Goal: Task Accomplishment & Management: Use online tool/utility

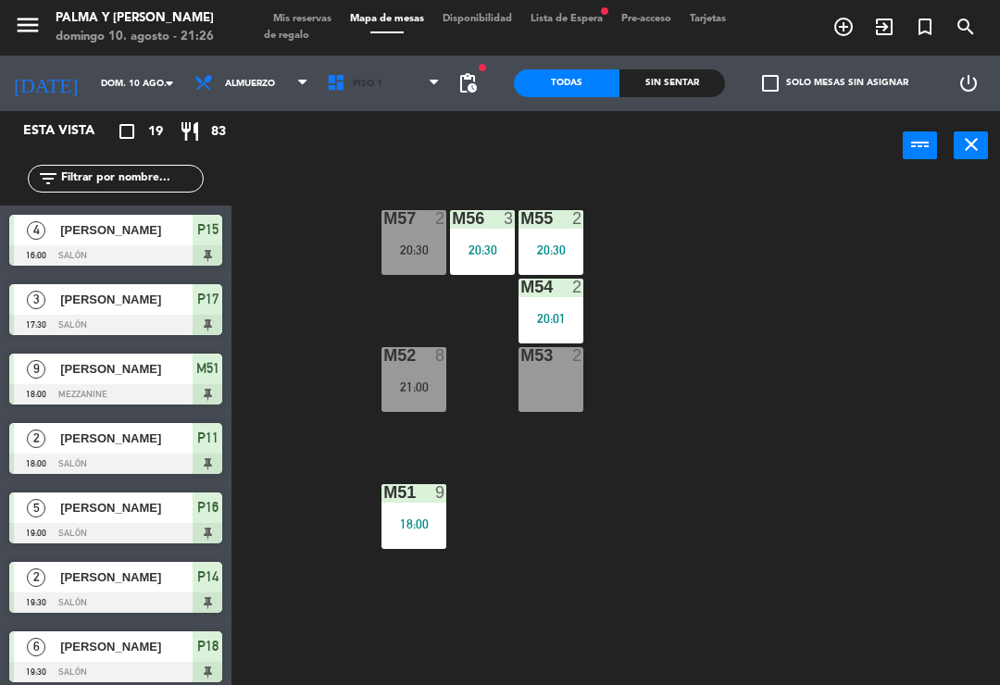
click at [385, 96] on span "Piso 1" at bounding box center [384, 83] width 132 height 41
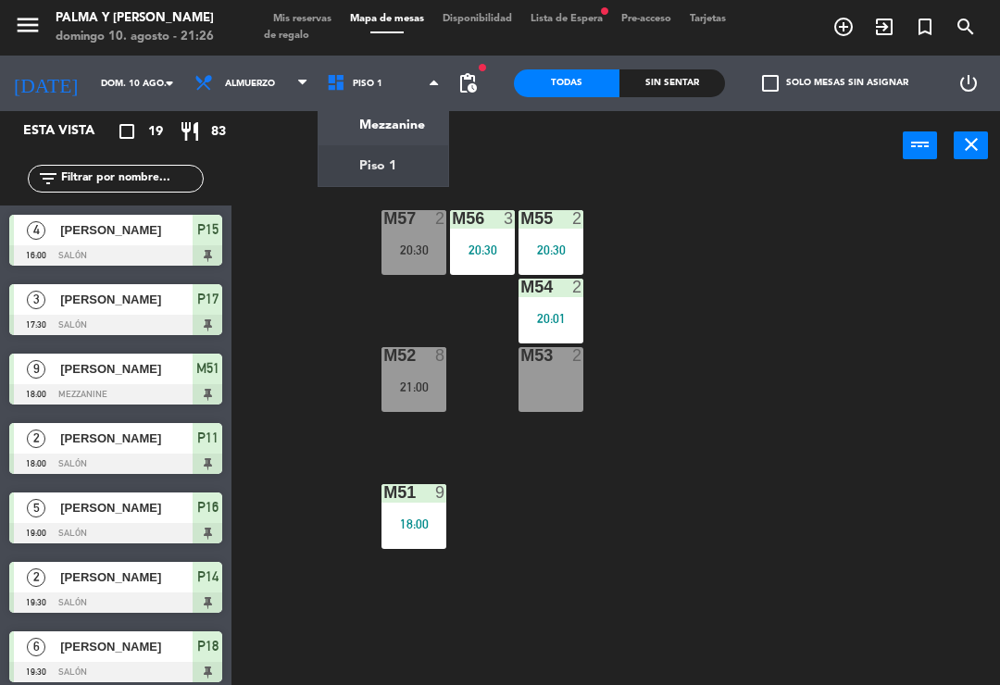
click at [384, 171] on ng-component "menu Palma y [PERSON_NAME][DATE] 10. agosto - 21:26 Mis reservas Mapa de mesas …" at bounding box center [500, 342] width 1000 height 685
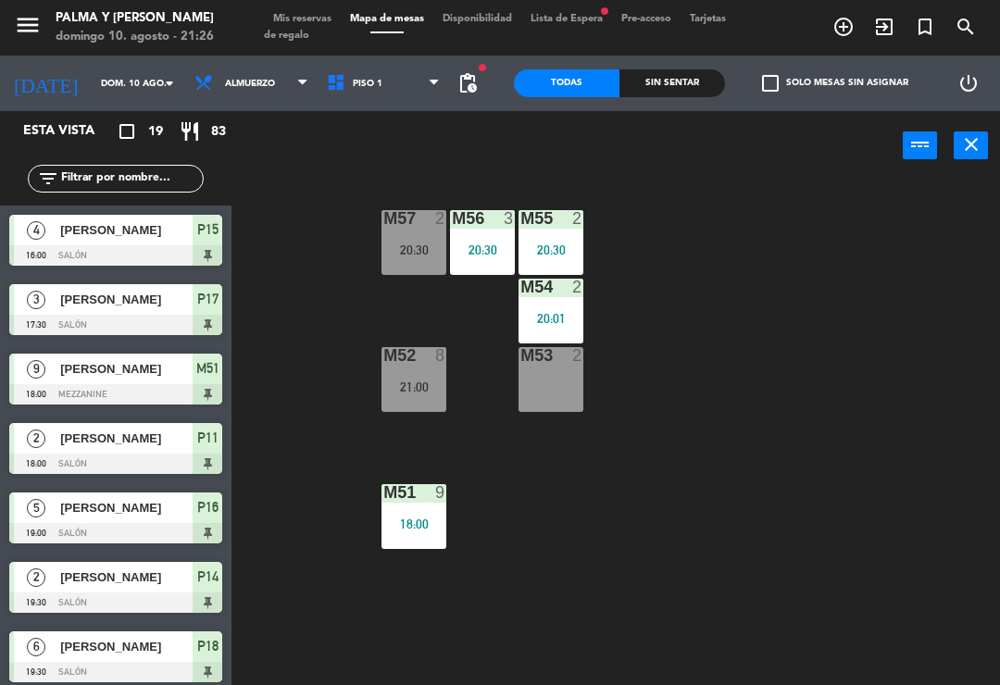
click at [368, 81] on span "Piso 1" at bounding box center [384, 83] width 132 height 41
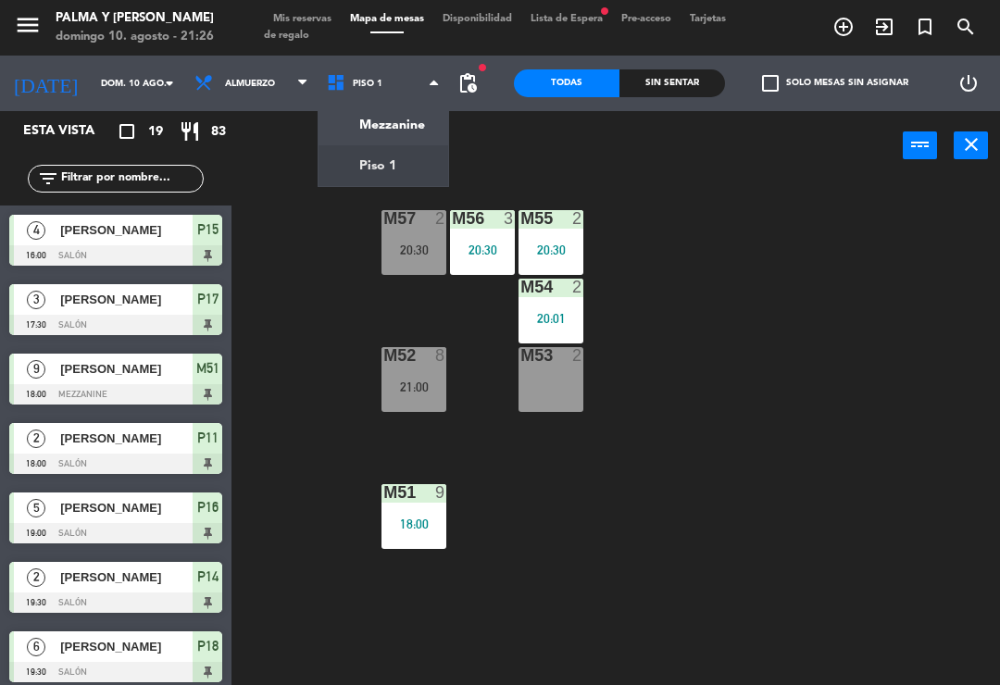
click at [392, 172] on ng-component "menu Palma y [PERSON_NAME][DATE] 10. agosto - 21:26 Mis reservas Mapa de mesas …" at bounding box center [500, 342] width 1000 height 685
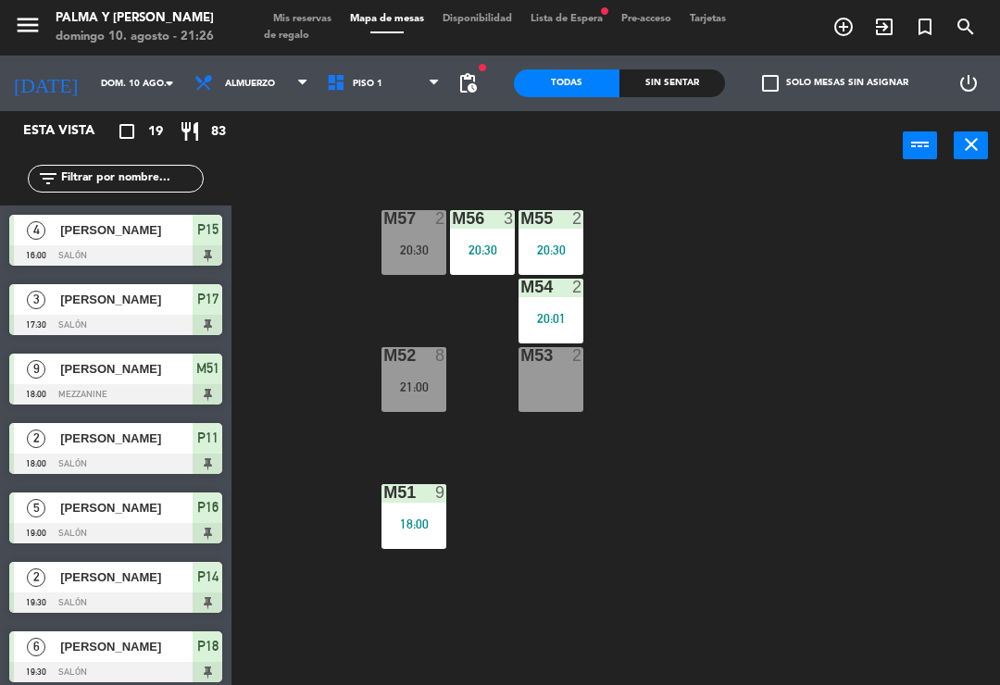
click at [376, 97] on span "Piso 1" at bounding box center [384, 83] width 132 height 41
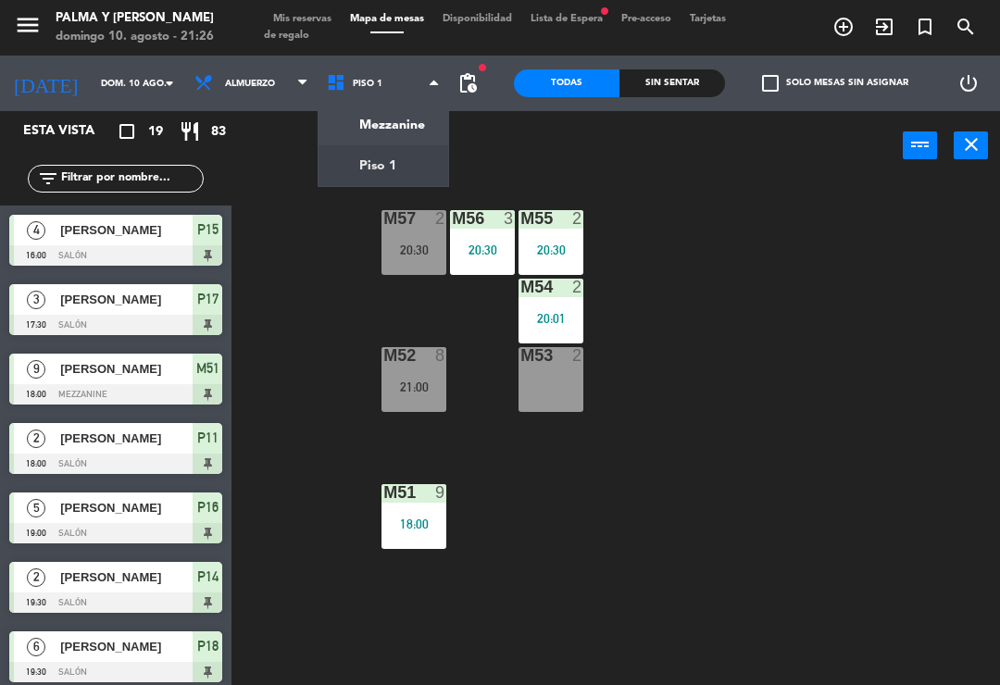
click at [405, 116] on ng-component "menu Palma y [PERSON_NAME][DATE] 10. agosto - 21:26 Mis reservas Mapa de mesas …" at bounding box center [500, 342] width 1000 height 685
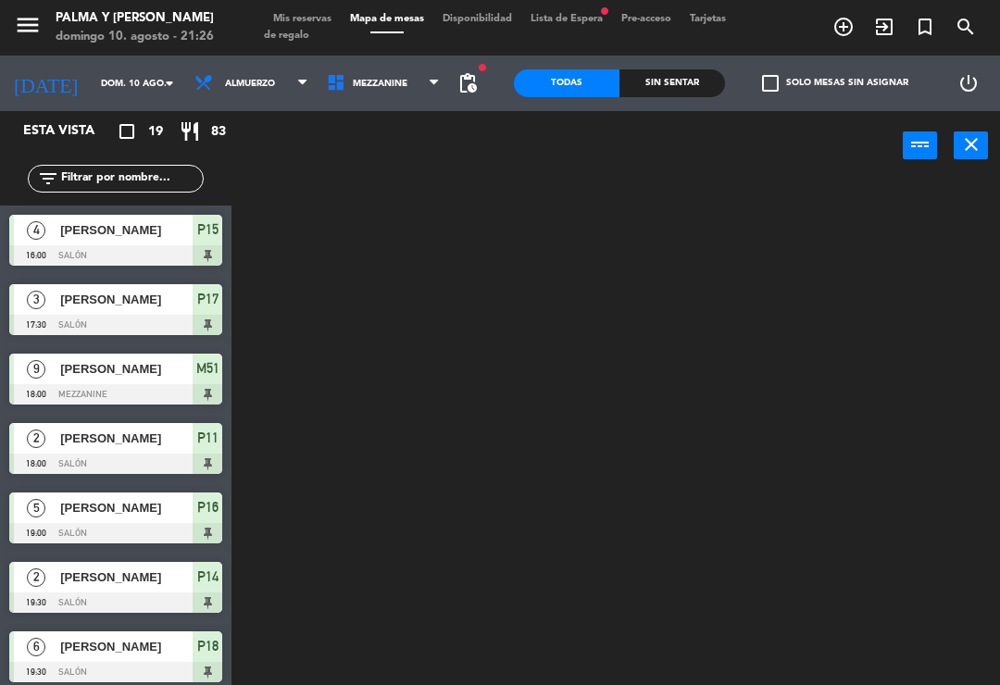
click at [389, 96] on span "Mezzanine" at bounding box center [384, 83] width 132 height 41
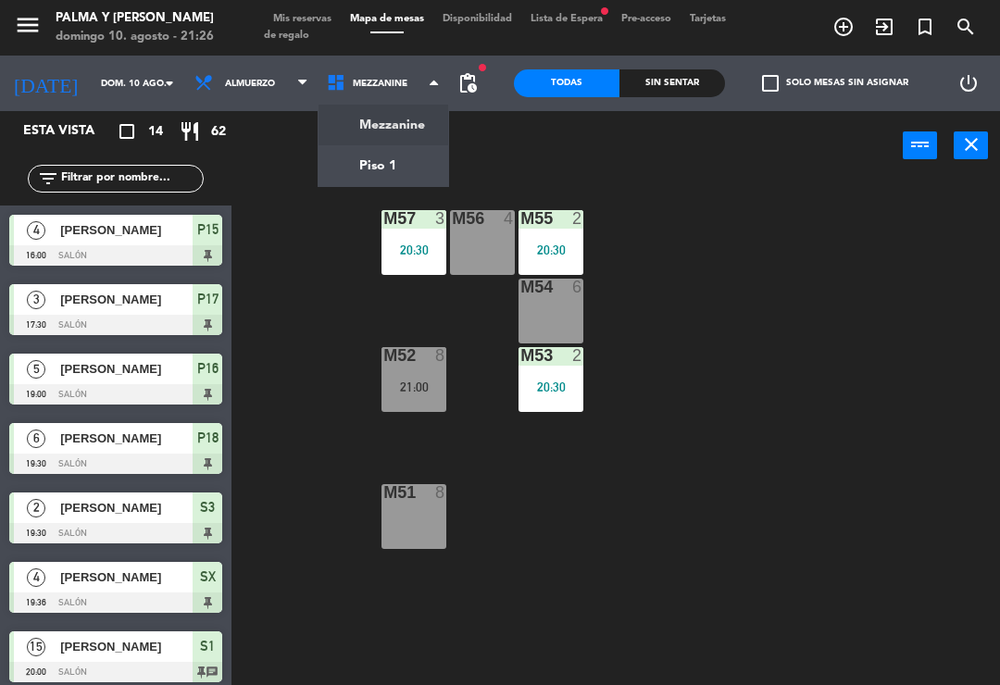
click at [414, 165] on ng-component "menu Palma y [PERSON_NAME][DATE] 10. agosto - 21:26 Mis reservas Mapa de mesas …" at bounding box center [500, 342] width 1000 height 685
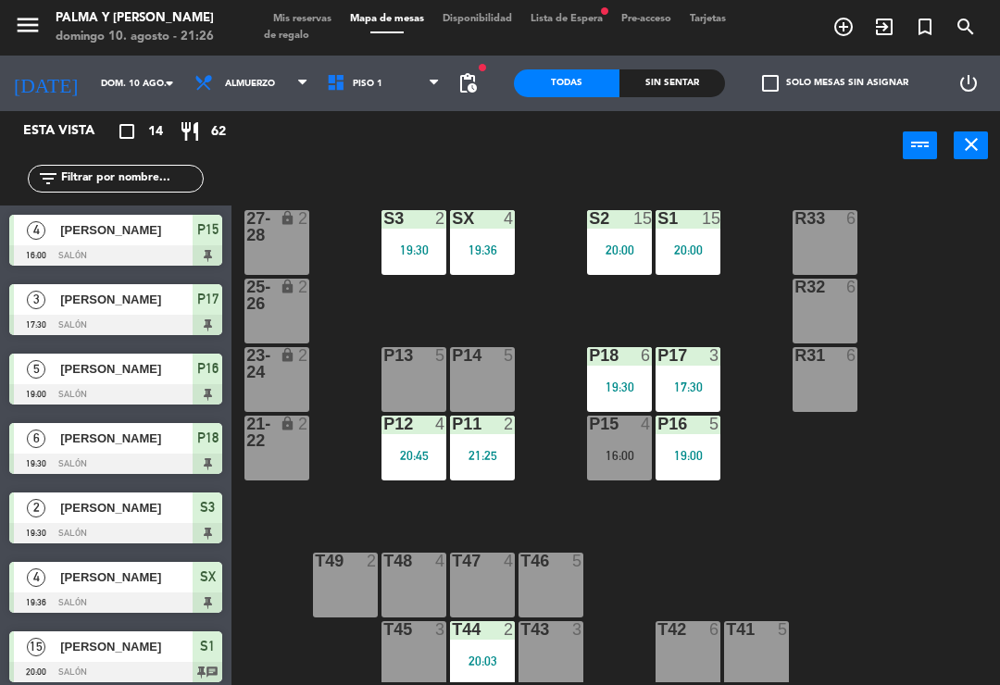
click at [630, 477] on div "P15 4 16:00" at bounding box center [619, 448] width 65 height 65
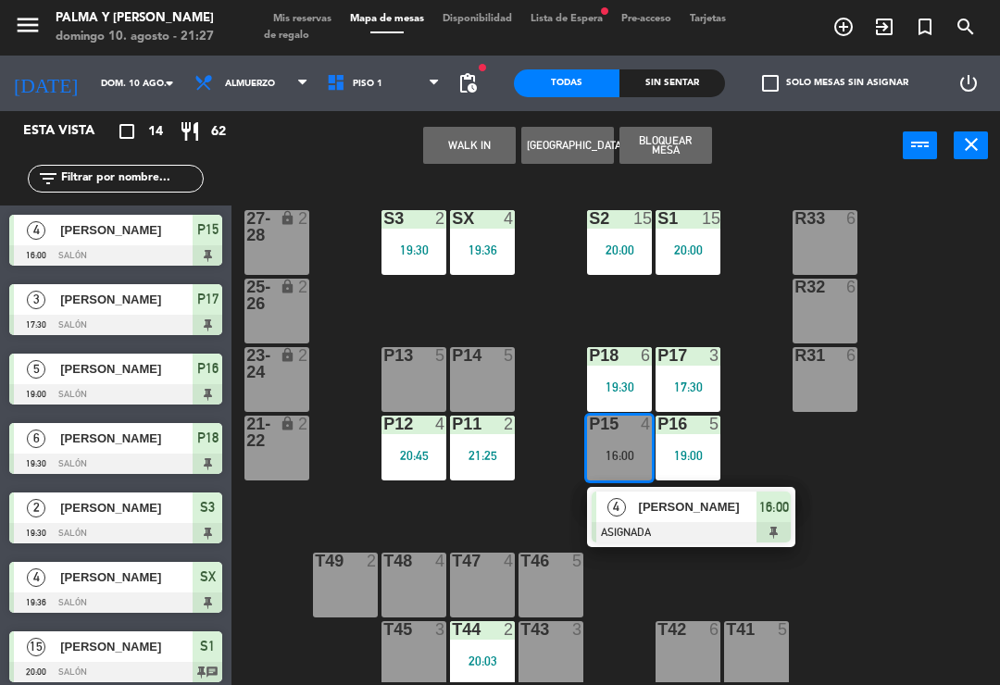
click at [677, 506] on span "[PERSON_NAME]" at bounding box center [698, 506] width 119 height 19
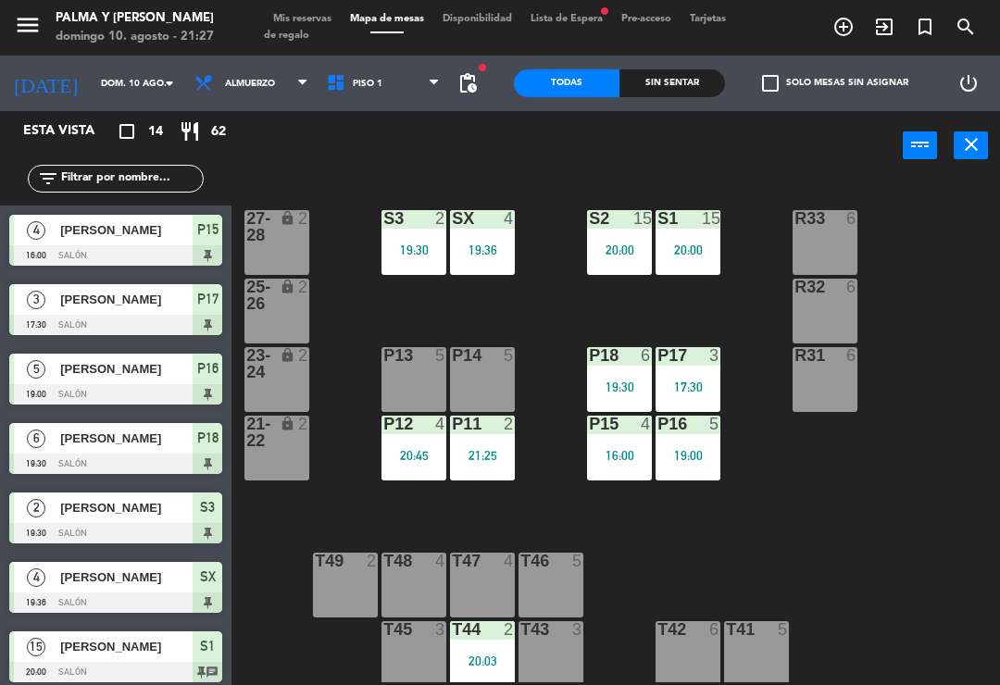
click at [856, 513] on div "R33 6 S1 15 20:00 S2 15 20:00 S3 2 19:30 SX 4 19:36 27-28 lock 2 R32 6 25-26 lo…" at bounding box center [621, 430] width 758 height 505
click at [630, 453] on div "16:00" at bounding box center [619, 455] width 65 height 13
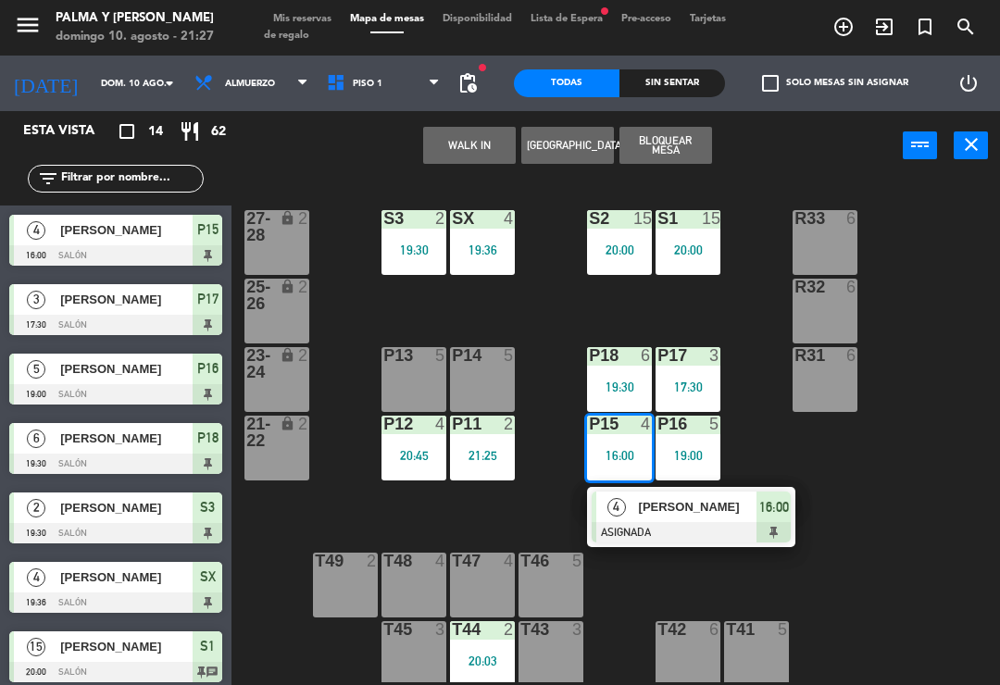
click at [725, 523] on div at bounding box center [691, 532] width 199 height 20
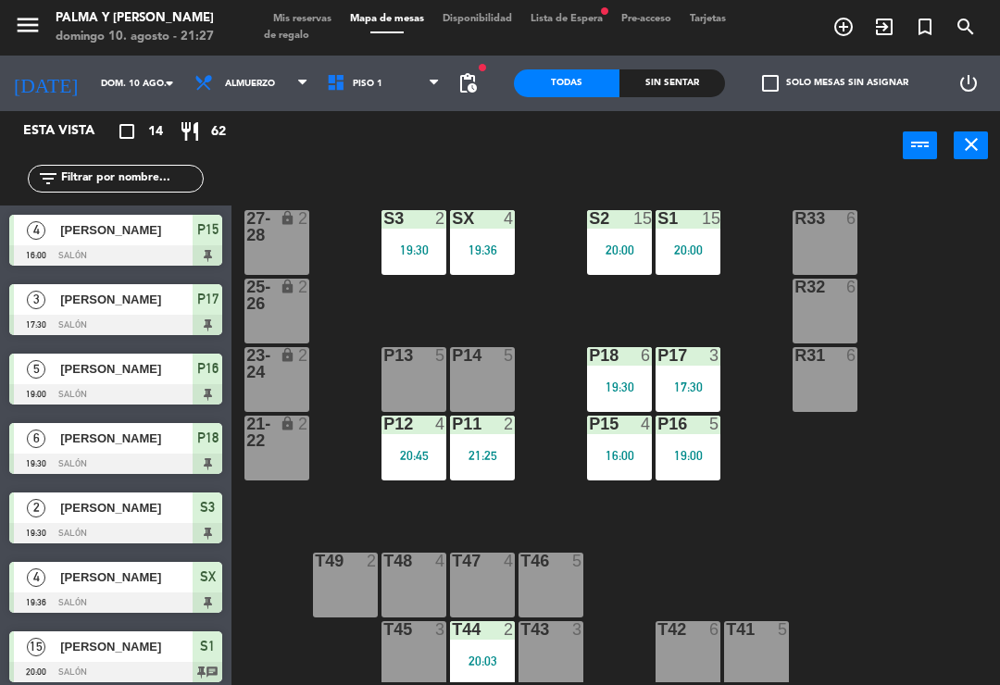
click at [626, 473] on div "P15 4 16:00" at bounding box center [619, 448] width 65 height 65
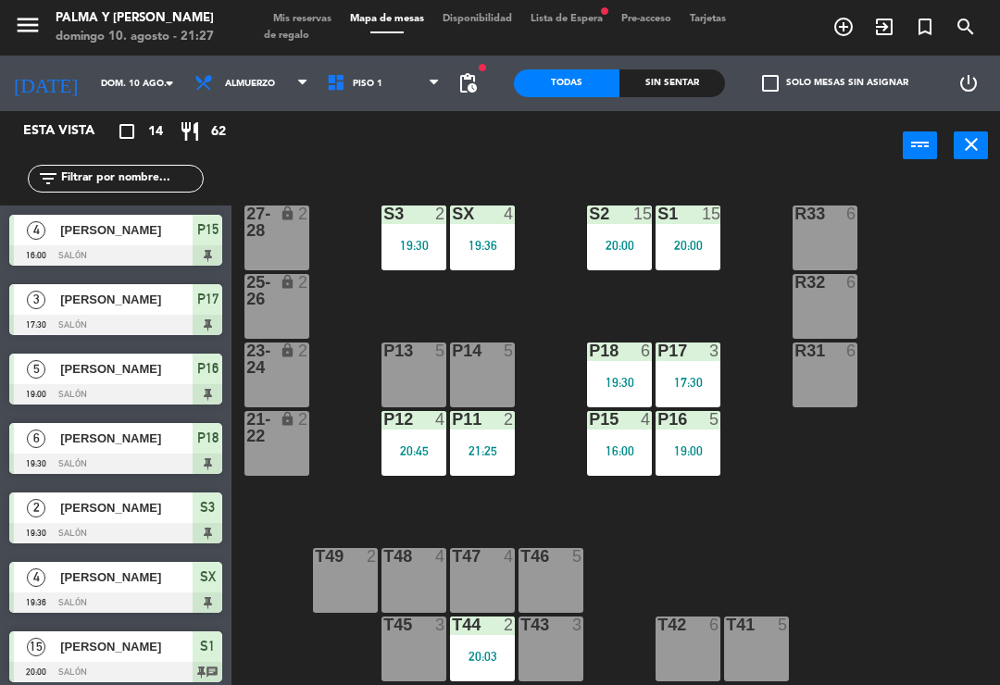
scroll to position [5, 0]
click at [708, 450] on div "19:00" at bounding box center [688, 450] width 65 height 13
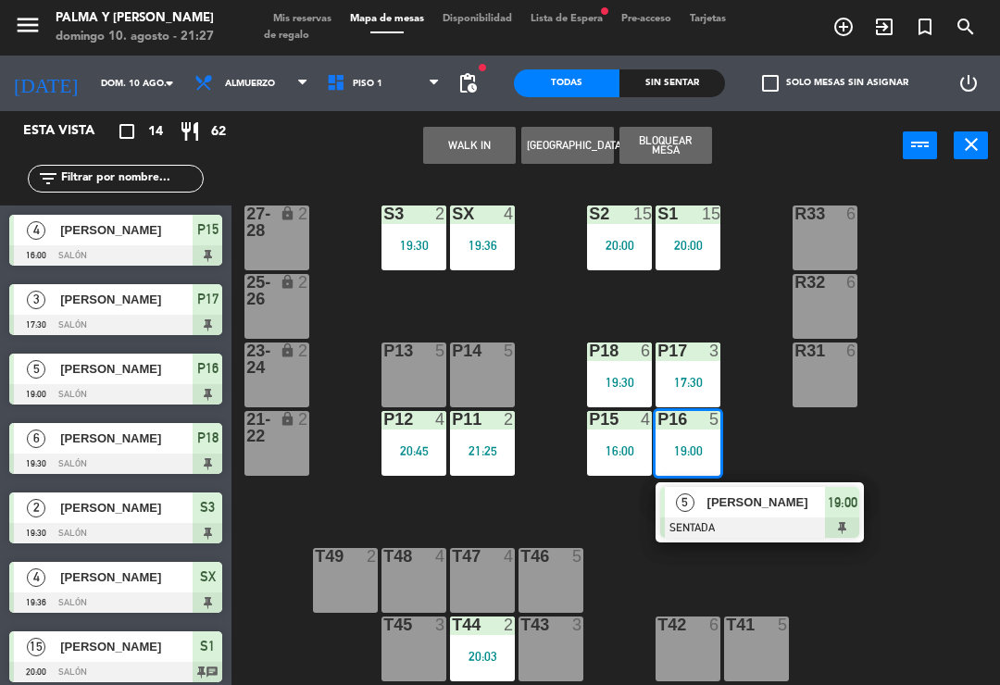
click at [754, 504] on span "[PERSON_NAME]" at bounding box center [766, 502] width 119 height 19
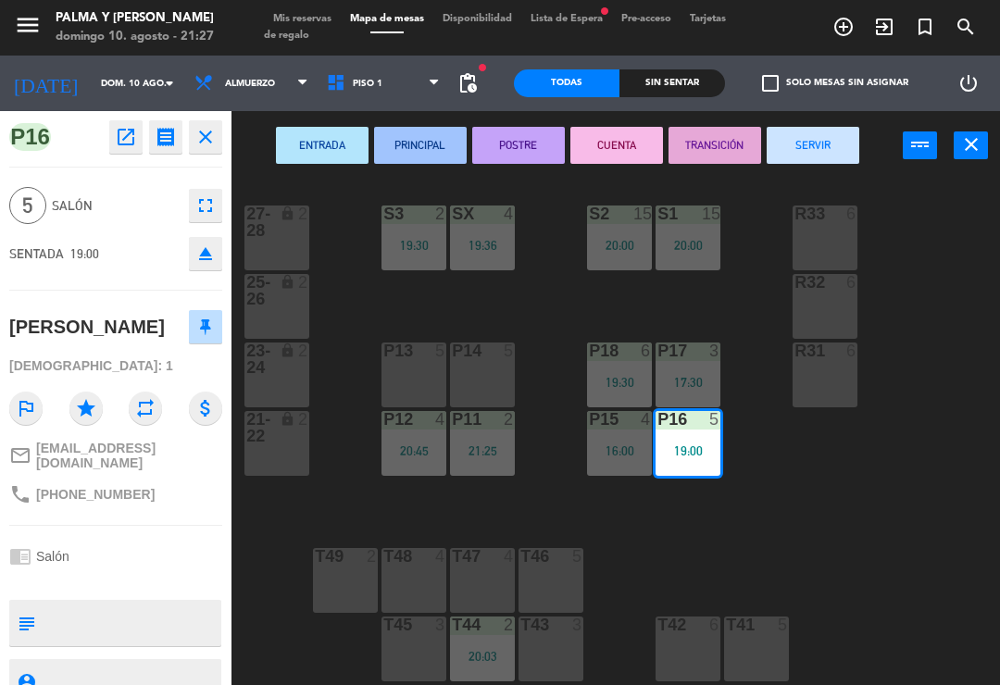
click at [631, 134] on button "CUENTA" at bounding box center [616, 145] width 93 height 37
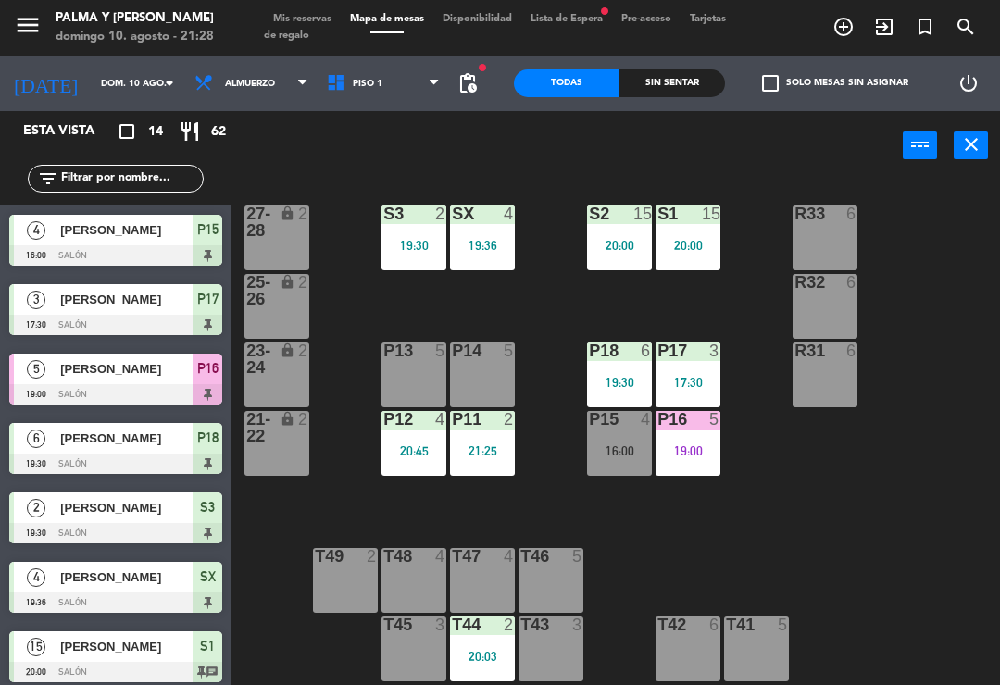
click at [814, 440] on div "R33 6 S1 15 20:00 S2 15 20:00 S3 2 19:30 SX 4 19:36 27-28 lock 2 R32 6 25-26 lo…" at bounding box center [621, 430] width 758 height 505
click at [622, 444] on div "16:00" at bounding box center [619, 450] width 65 height 13
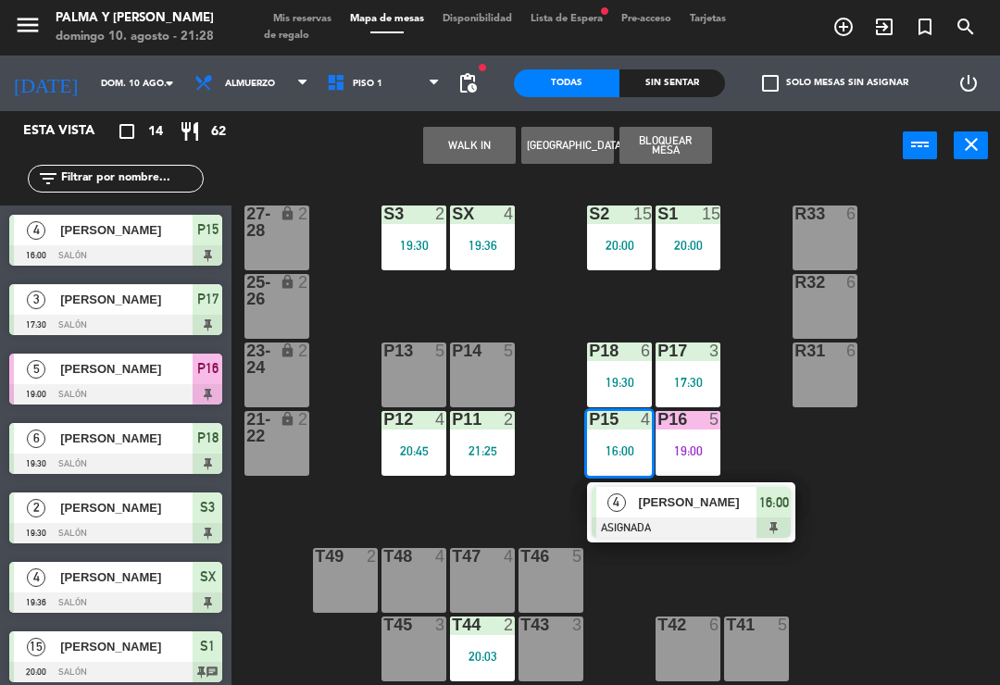
click at [681, 498] on span "[PERSON_NAME]" at bounding box center [698, 502] width 119 height 19
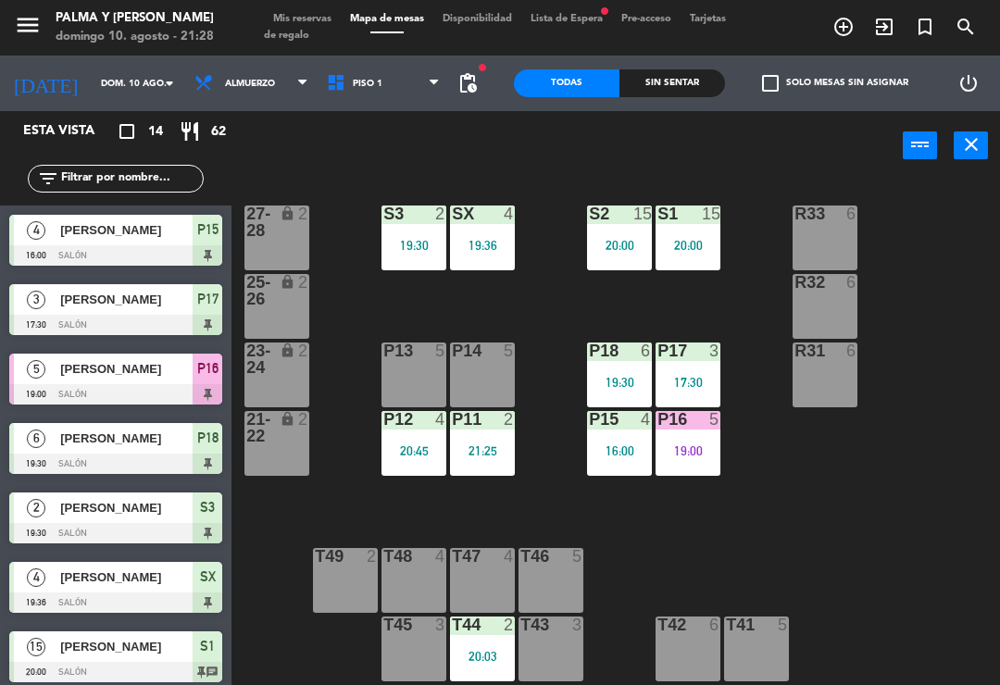
click at [692, 450] on div "19:00" at bounding box center [688, 450] width 65 height 13
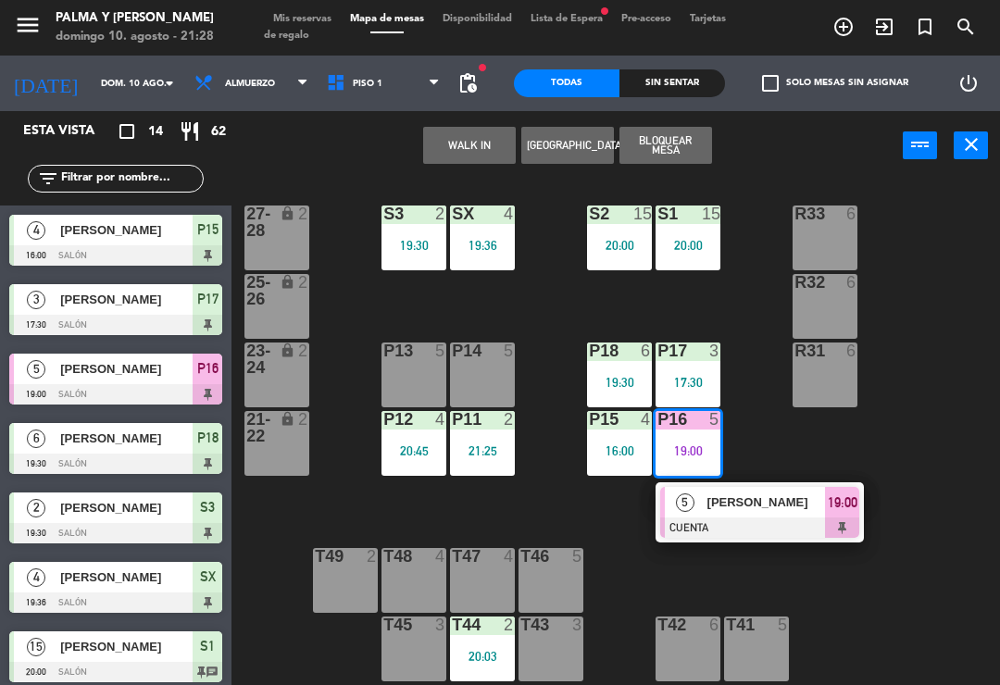
click at [773, 523] on div at bounding box center [759, 528] width 199 height 20
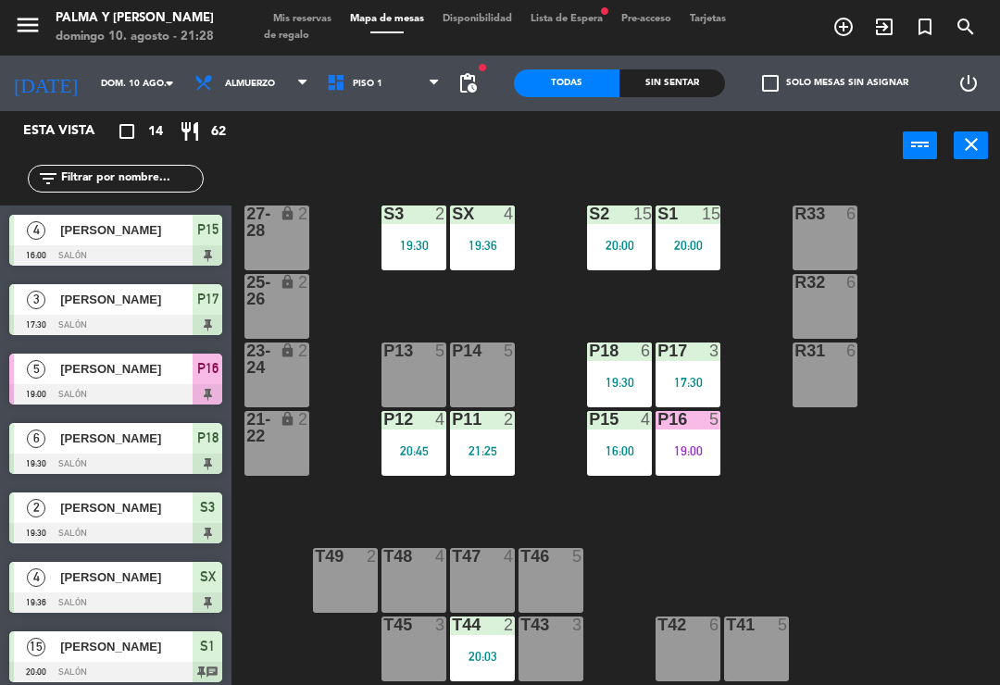
click at [658, 428] on div "P16" at bounding box center [657, 419] width 1 height 17
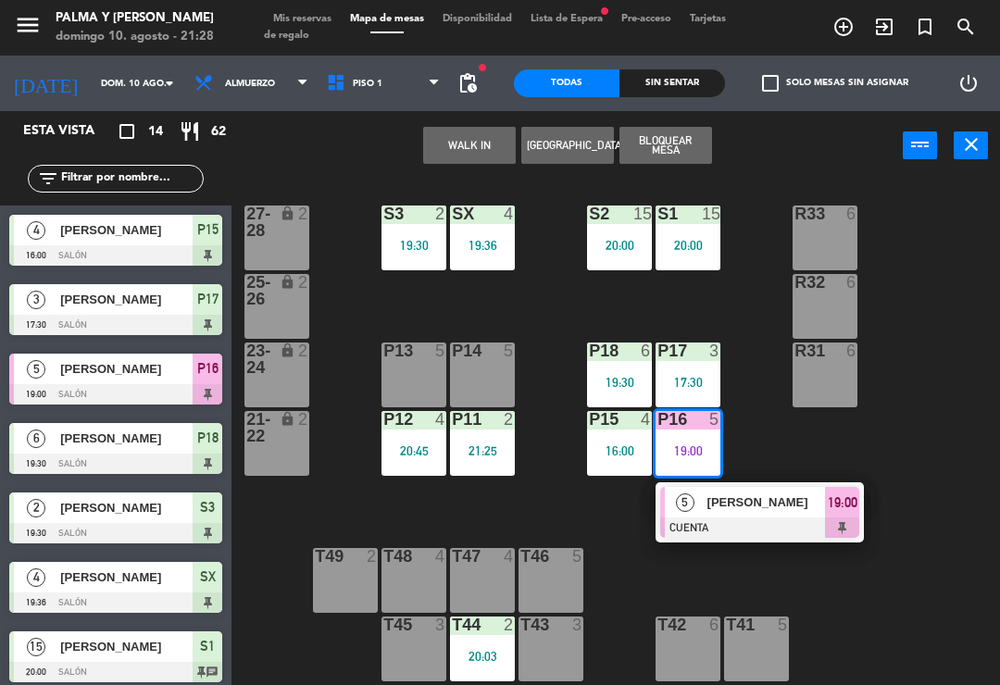
click at [704, 518] on div at bounding box center [759, 528] width 199 height 20
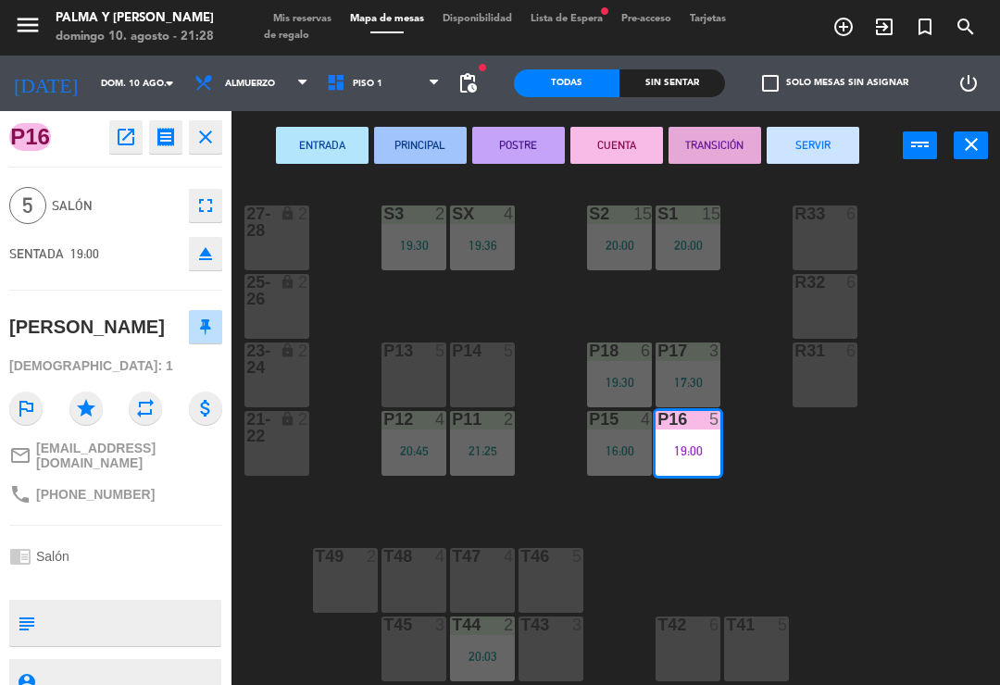
click at [530, 144] on button "POSTRE" at bounding box center [518, 145] width 93 height 37
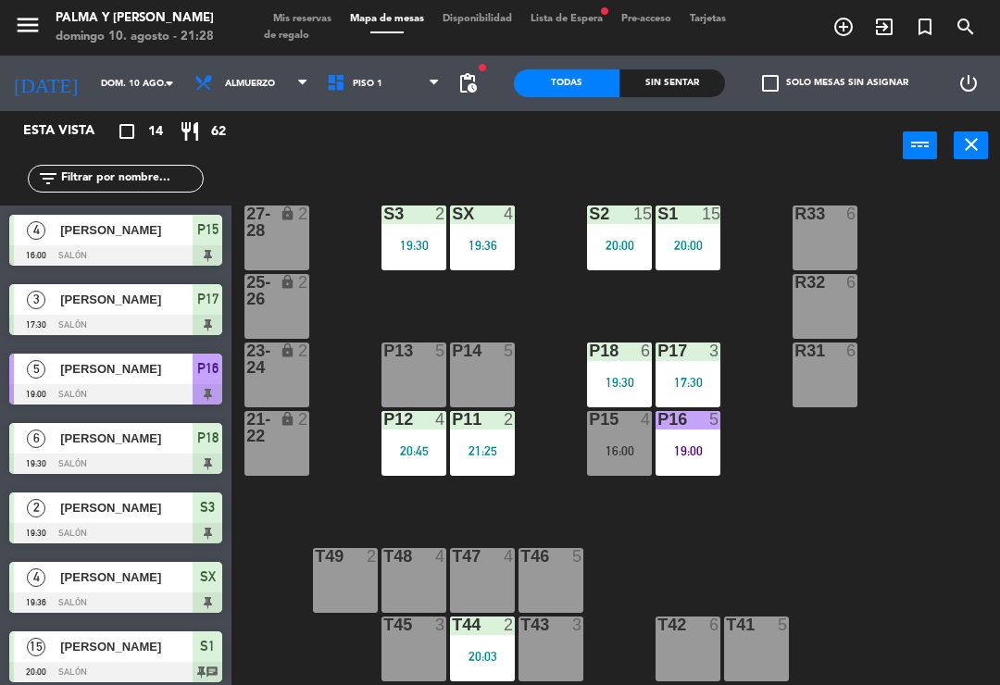
click at [822, 490] on div "R33 6 S1 15 20:00 S2 15 20:00 S3 2 19:30 SX 4 19:36 27-28 lock 2 R32 6 25-26 lo…" at bounding box center [621, 430] width 758 height 505
click at [839, 484] on div "R33 6 S1 15 20:00 S2 15 20:00 S3 2 19:30 SX 4 19:36 27-28 lock 2 R32 6 25-26 lo…" at bounding box center [621, 430] width 758 height 505
click at [631, 366] on div "P18 6 19:30" at bounding box center [619, 375] width 65 height 65
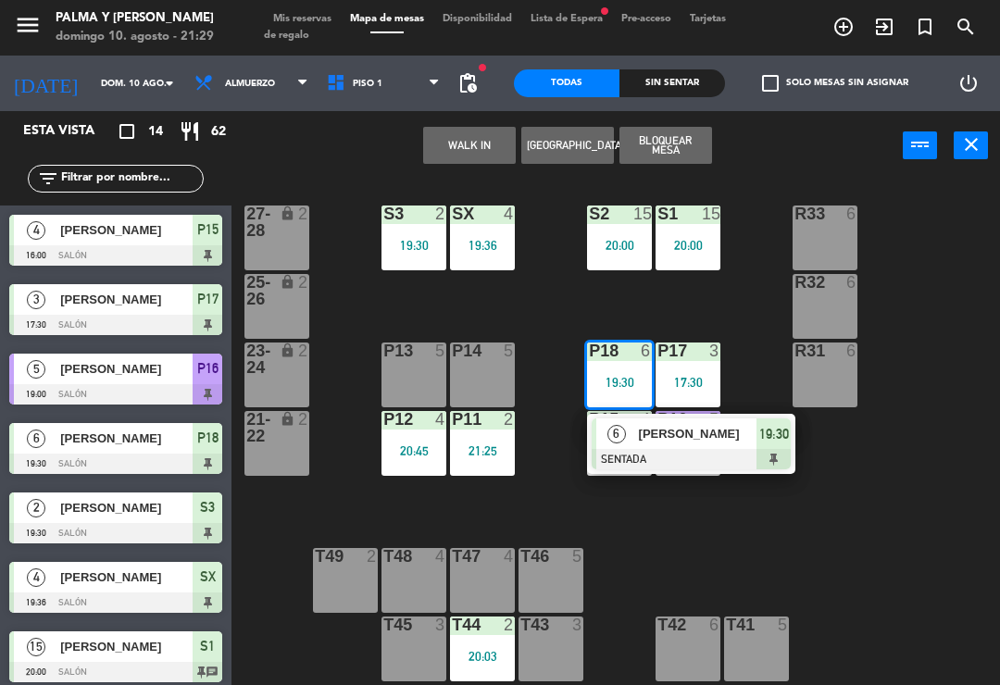
click at [733, 453] on div at bounding box center [691, 459] width 199 height 20
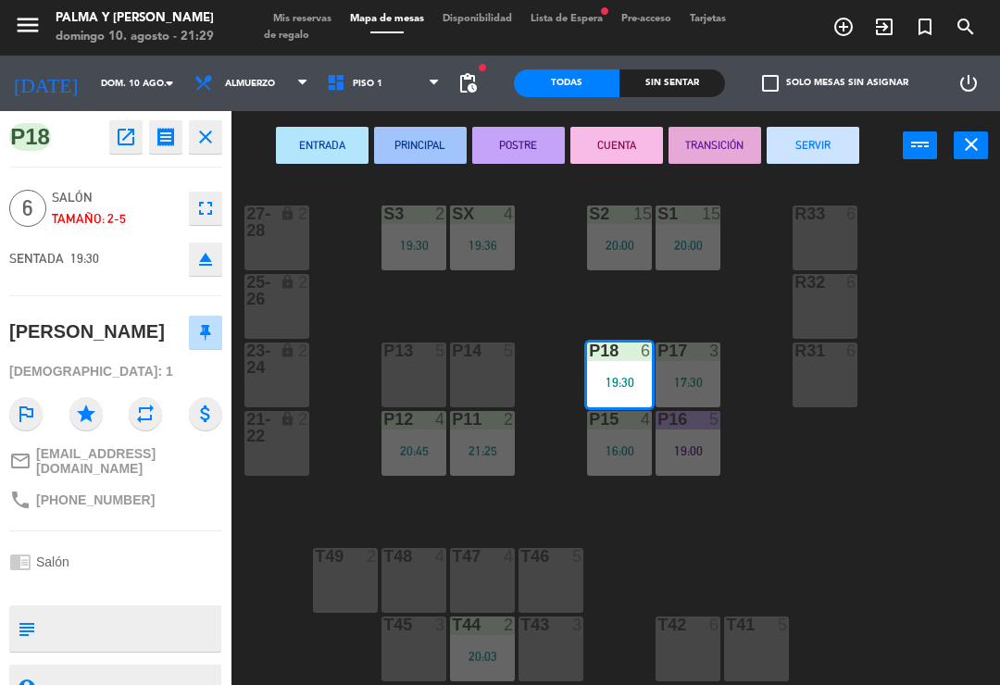
click at [428, 143] on button "PRINCIPAL" at bounding box center [420, 145] width 93 height 37
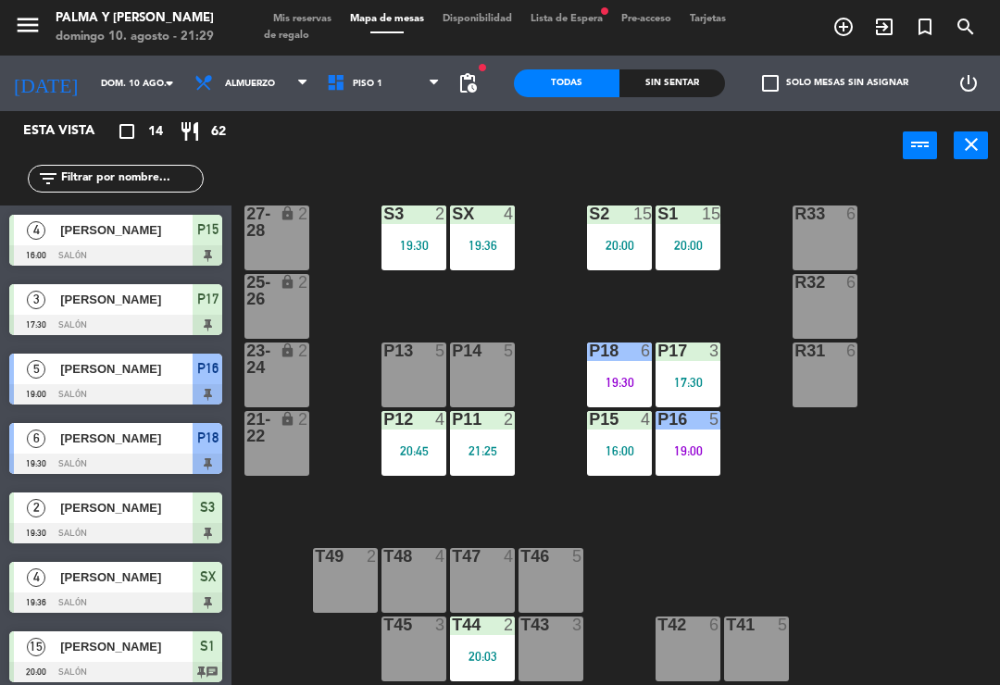
click at [875, 500] on div "R33 6 S1 15 20:00 S2 15 20:00 S3 2 19:30 SX 4 19:36 27-28 lock 2 R32 6 25-26 lo…" at bounding box center [621, 430] width 758 height 505
click at [701, 372] on div "P17 3 17:30" at bounding box center [688, 375] width 65 height 65
click at [942, 548] on div "R33 6 S1 15 20:00 S2 15 20:00 S3 2 19:30 SX 4 19:36 27-28 lock 2 R32 6 25-26 lo…" at bounding box center [621, 430] width 758 height 505
click at [89, 181] on input "text" at bounding box center [131, 179] width 144 height 20
type input "R"
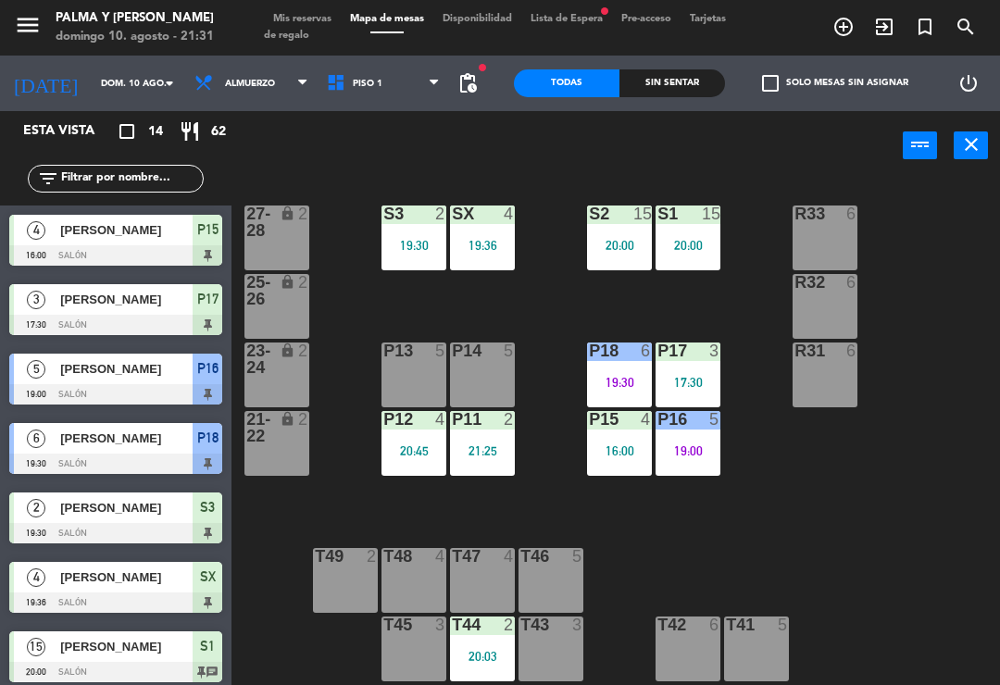
click at [917, 275] on div "R33 6 S1 15 20:00 S2 15 20:00 S3 2 19:30 SX 4 19:36 27-28 lock 2 R32 6 25-26 lo…" at bounding box center [621, 430] width 758 height 505
click at [656, 217] on div "15" at bounding box center [650, 214] width 31 height 17
click at [914, 514] on div "R33 6 S1 15 20:00 S2 15 20:00 S3 2 19:30 SX 4 19:36 27-28 lock 2 R32 6 25-26 lo…" at bounding box center [621, 430] width 758 height 505
click at [781, 559] on div "R33 6 S1 15 20:00 S2 15 20:00 S3 2 19:30 SX 4 19:36 27-28 lock 2 R32 6 25-26 lo…" at bounding box center [621, 430] width 758 height 505
click at [368, 76] on span "Piso 1" at bounding box center [384, 83] width 132 height 41
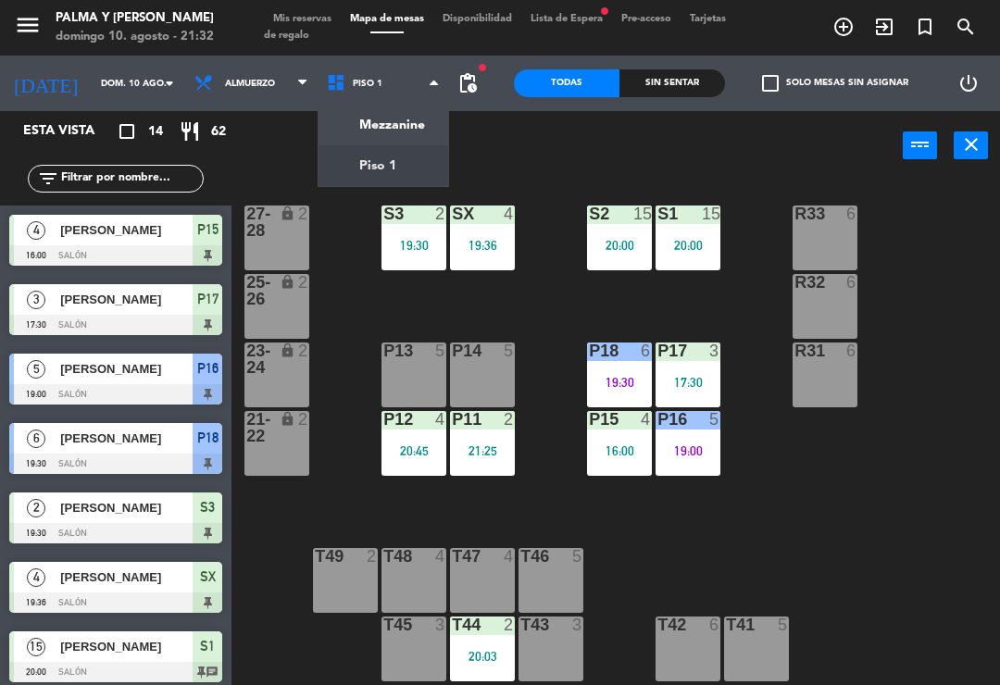
click at [405, 124] on ng-component "menu Palma y [PERSON_NAME][DATE] 10. agosto - 21:32 Mis reservas Mapa de mesas …" at bounding box center [500, 342] width 1000 height 685
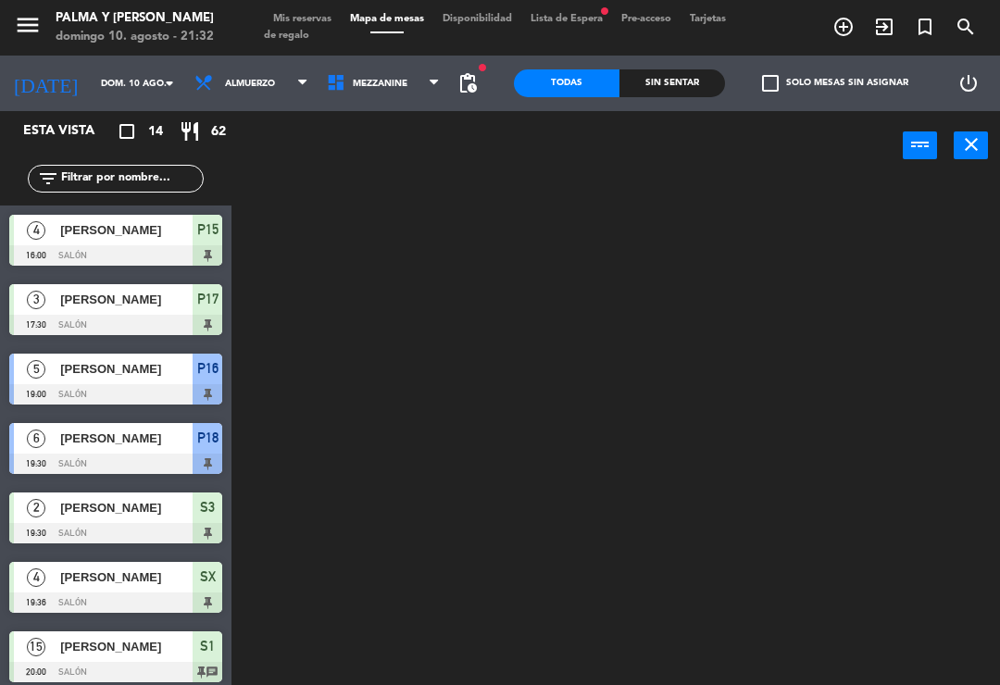
scroll to position [0, 0]
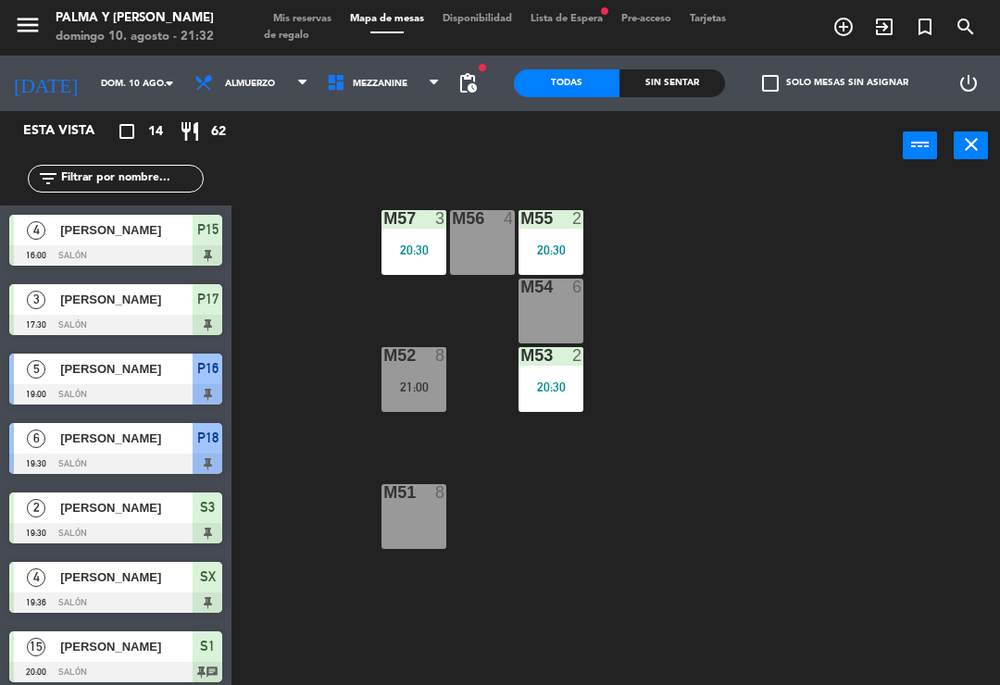
click at [367, 98] on span "Mezzanine" at bounding box center [384, 83] width 132 height 41
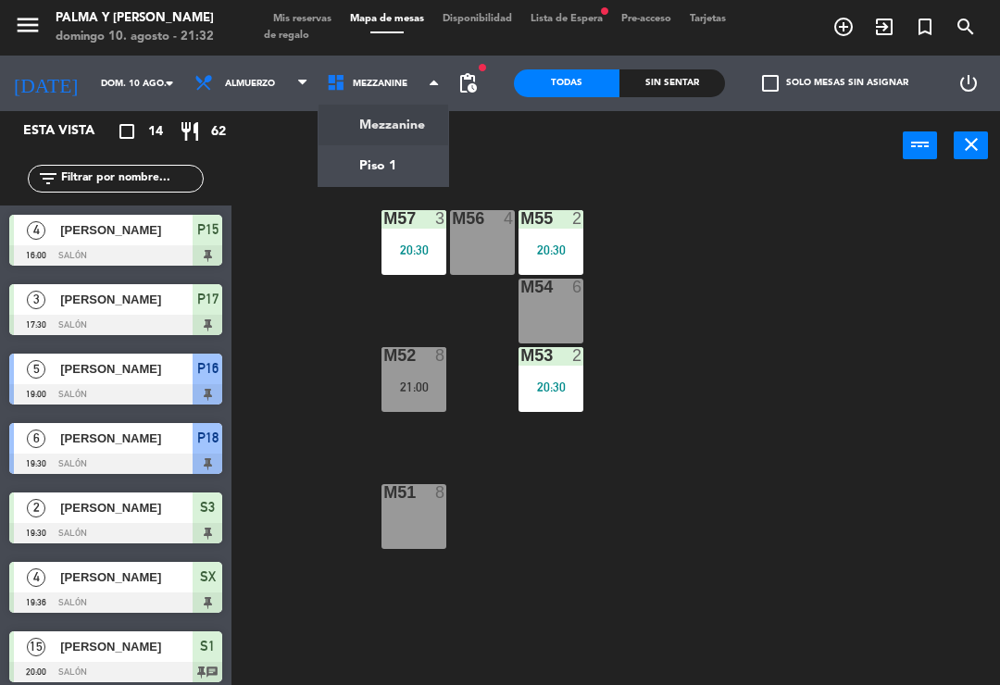
click at [410, 159] on ng-component "menu Palma y [PERSON_NAME][DATE] 10. agosto - 21:32 Mis reservas Mapa de mesas …" at bounding box center [500, 342] width 1000 height 685
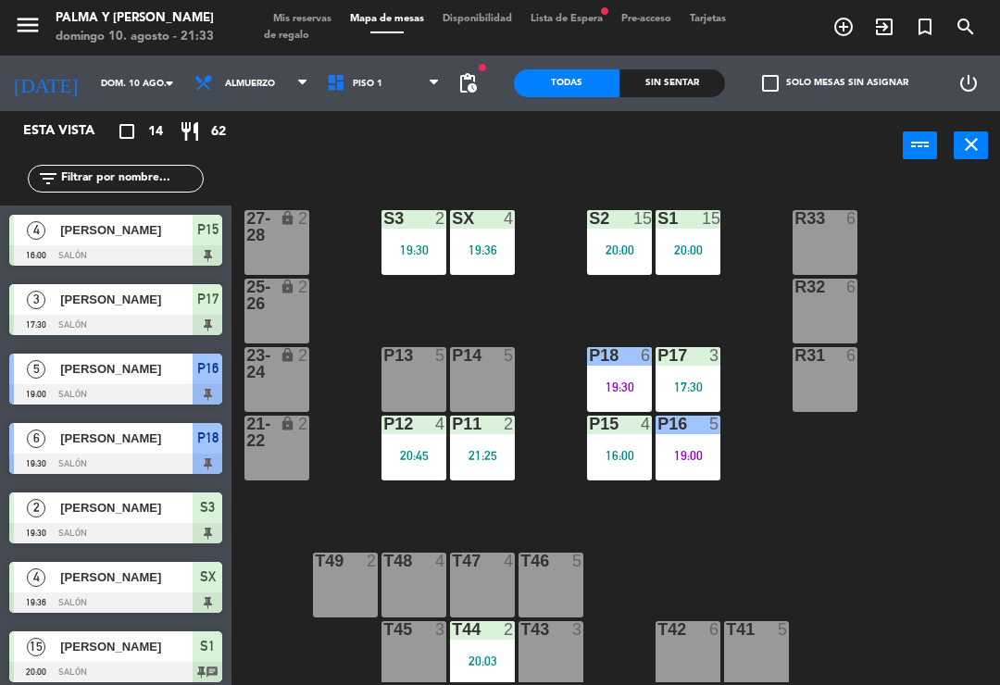
click at [704, 510] on div "R33 6 S1 15 20:00 S2 15 20:00 S3 2 19:30 SX 4 19:36 27-28 lock 2 R32 6 25-26 lo…" at bounding box center [621, 430] width 758 height 505
click at [508, 680] on div "T44 2 20:03" at bounding box center [482, 653] width 65 height 65
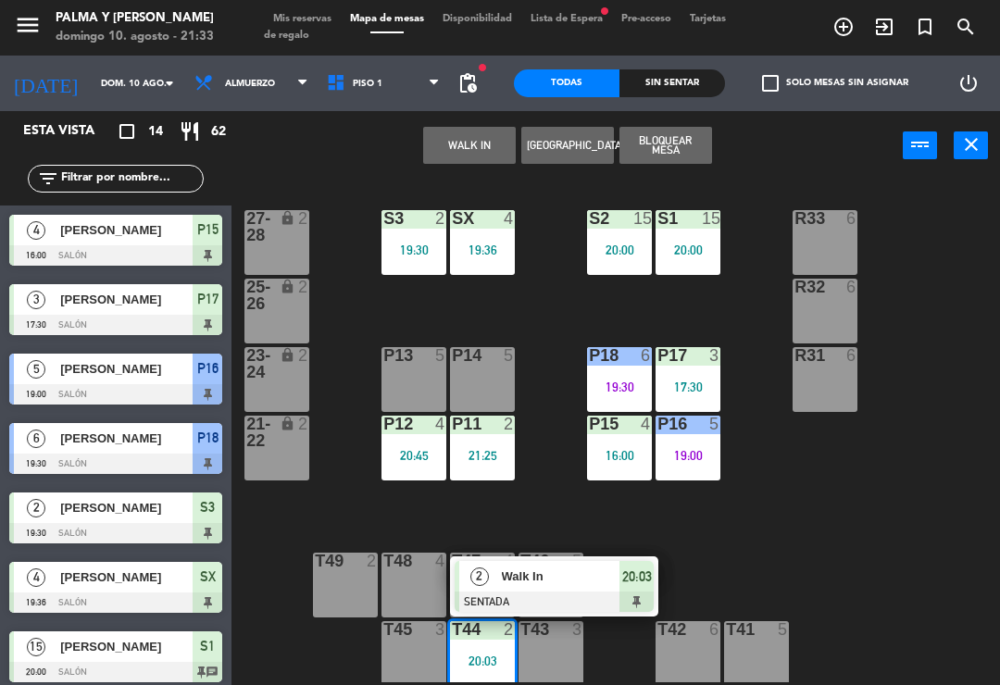
click at [582, 595] on div at bounding box center [554, 602] width 199 height 20
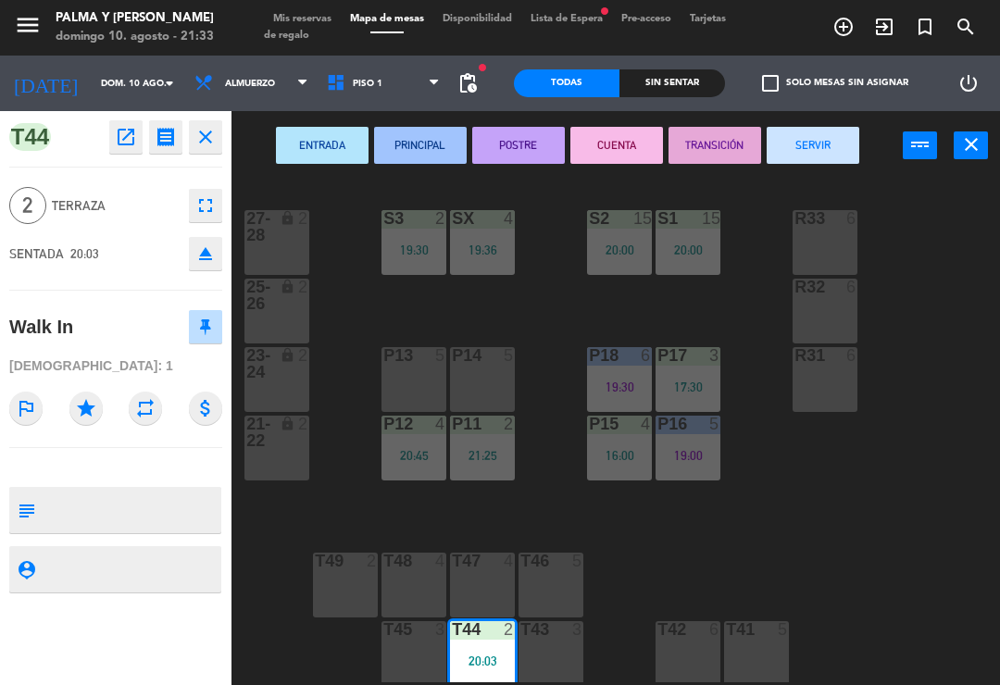
click at [618, 135] on button "CUENTA" at bounding box center [616, 145] width 93 height 37
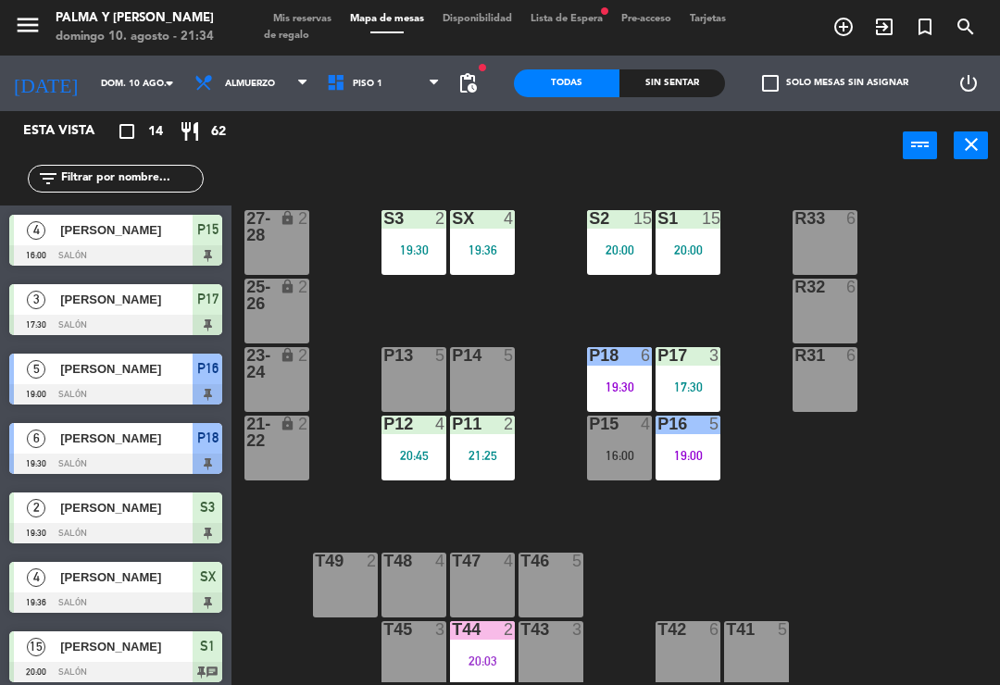
click at [471, 406] on div "P14 5" at bounding box center [482, 379] width 65 height 65
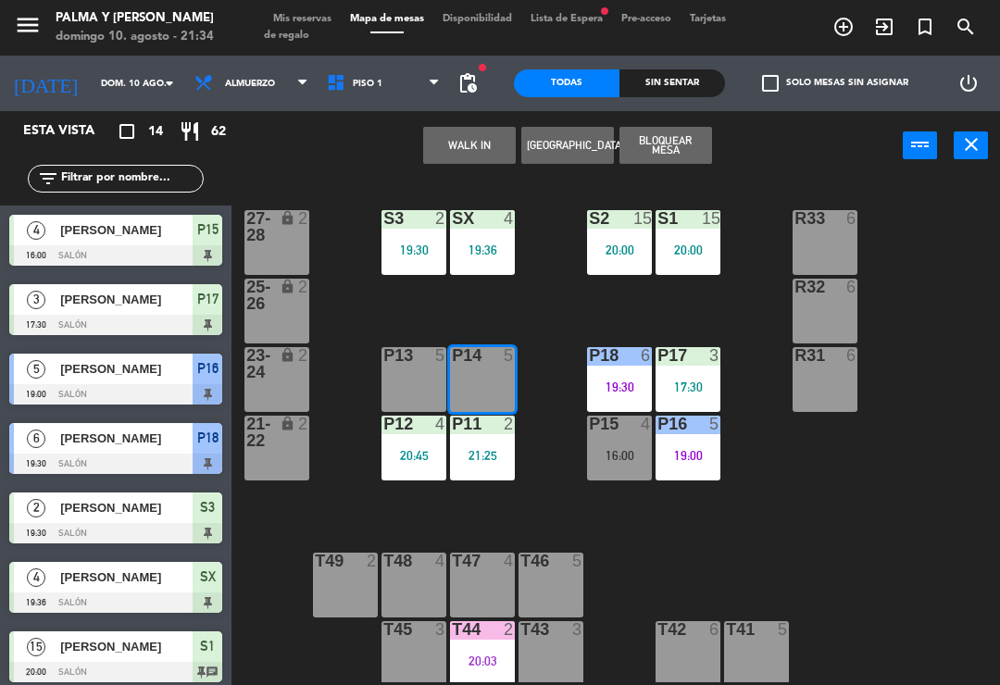
click at [302, 153] on div "WALK IN [GEOGRAPHIC_DATA] Bloquear Mesa power_input close" at bounding box center [566, 146] width 671 height 70
click at [110, 90] on input "dom. 10 ago." at bounding box center [155, 83] width 127 height 29
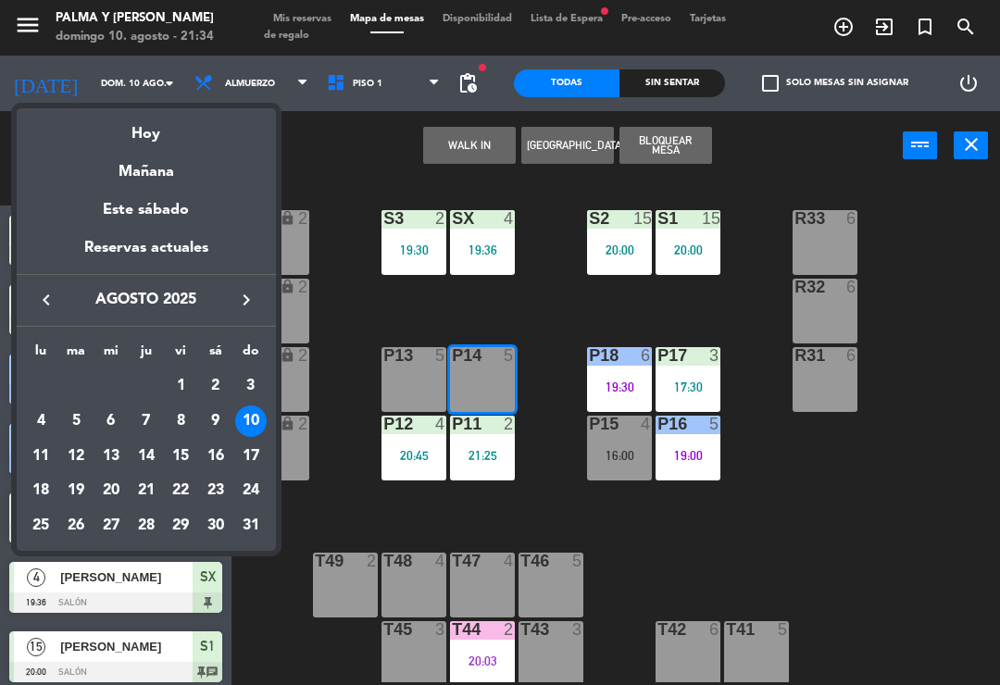
click at [168, 178] on div "Mañana" at bounding box center [146, 165] width 259 height 38
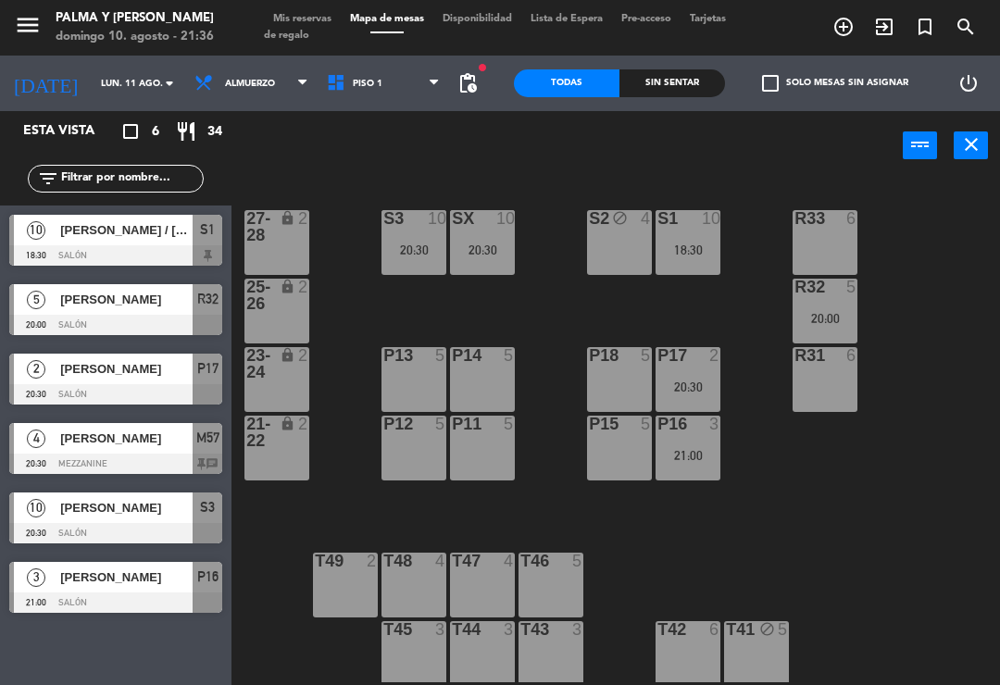
click at [92, 89] on input "lun. 11 ago." at bounding box center [155, 83] width 127 height 29
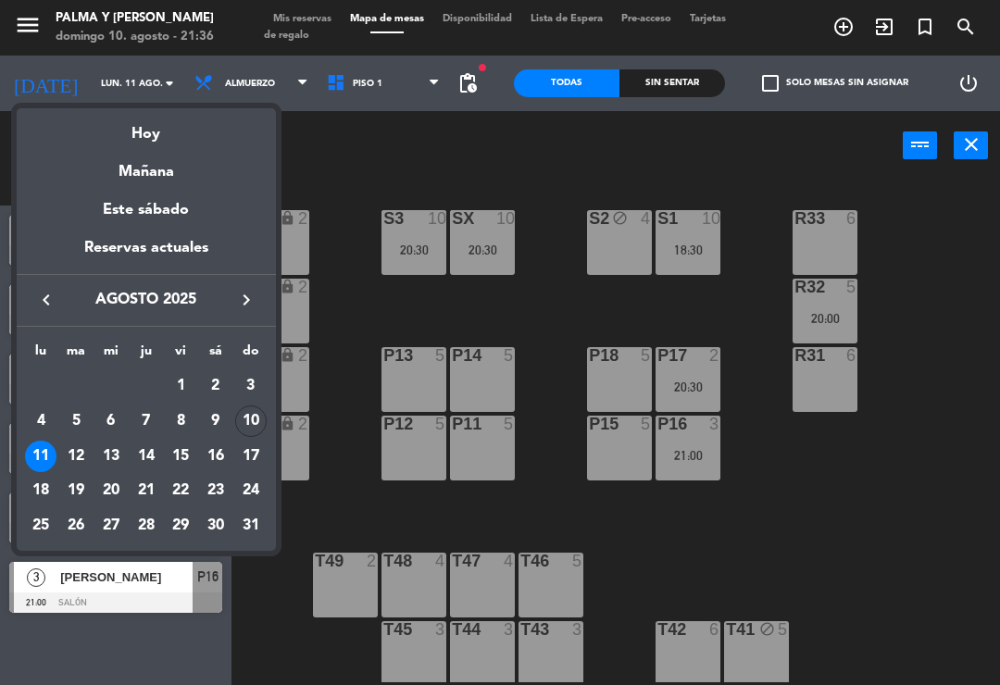
click at [241, 409] on div "10" at bounding box center [250, 421] width 31 height 31
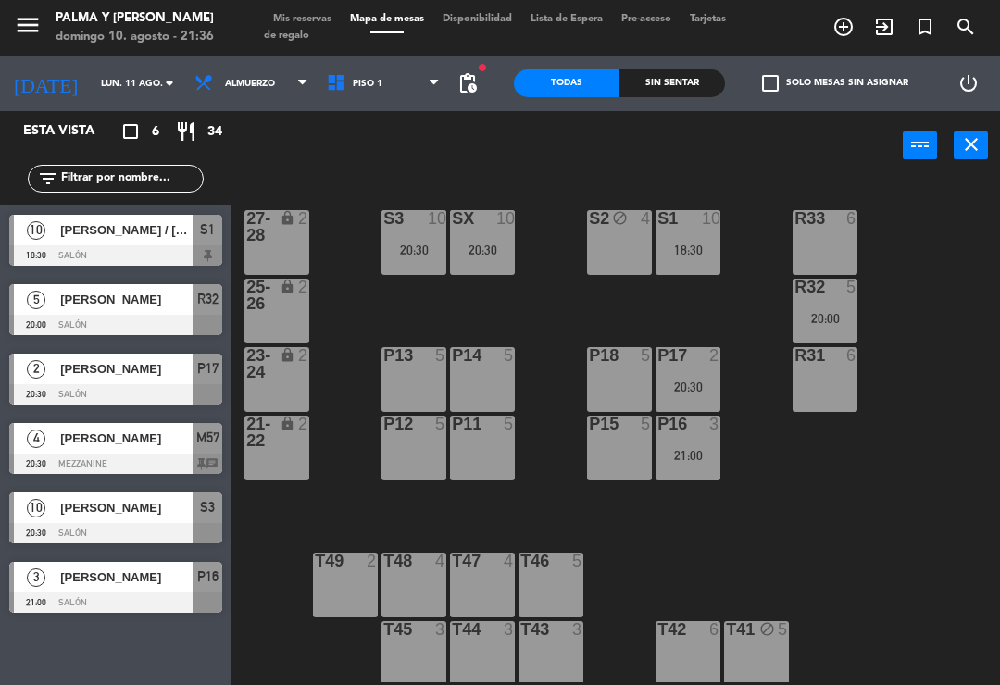
type input "dom. 10 ago."
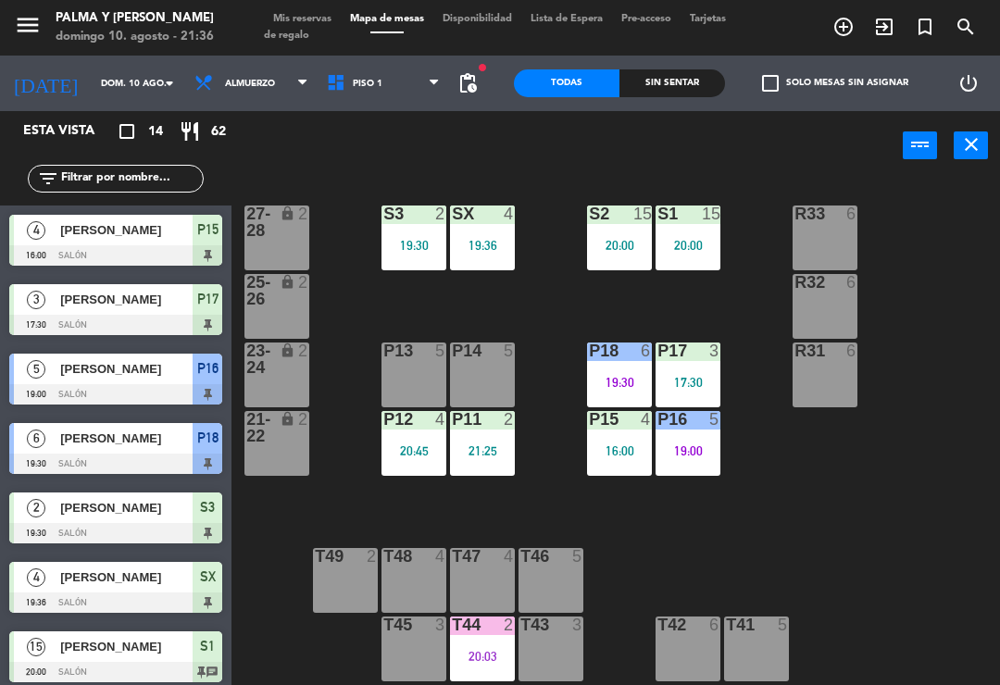
scroll to position [5, 0]
click at [912, 539] on div "R33 6 S1 15 20:00 S2 15 20:00 S3 2 19:30 SX 4 19:36 27-28 lock 2 R32 6 25-26 lo…" at bounding box center [621, 430] width 758 height 505
click at [912, 489] on div "R33 6 S1 15 20:00 S2 15 20:00 S3 2 19:30 SX 4 19:36 27-28 lock 2 R32 6 25-26 lo…" at bounding box center [621, 430] width 758 height 505
click at [624, 378] on div "19:30" at bounding box center [619, 382] width 65 height 13
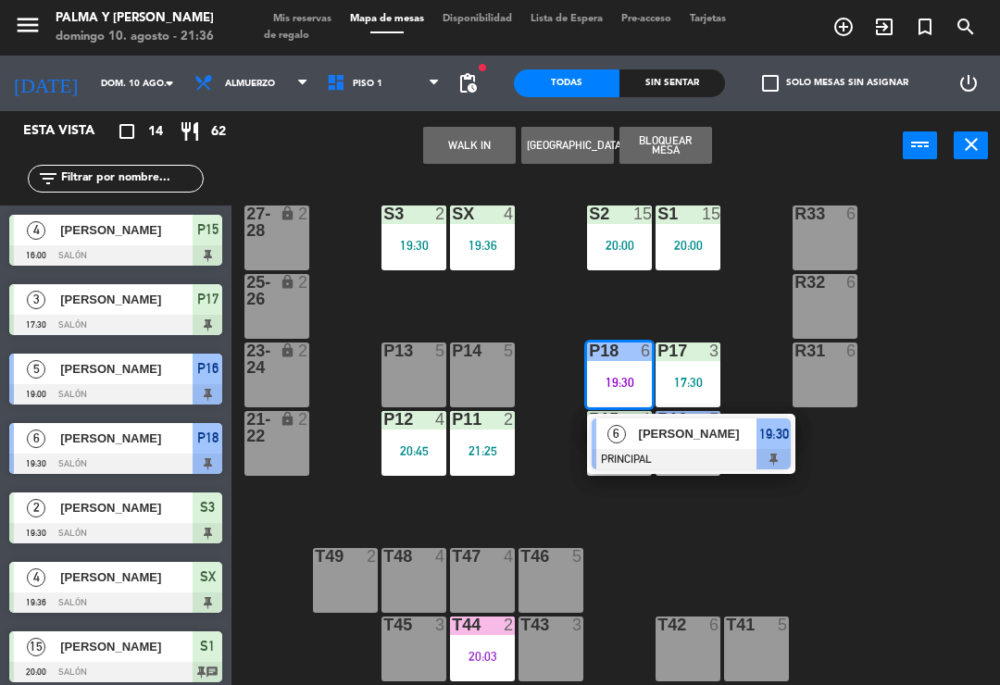
click at [726, 442] on span "[PERSON_NAME]" at bounding box center [698, 433] width 119 height 19
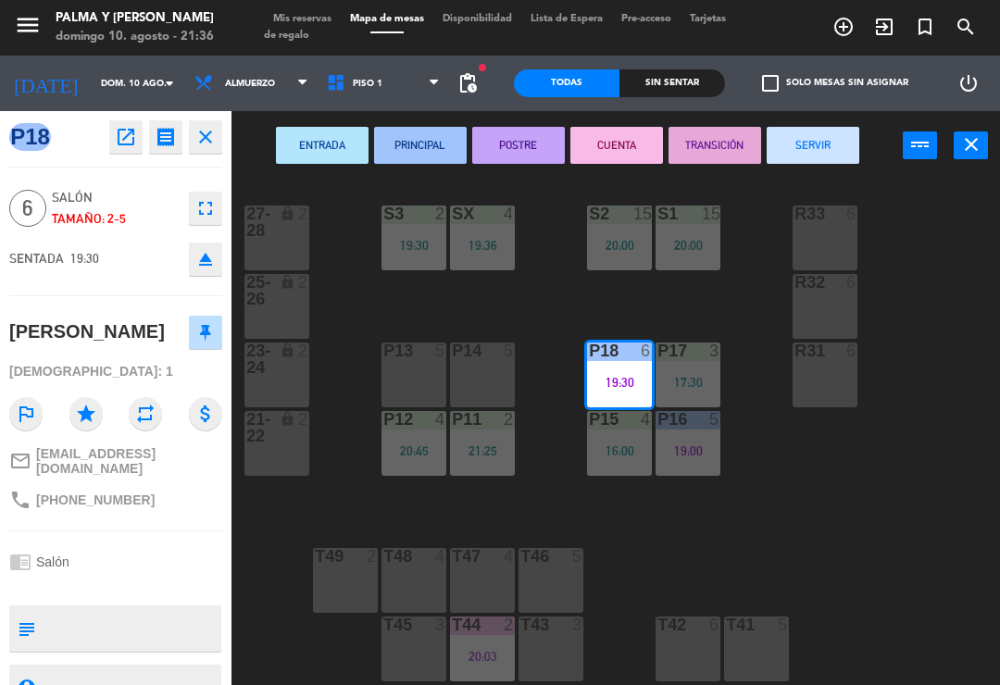
click at [815, 138] on button "SERVIR" at bounding box center [813, 145] width 93 height 37
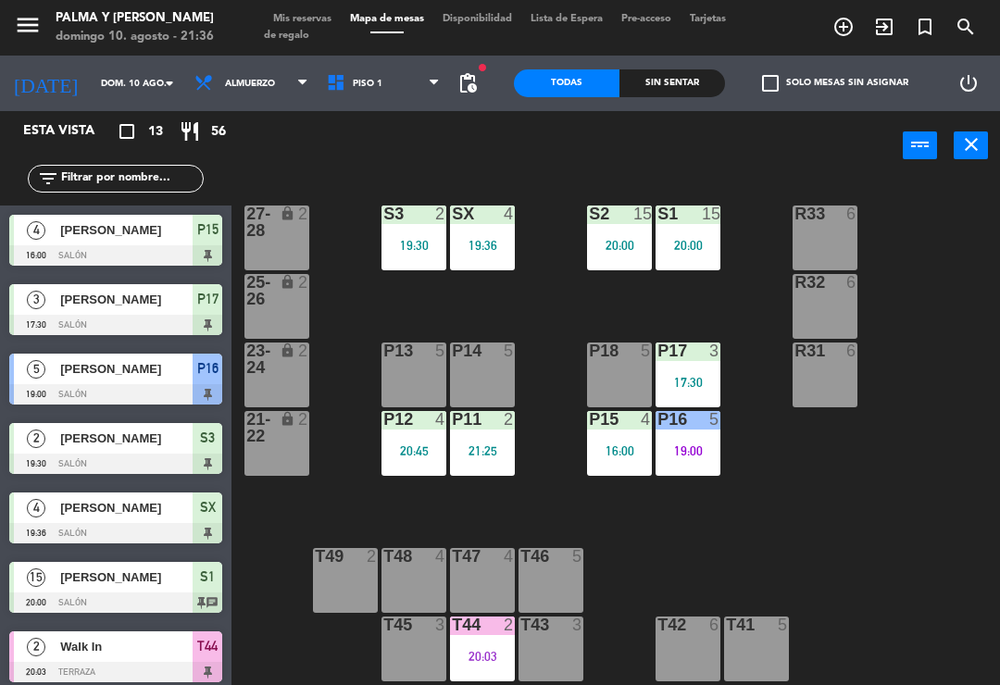
click at [820, 546] on div "R33 6 S1 15 20:00 S2 15 20:00 S3 2 19:30 SX 4 19:36 27-28 lock 2 R32 6 25-26 lo…" at bounding box center [621, 430] width 758 height 505
click at [820, 535] on div "R33 6 S1 15 20:00 S2 15 20:00 S3 2 19:30 SX 4 19:36 27-28 lock 2 R32 6 25-26 lo…" at bounding box center [621, 430] width 758 height 505
click at [819, 540] on div "R33 6 S1 15 20:00 S2 15 20:00 S3 2 19:30 SX 4 19:36 27-28 lock 2 R32 6 25-26 lo…" at bounding box center [621, 430] width 758 height 505
click at [633, 448] on div "16:00" at bounding box center [619, 450] width 65 height 13
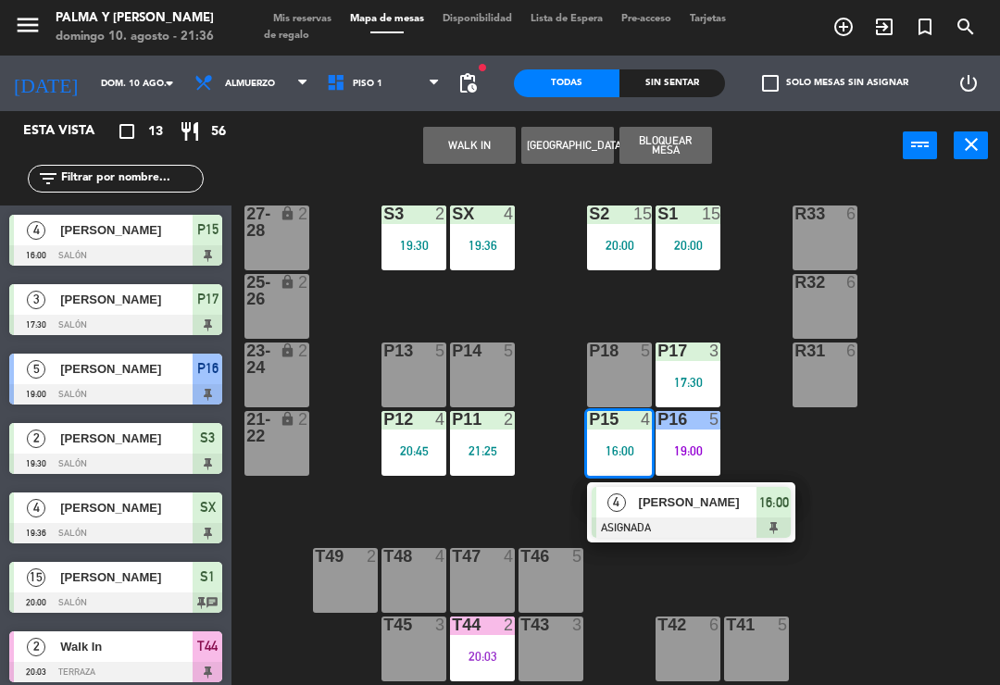
click at [692, 531] on div at bounding box center [691, 528] width 199 height 20
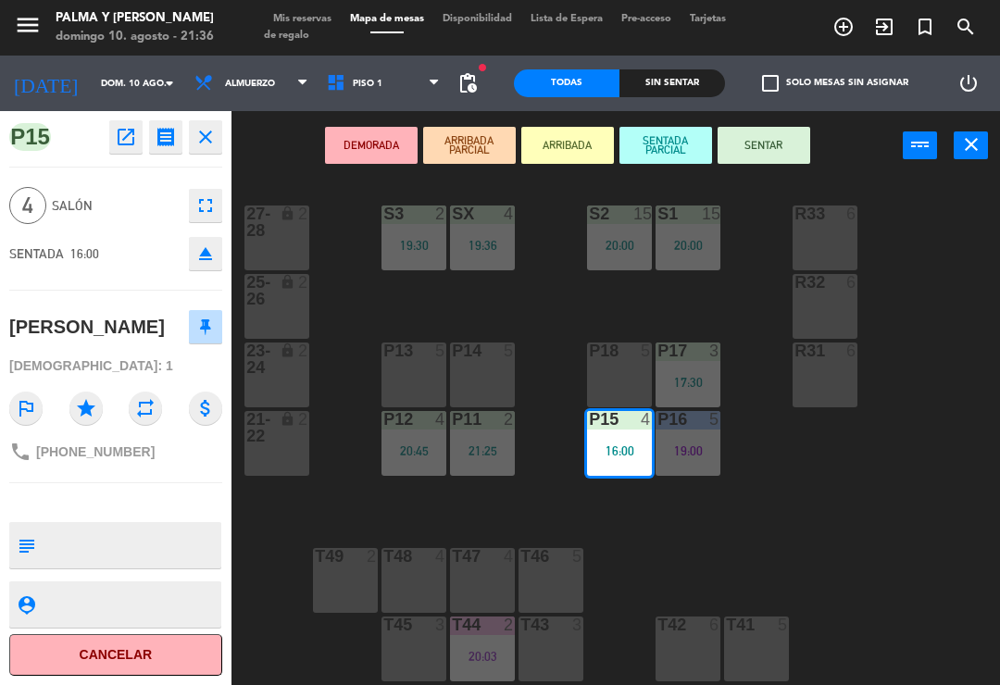
click at [775, 140] on button "SENTAR" at bounding box center [764, 145] width 93 height 37
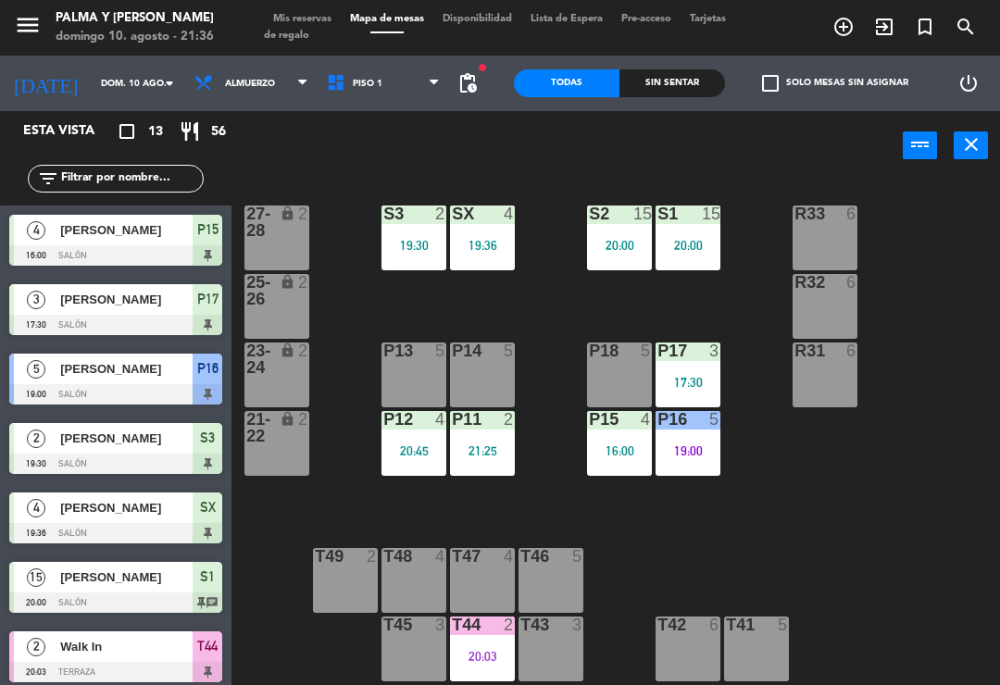
click at [809, 510] on div "R33 6 S1 15 20:00 S2 15 20:00 S3 2 19:30 SX 4 19:36 27-28 lock 2 R32 6 25-26 lo…" at bounding box center [621, 430] width 758 height 505
click at [626, 439] on div "P15 4 16:00" at bounding box center [619, 443] width 65 height 65
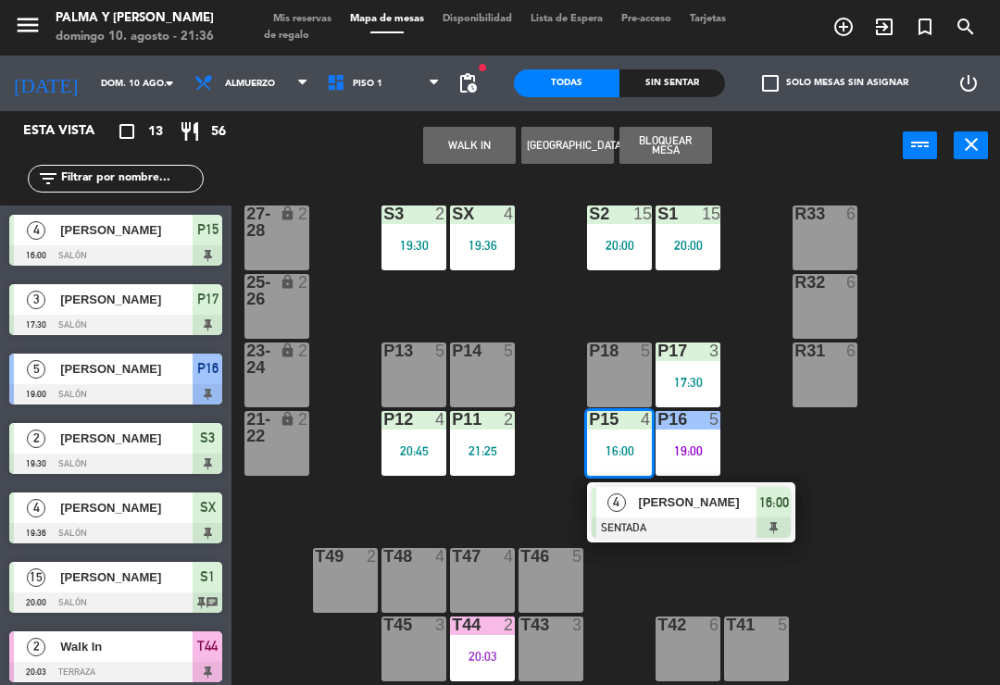
click at [678, 517] on div "[PERSON_NAME]" at bounding box center [697, 502] width 120 height 31
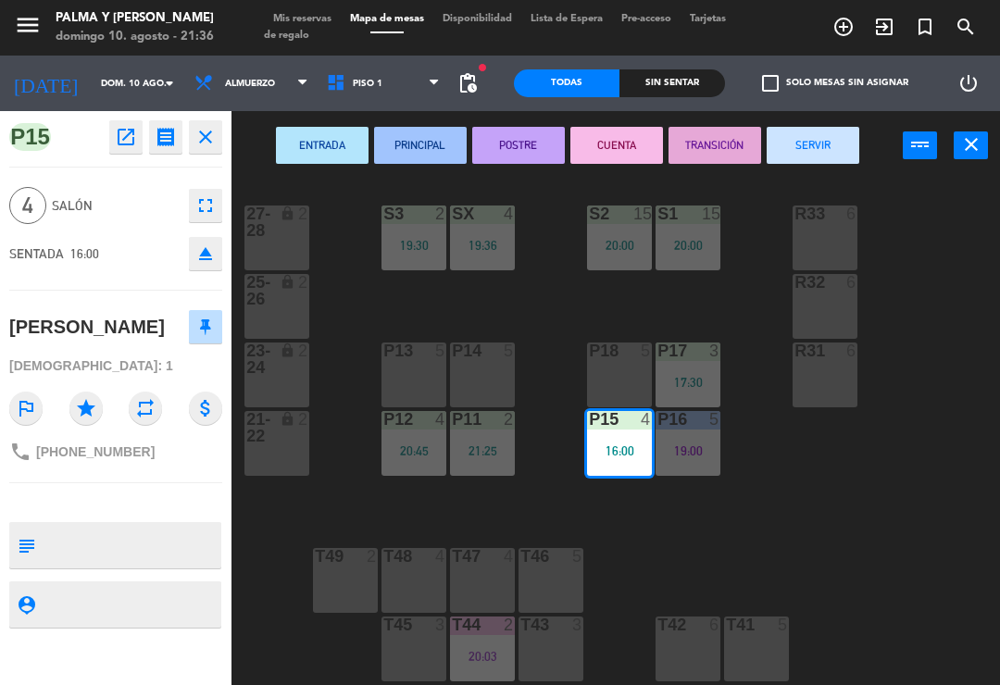
click at [810, 143] on button "SERVIR" at bounding box center [813, 145] width 93 height 37
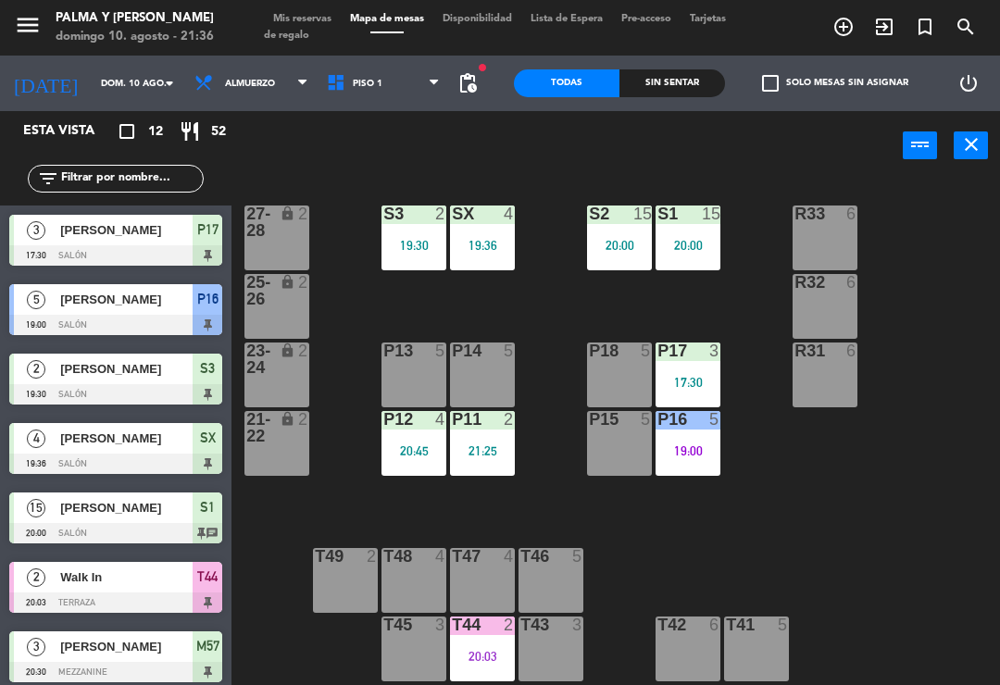
click at [813, 514] on div "R33 6 S1 15 20:00 S2 15 20:00 S3 2 19:30 SX 4 19:36 27-28 lock 2 R32 6 25-26 lo…" at bounding box center [621, 430] width 758 height 505
click at [353, 87] on span "Piso 1" at bounding box center [368, 84] width 30 height 10
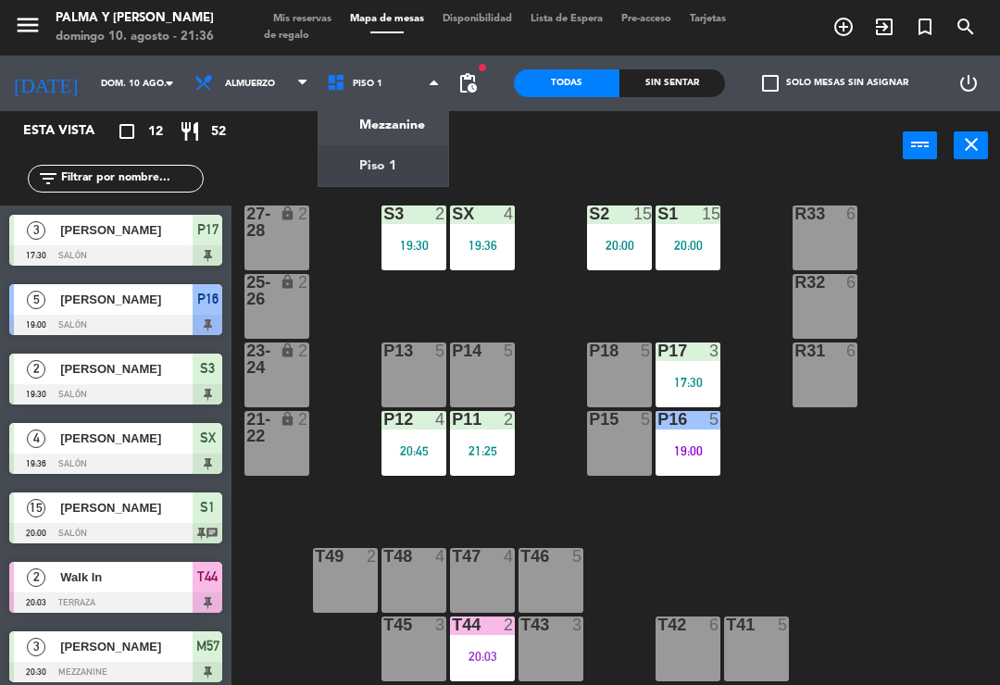
click at [402, 119] on ng-component "menu Palma y [PERSON_NAME][DATE] 10. agosto - 21:36 Mis reservas Mapa de mesas …" at bounding box center [500, 342] width 1000 height 685
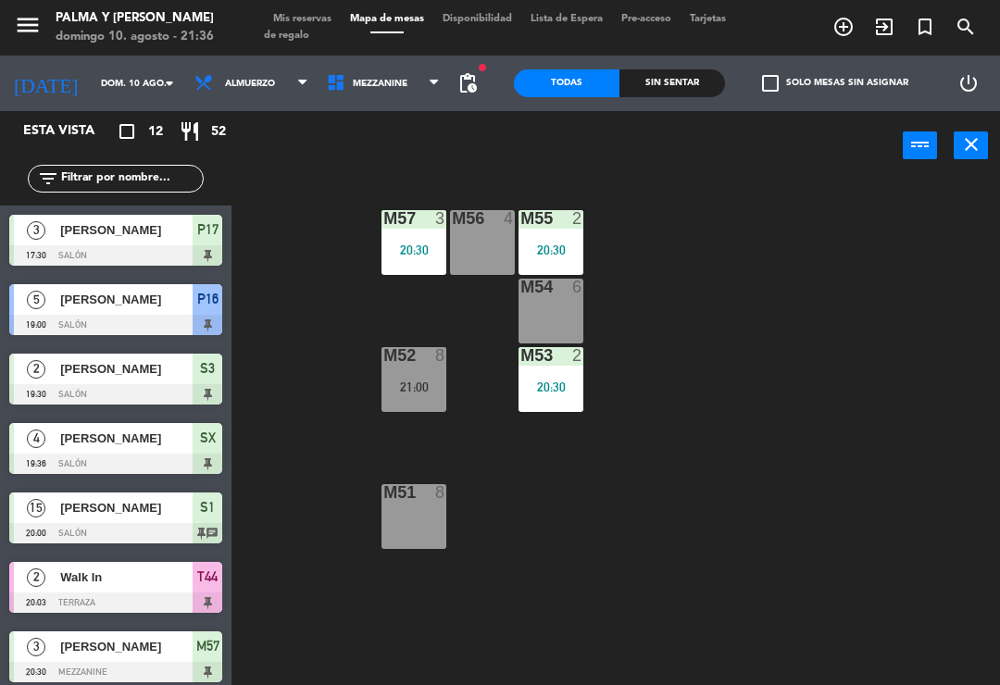
click at [888, 559] on div "M57 3 20:30 M56 4 M55 2 20:30 M54 6 M52 8 21:00 M53 2 20:30 M51 8" at bounding box center [621, 430] width 758 height 505
click at [382, 69] on span "Mezzanine" at bounding box center [384, 83] width 132 height 41
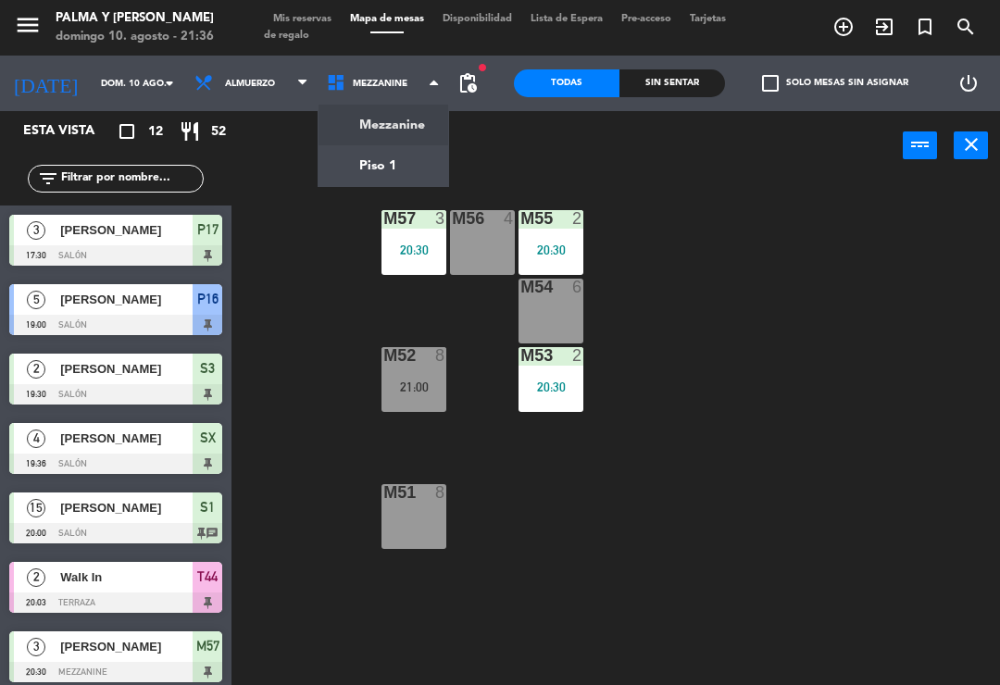
click at [397, 155] on ng-component "menu Palma y [PERSON_NAME][DATE] 10. agosto - 21:36 Mis reservas Mapa de mesas …" at bounding box center [500, 342] width 1000 height 685
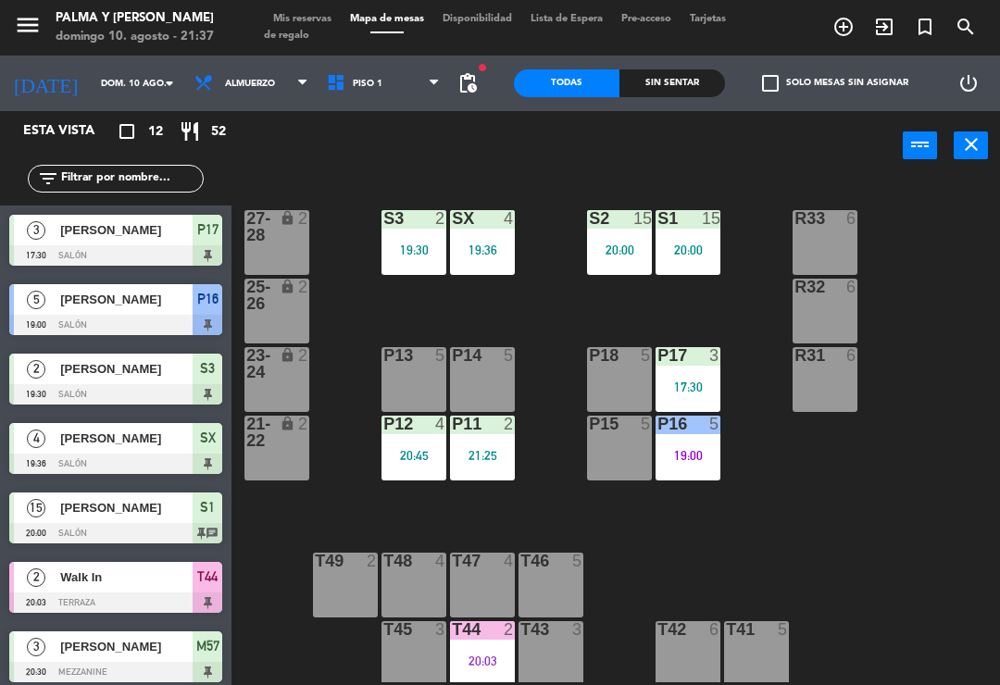
click at [489, 455] on div "21:25" at bounding box center [482, 455] width 65 height 13
click at [963, 517] on div "R33 6 S1 15 20:00 S2 15 20:00 S3 2 19:30 SX 4 19:36 27-28 lock 2 R32 6 25-26 lo…" at bounding box center [621, 430] width 758 height 505
click at [685, 449] on div "19:00" at bounding box center [688, 455] width 65 height 13
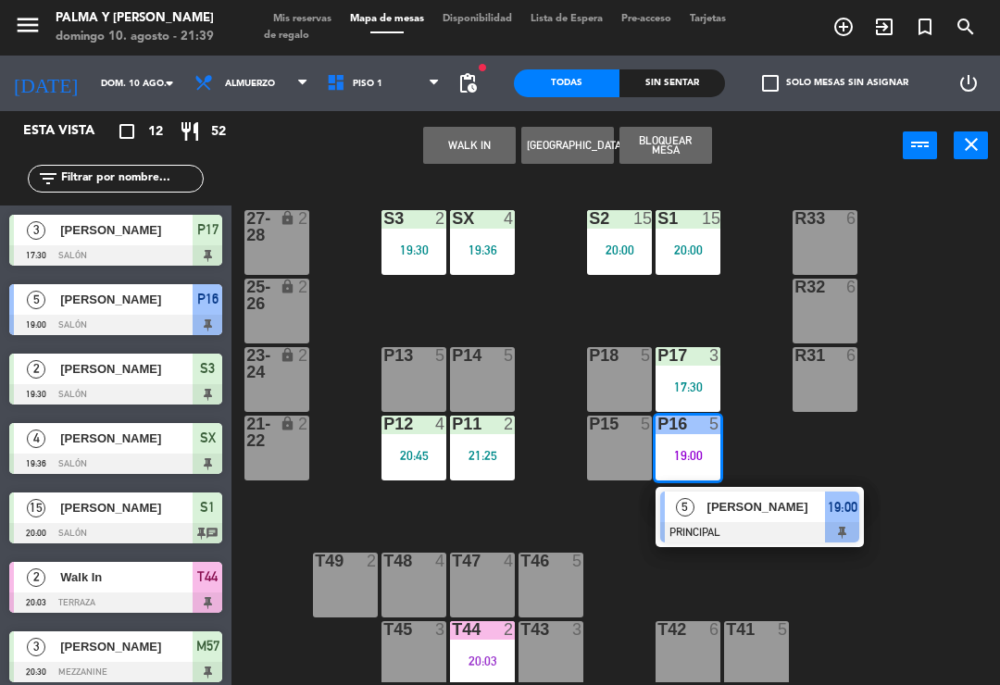
click at [768, 524] on div at bounding box center [759, 532] width 199 height 20
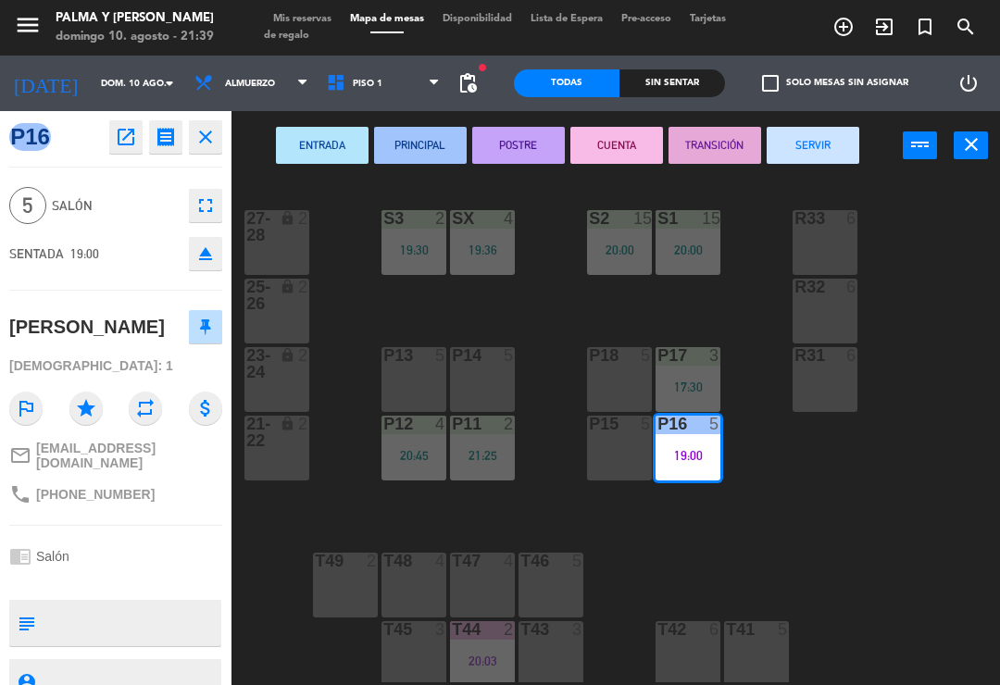
click at [622, 152] on button "CUENTA" at bounding box center [616, 145] width 93 height 37
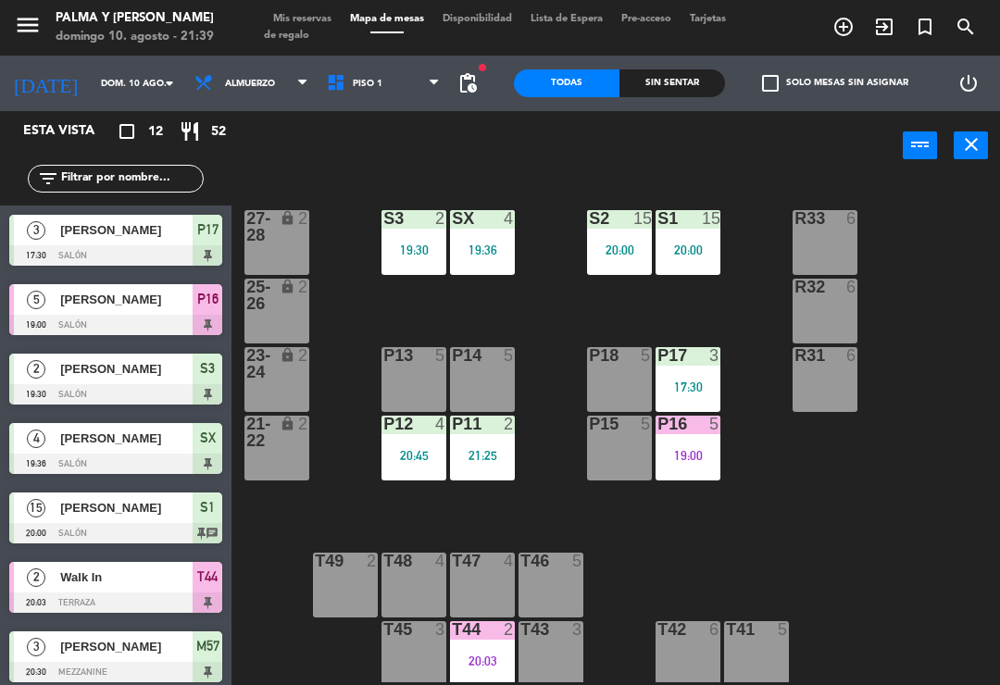
click at [930, 565] on div "R33 6 S1 15 20:00 S2 15 20:00 S3 2 19:30 SX 4 19:36 27-28 lock 2 R32 6 25-26 lo…" at bounding box center [621, 430] width 758 height 505
click at [410, 240] on div "S3 2 19:30" at bounding box center [413, 242] width 65 height 65
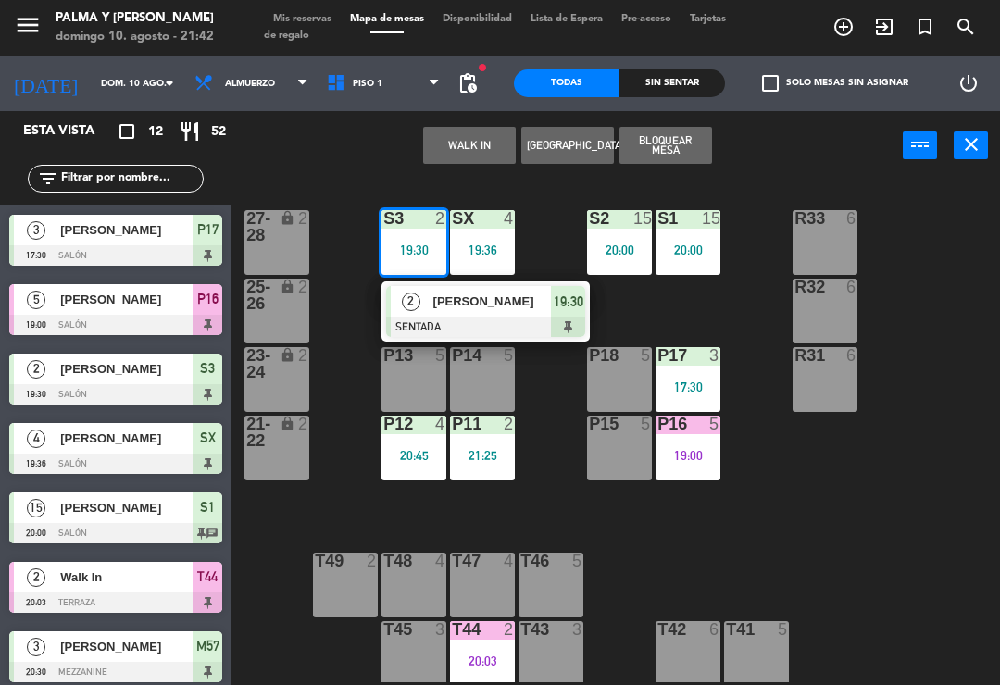
click at [555, 319] on div at bounding box center [485, 327] width 199 height 20
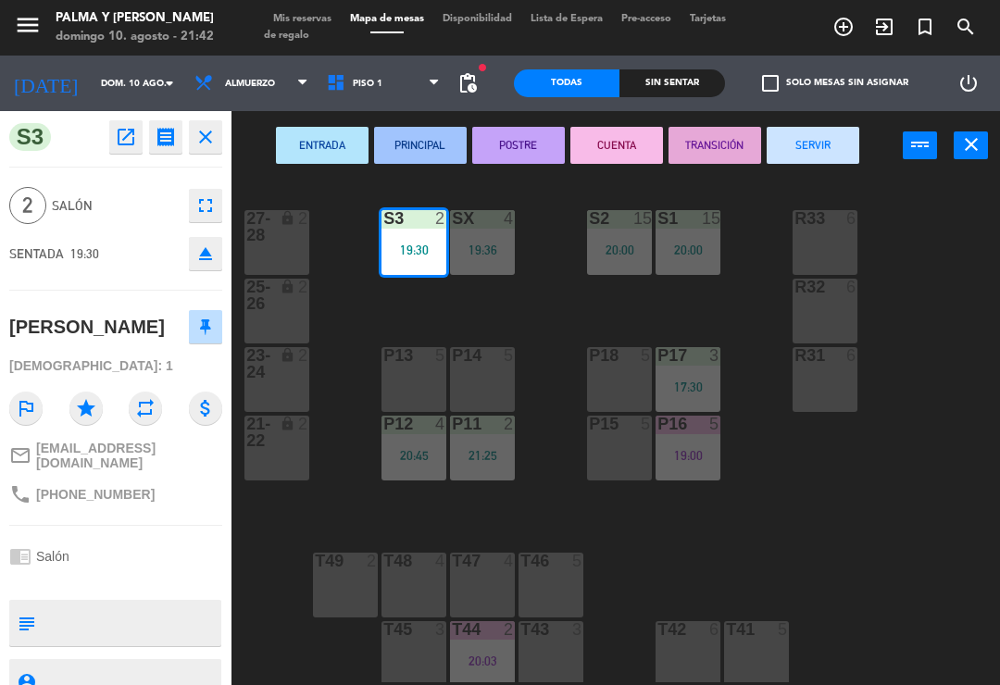
click at [831, 143] on button "SERVIR" at bounding box center [813, 145] width 93 height 37
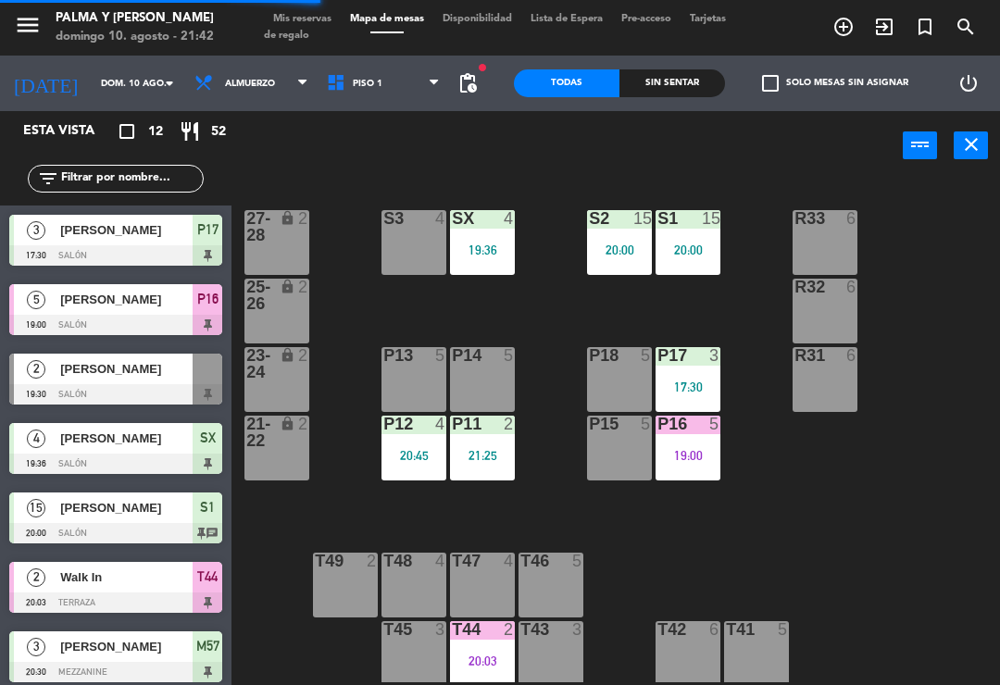
click at [856, 520] on div "R33 6 S1 15 20:00 S2 15 20:00 S3 4 SX 4 19:36 27-28 lock 2 R32 6 25-26 lock 2 P…" at bounding box center [621, 430] width 758 height 505
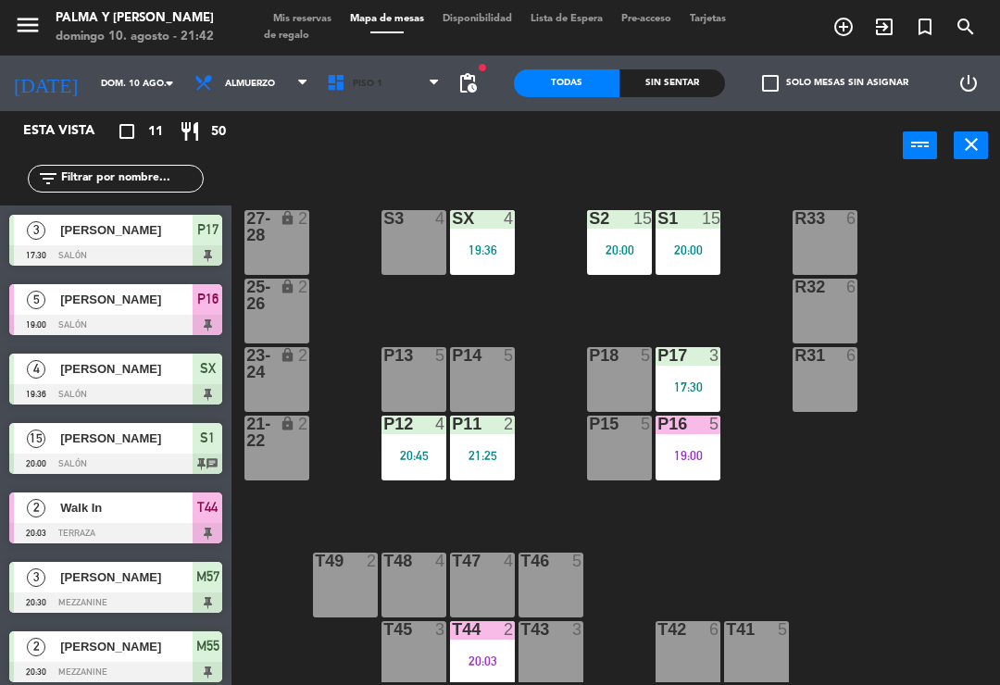
click at [356, 99] on span "Piso 1" at bounding box center [384, 83] width 132 height 41
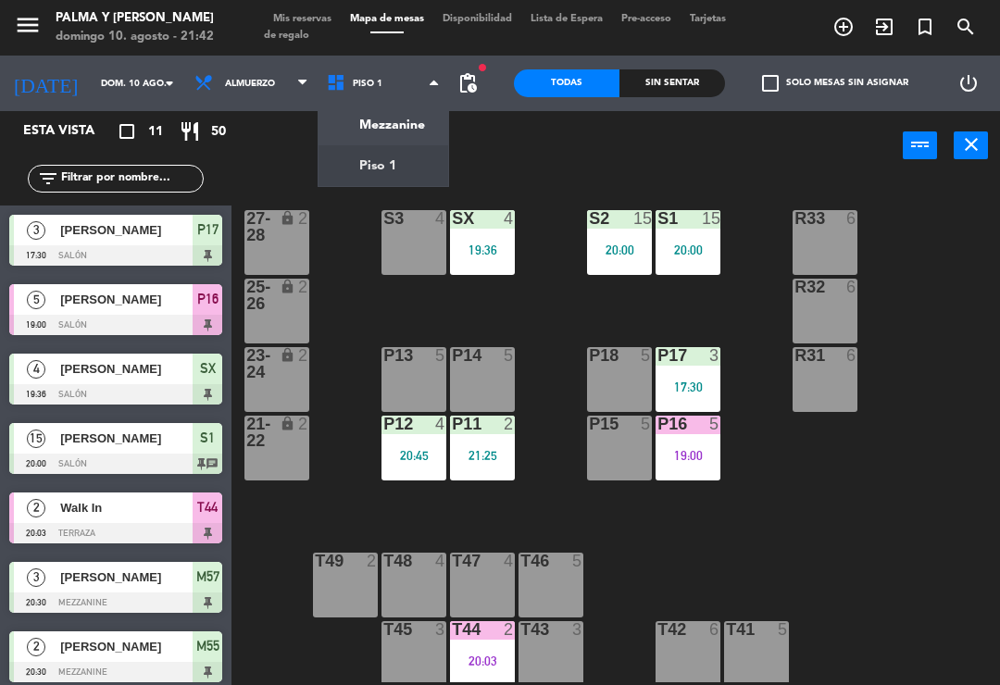
click at [363, 131] on ng-component "menu Palma y [PERSON_NAME][DATE] 10. agosto - 21:42 Mis reservas Mapa de mesas …" at bounding box center [500, 342] width 1000 height 685
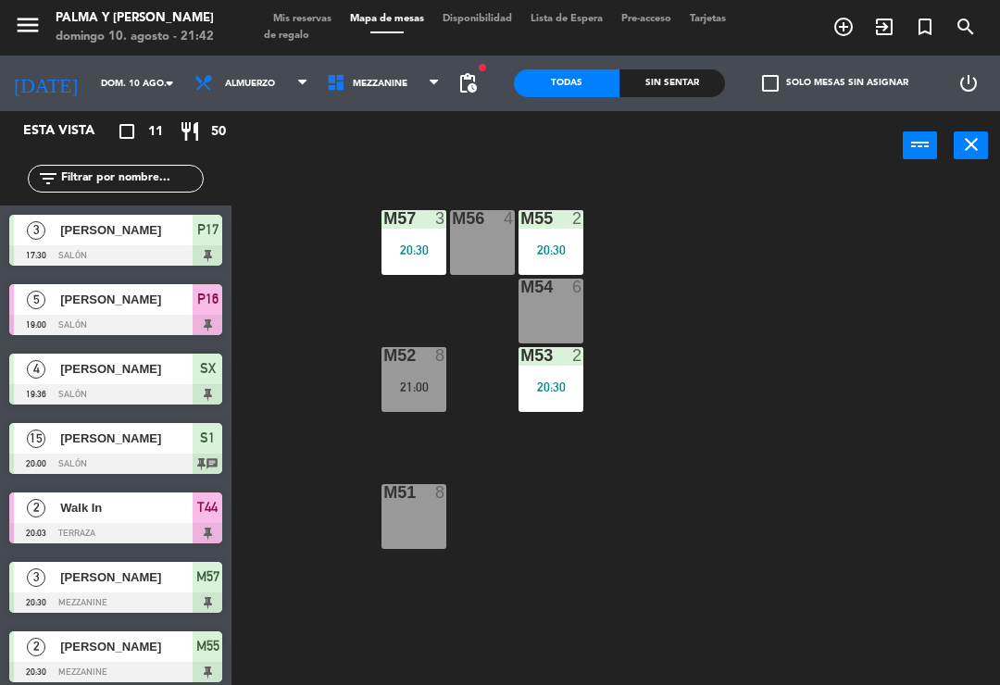
click at [429, 406] on div "M52 8 21:00" at bounding box center [413, 379] width 65 height 65
click at [659, 530] on div "M57 3 20:30 M56 4 M55 2 20:30 M54 6 M52 8 21:00 M53 2 20:30 M51 8" at bounding box center [621, 430] width 758 height 505
click at [299, 19] on span "Mis reservas" at bounding box center [302, 19] width 77 height 10
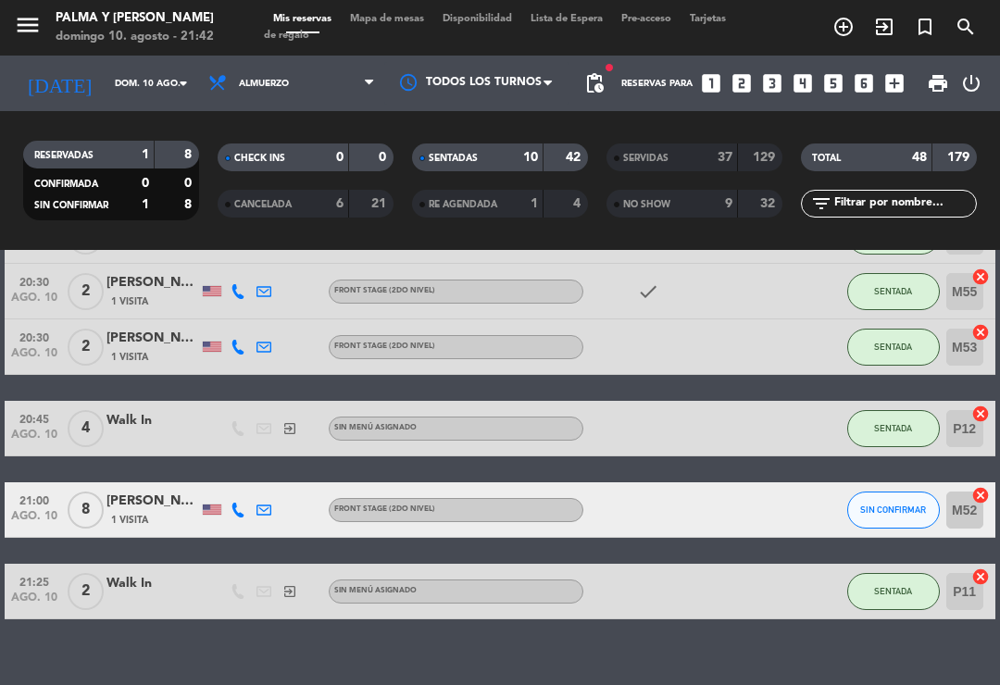
scroll to position [532, 0]
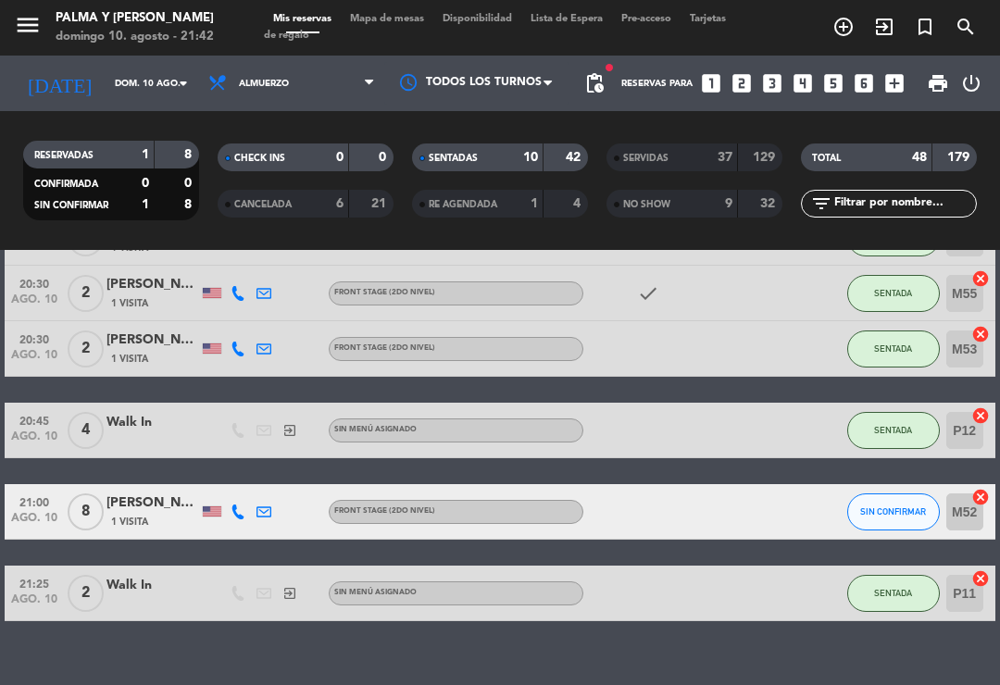
click at [742, 506] on div at bounding box center [764, 511] width 50 height 55
click at [664, 518] on div at bounding box center [661, 511] width 156 height 55
click at [157, 514] on div "1 Visita" at bounding box center [152, 522] width 93 height 16
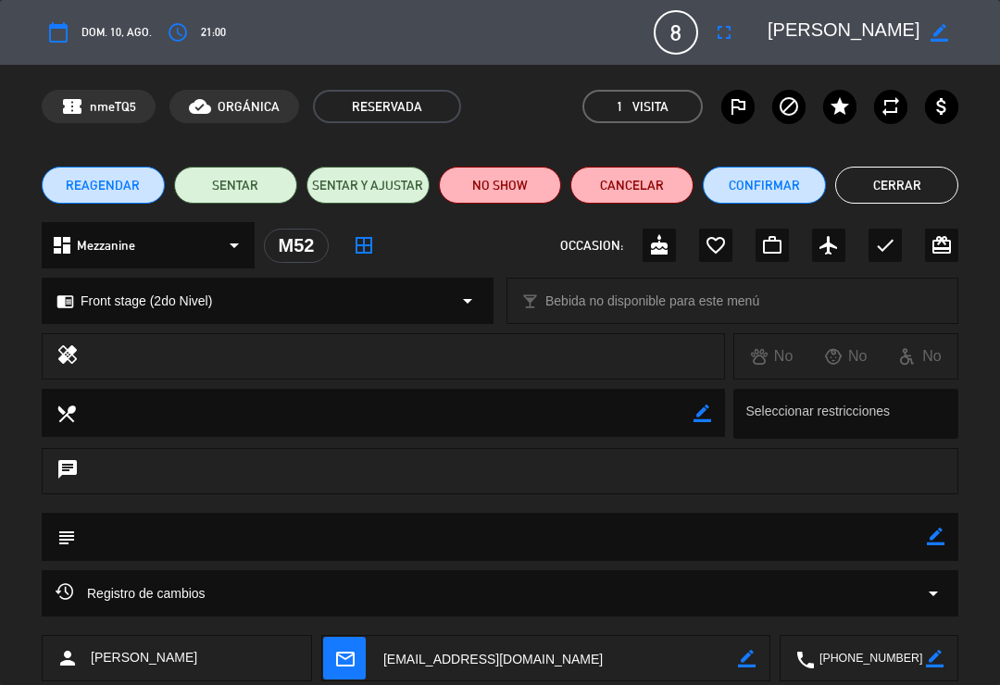
click at [516, 185] on button "NO SHOW" at bounding box center [500, 185] width 123 height 37
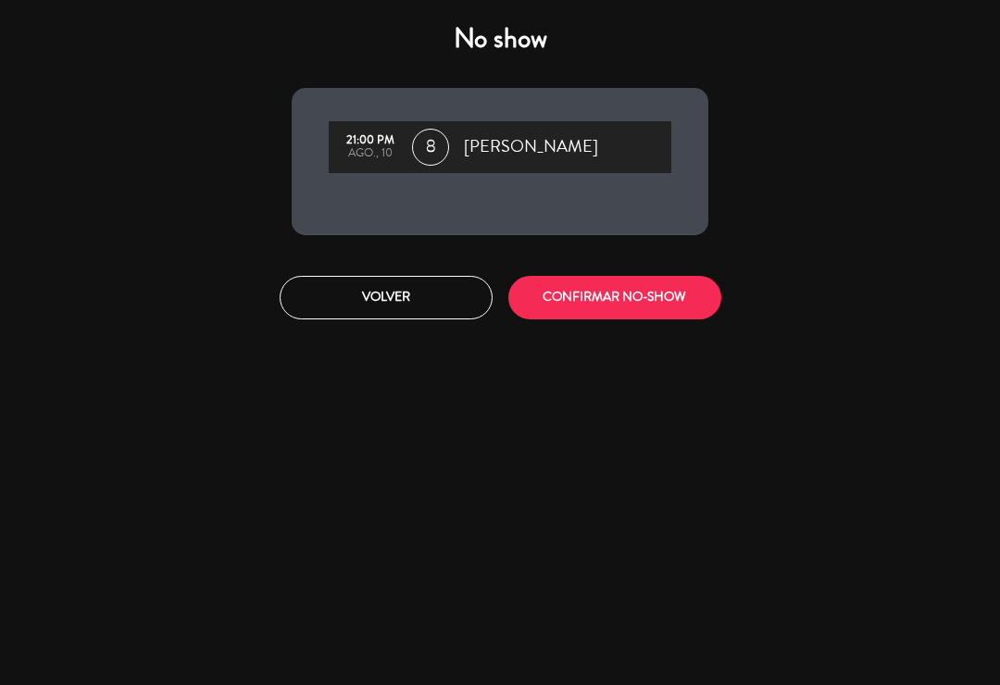
click at [628, 301] on button "CONFIRMAR NO-SHOW" at bounding box center [614, 298] width 213 height 44
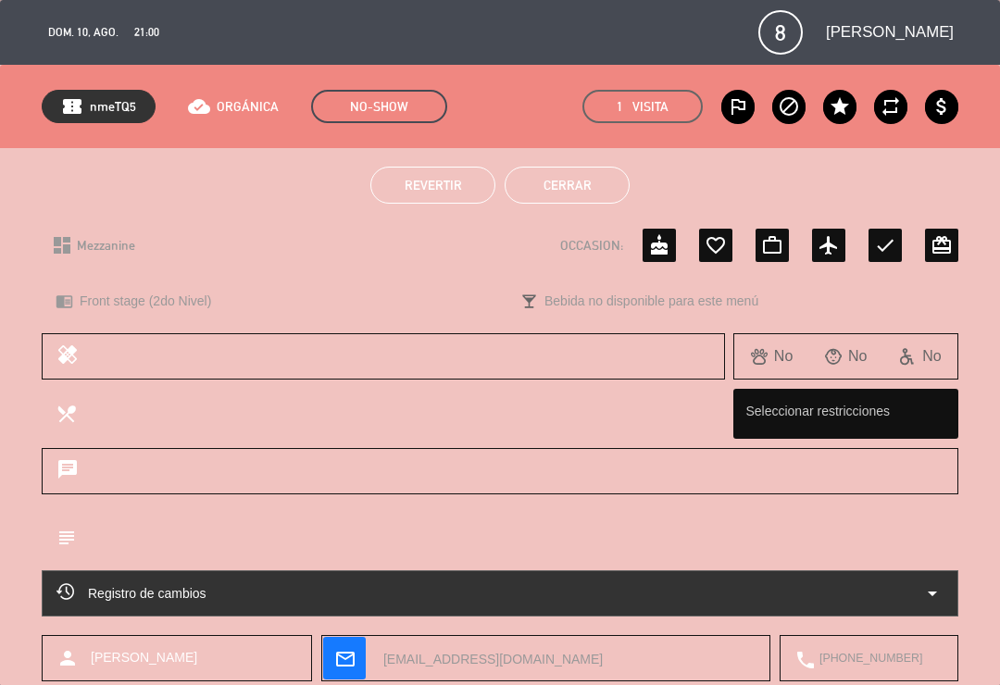
click at [606, 185] on button "Cerrar" at bounding box center [567, 185] width 125 height 37
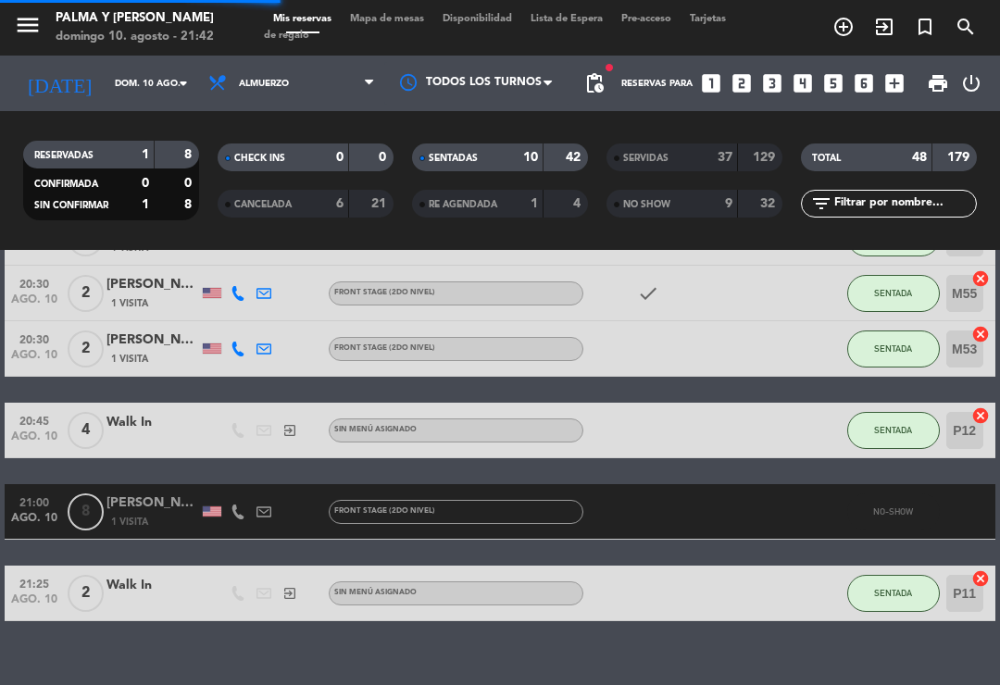
scroll to position [451, 0]
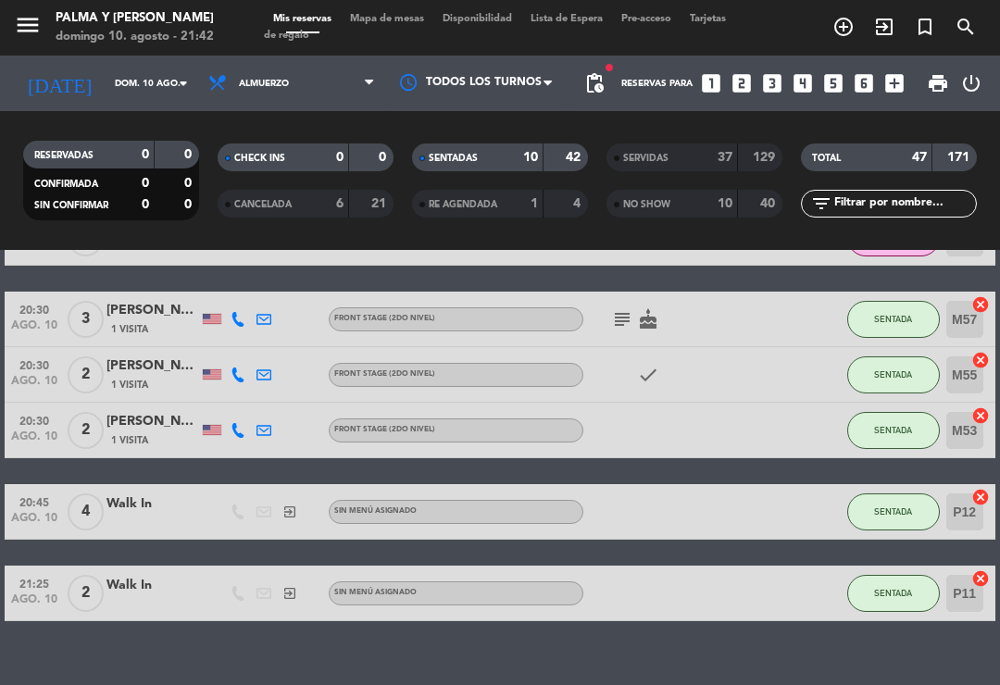
click at [400, 22] on span "Mapa de mesas" at bounding box center [387, 19] width 93 height 10
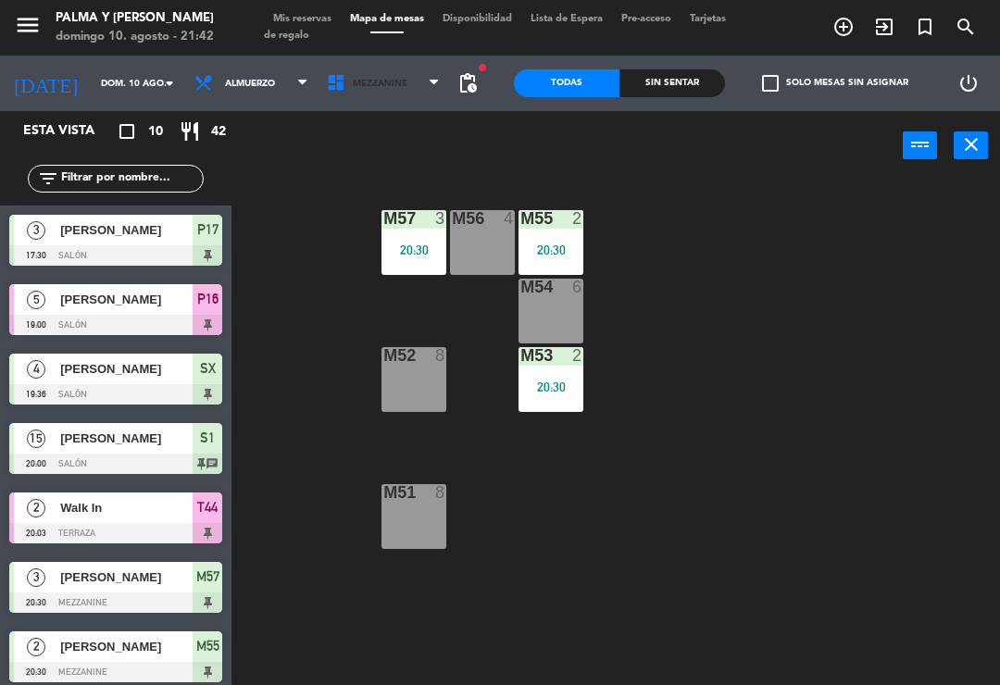
click at [369, 91] on span "Mezzanine" at bounding box center [384, 83] width 132 height 41
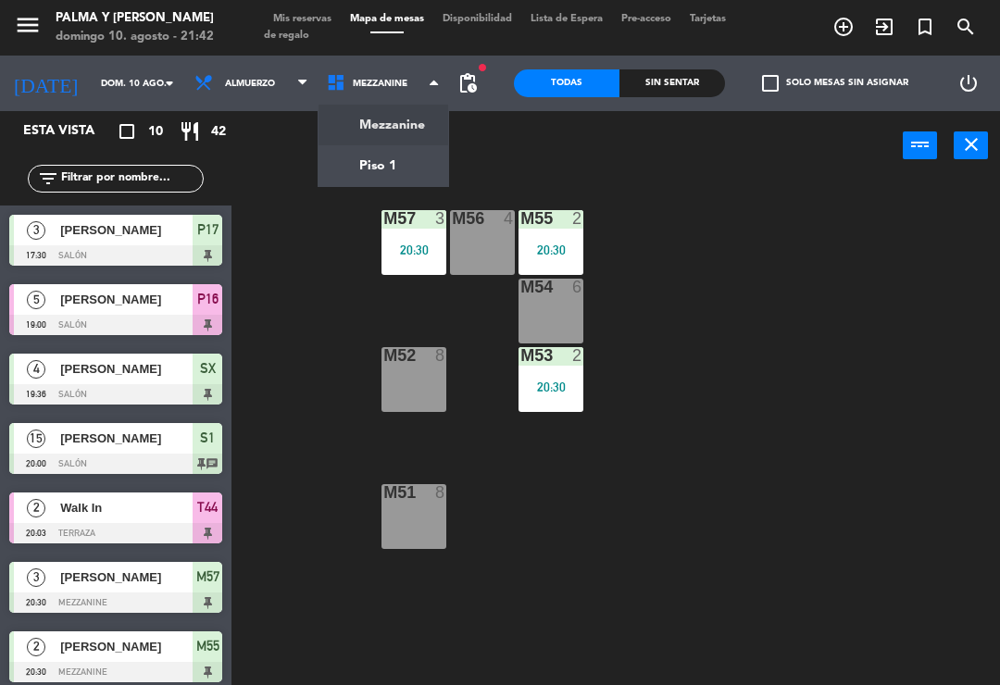
click at [378, 181] on ng-component "menu Palma y [PERSON_NAME][DATE] 10. agosto - 21:42 Mis reservas Mapa de mesas …" at bounding box center [500, 342] width 1000 height 685
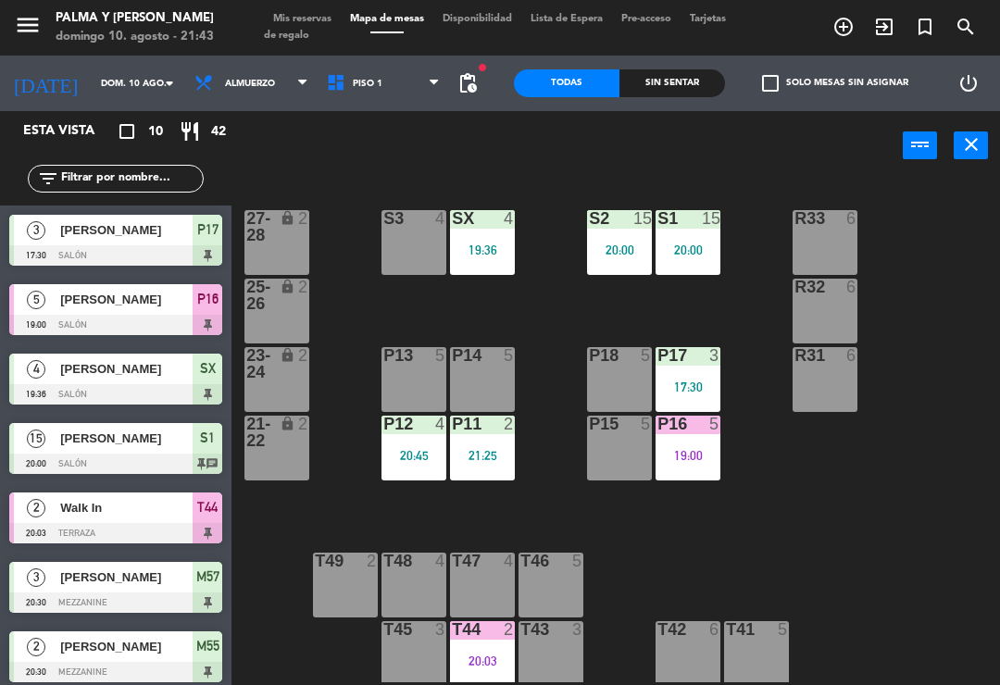
click at [471, 647] on div "T44 2 20:03" at bounding box center [482, 653] width 65 height 65
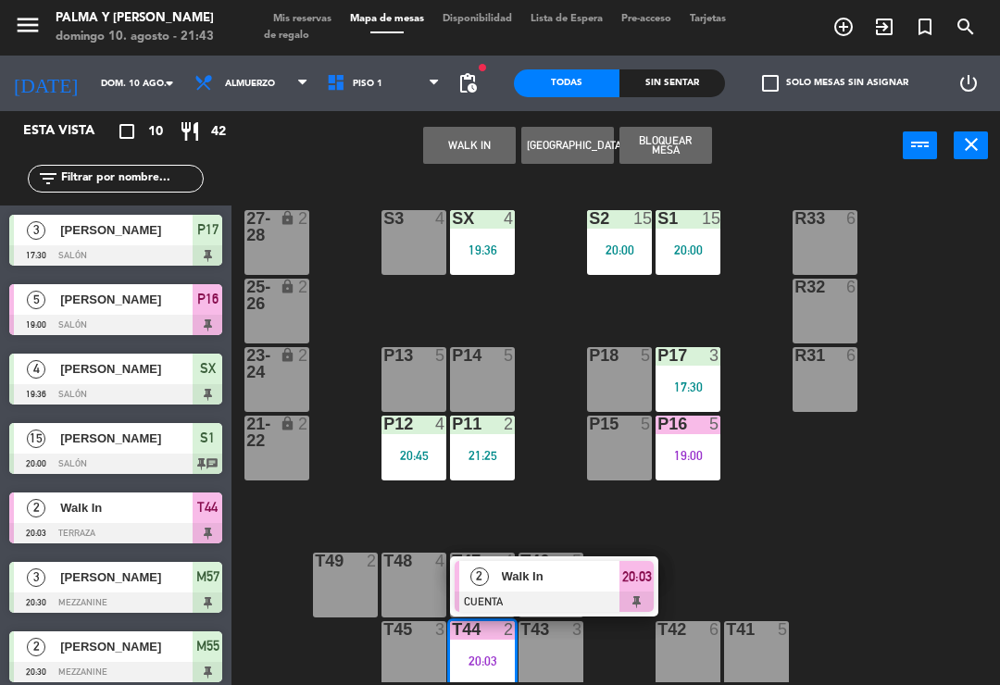
click at [539, 590] on div "Walk In" at bounding box center [560, 576] width 120 height 31
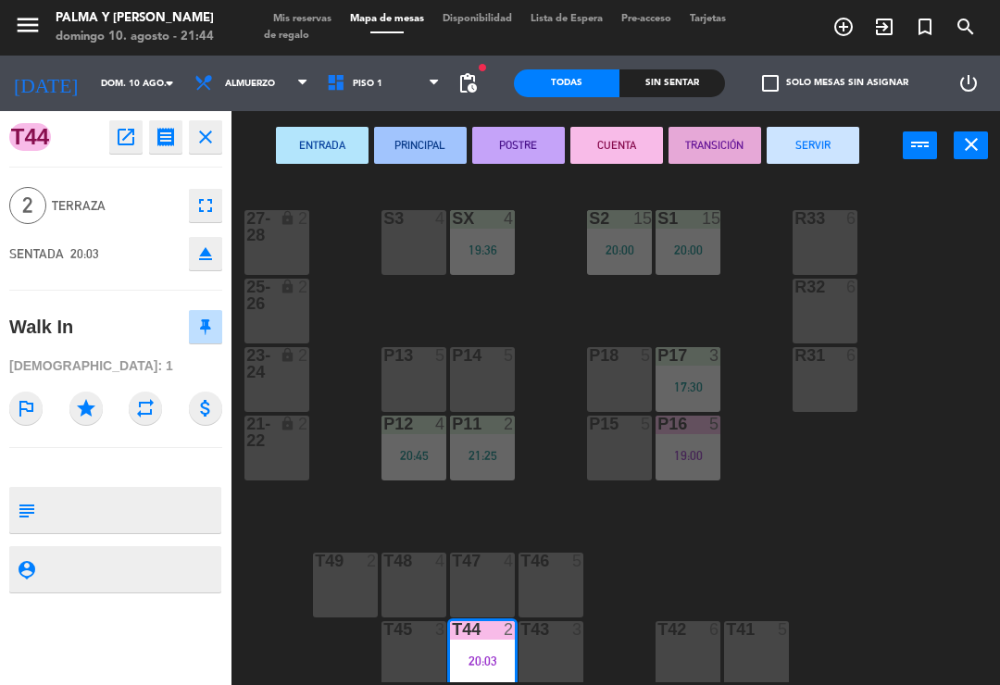
click at [775, 144] on button "SERVIR" at bounding box center [813, 145] width 93 height 37
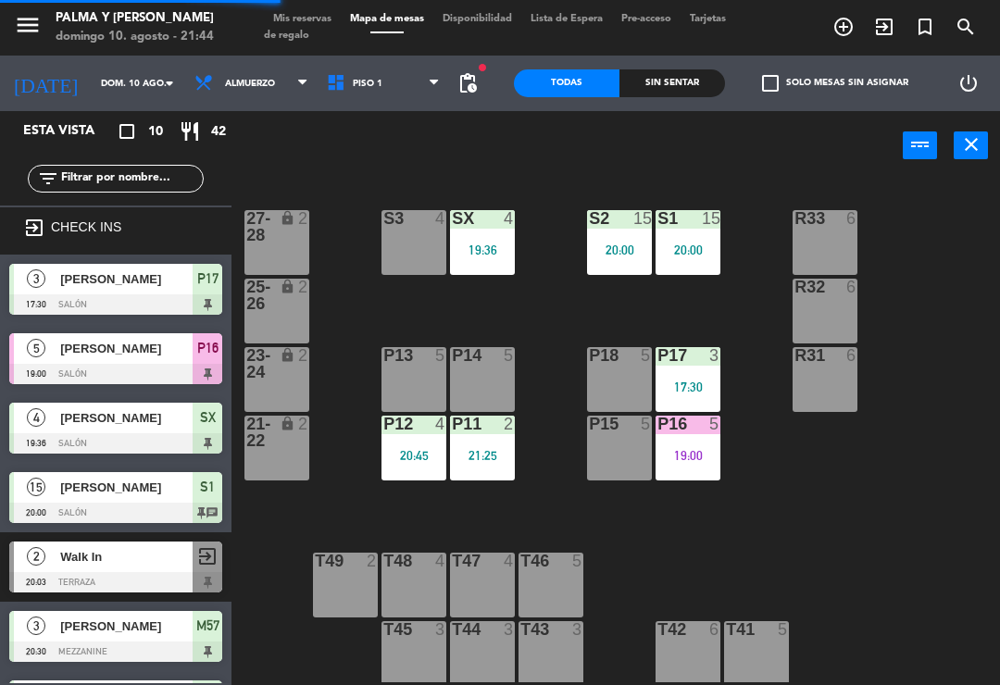
click at [877, 548] on div "R33 6 S1 15 20:00 S2 15 20:00 S3 4 SX 4 19:36 27-28 lock 2 R32 6 25-26 lock 2 P…" at bounding box center [621, 430] width 758 height 505
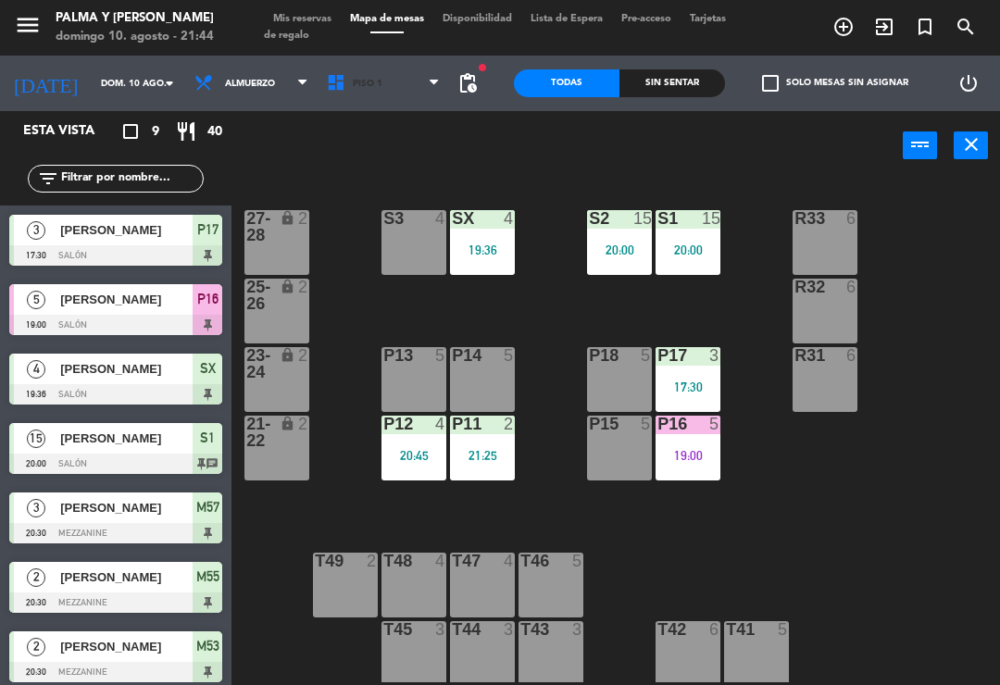
click at [353, 87] on span "Piso 1" at bounding box center [368, 84] width 30 height 10
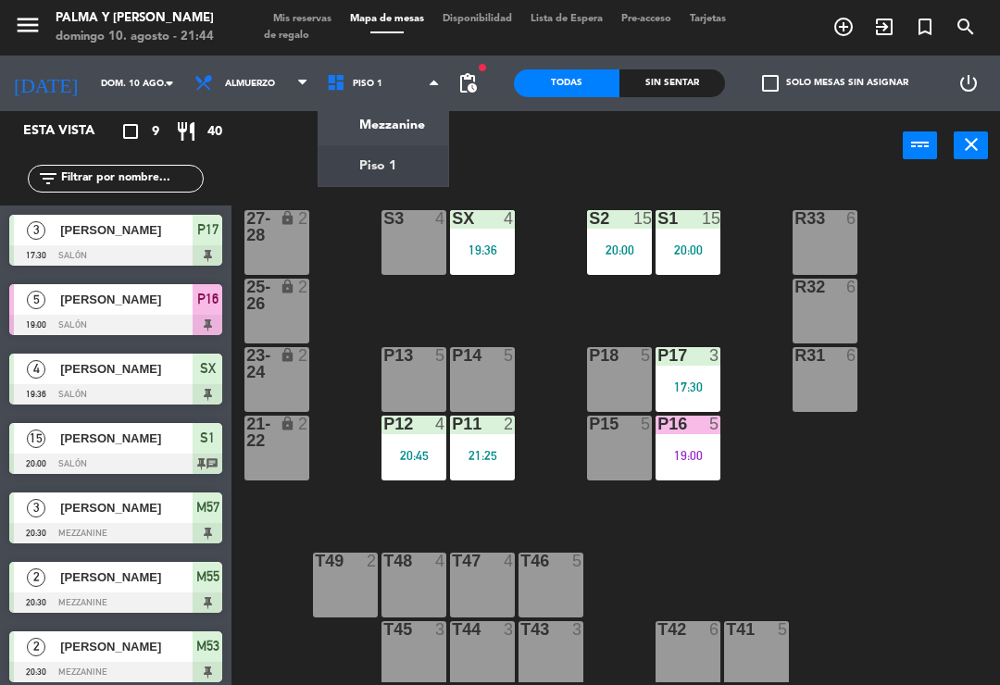
click at [403, 107] on div "Mezzanine Piso 1 Piso 1 Mezzanine Piso 1" at bounding box center [384, 84] width 132 height 56
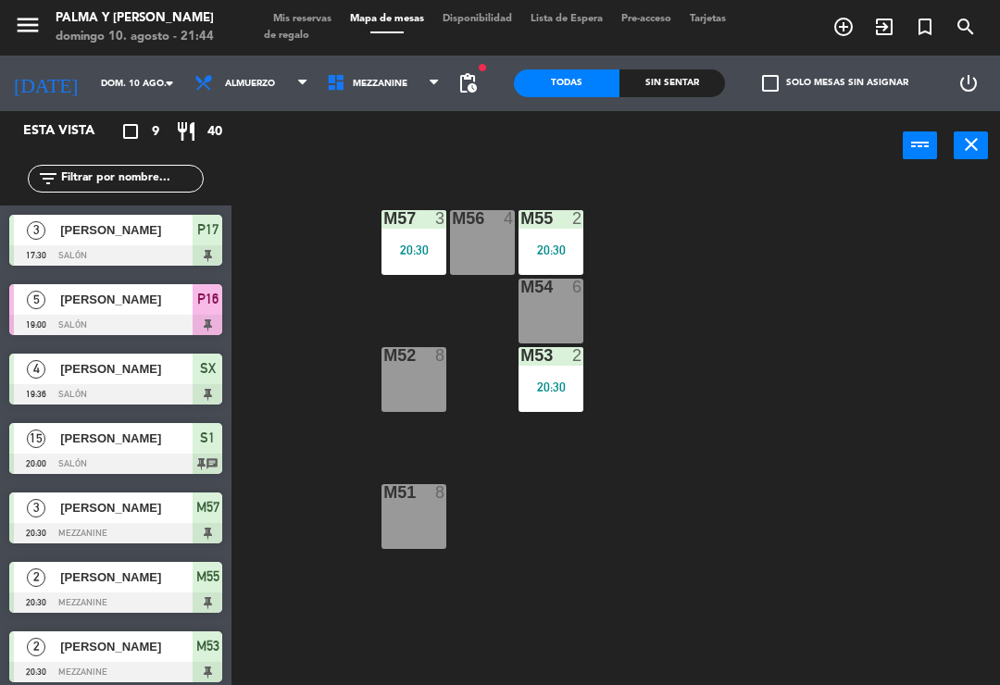
click at [375, 89] on span "Mezzanine" at bounding box center [380, 84] width 55 height 10
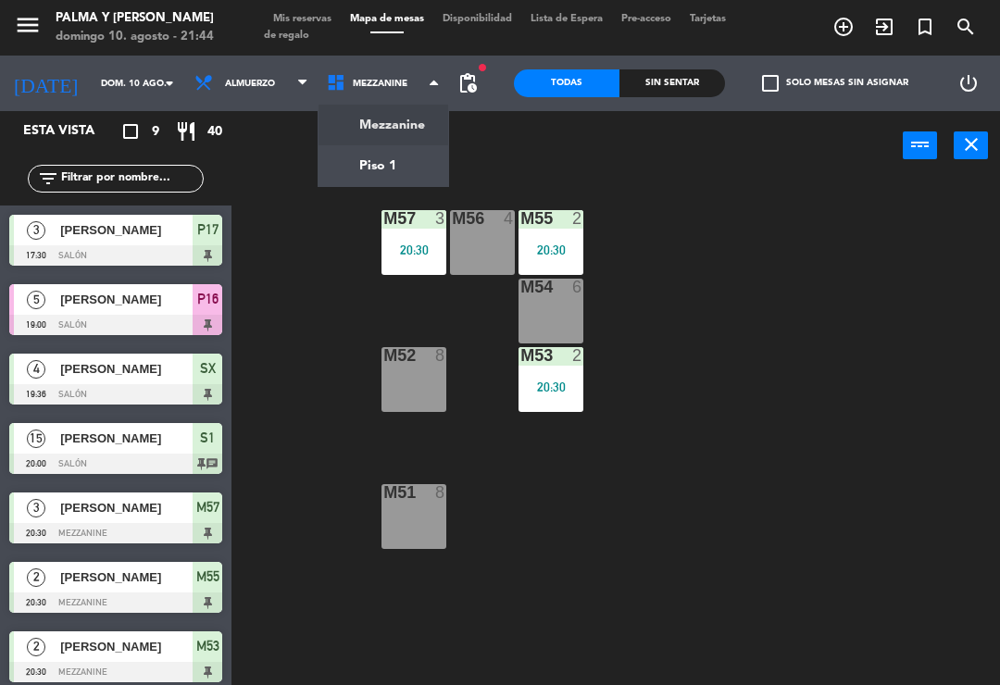
click at [413, 161] on ng-component "menu Palma y [PERSON_NAME][DATE] 10. agosto - 21:44 Mis reservas Mapa de mesas …" at bounding box center [500, 342] width 1000 height 685
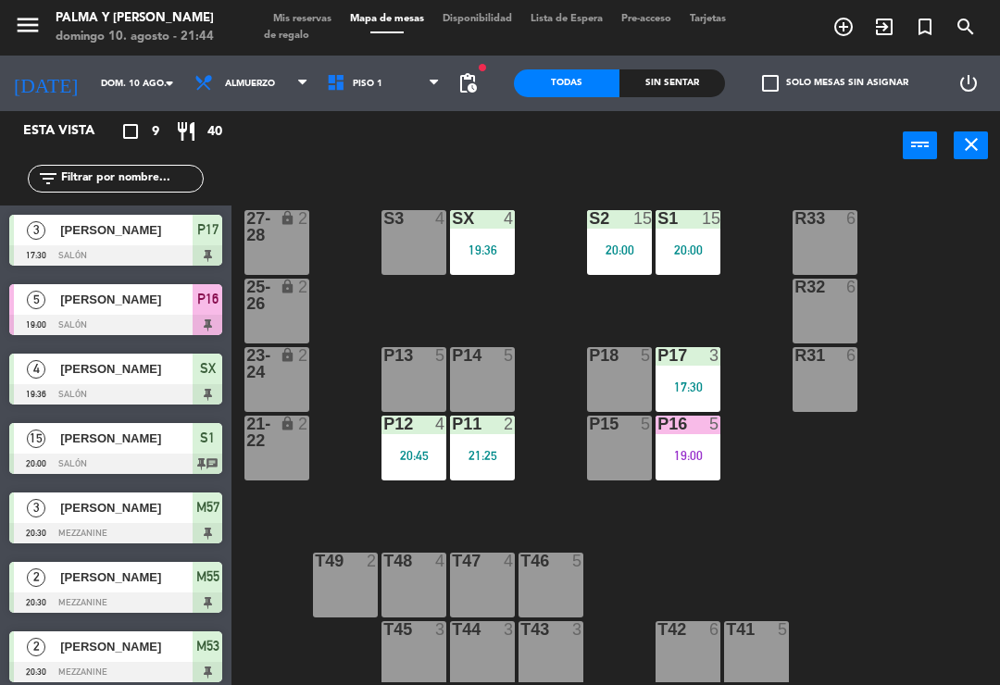
click at [353, 81] on span "Piso 1" at bounding box center [368, 84] width 30 height 10
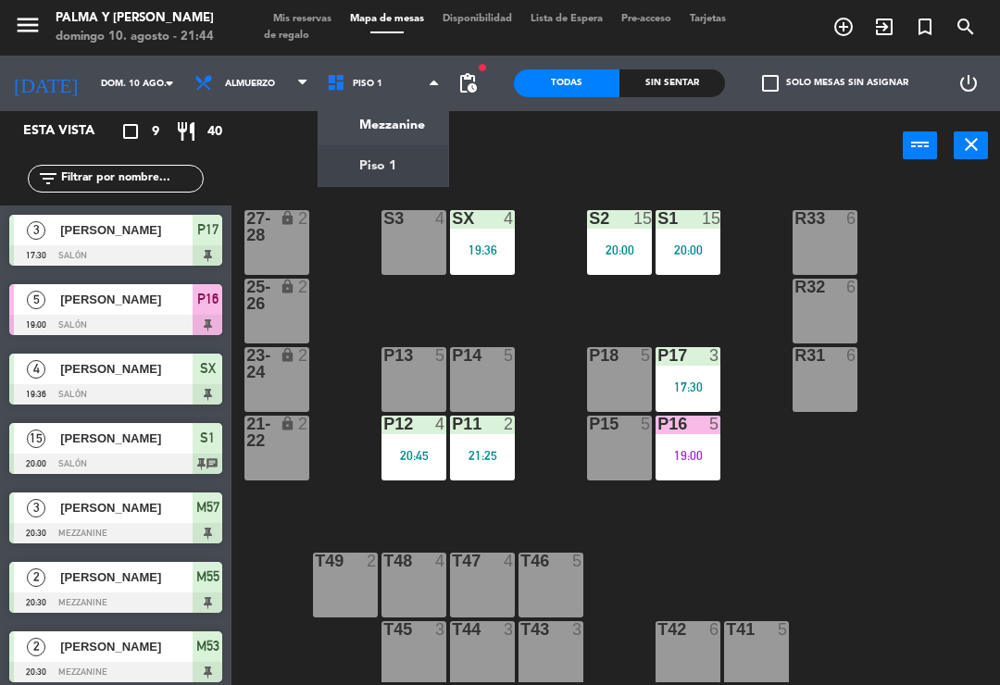
click at [388, 150] on ng-component "menu Palma y [PERSON_NAME][DATE] 10. agosto - 21:44 Mis reservas Mapa de mesas …" at bounding box center [500, 342] width 1000 height 685
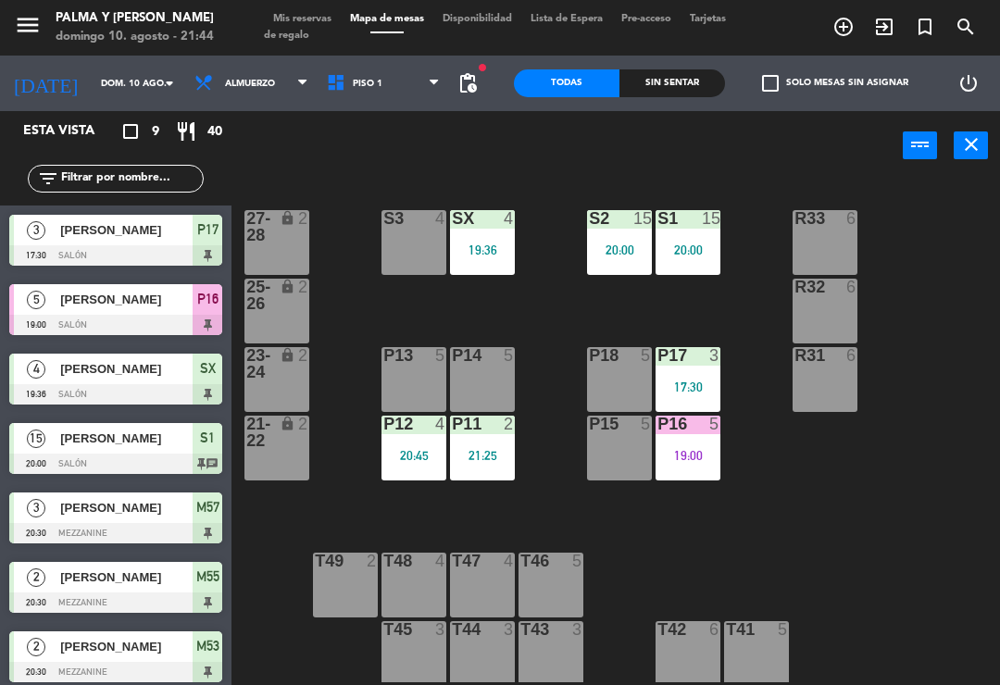
click at [372, 81] on span "Piso 1" at bounding box center [384, 83] width 132 height 41
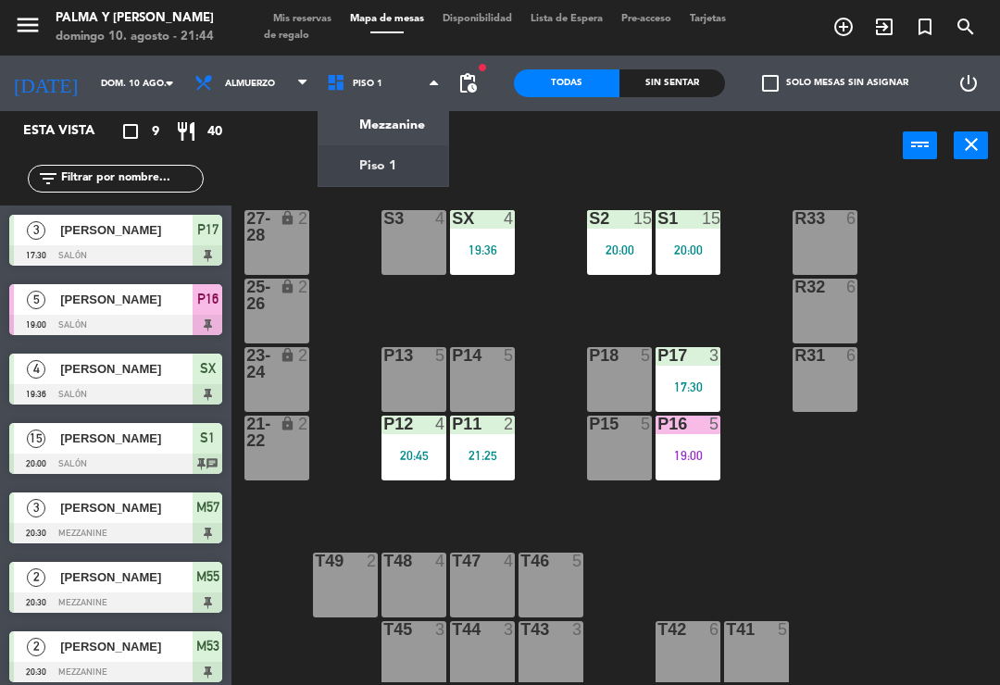
click at [670, 94] on div "Sin sentar" at bounding box center [672, 83] width 106 height 28
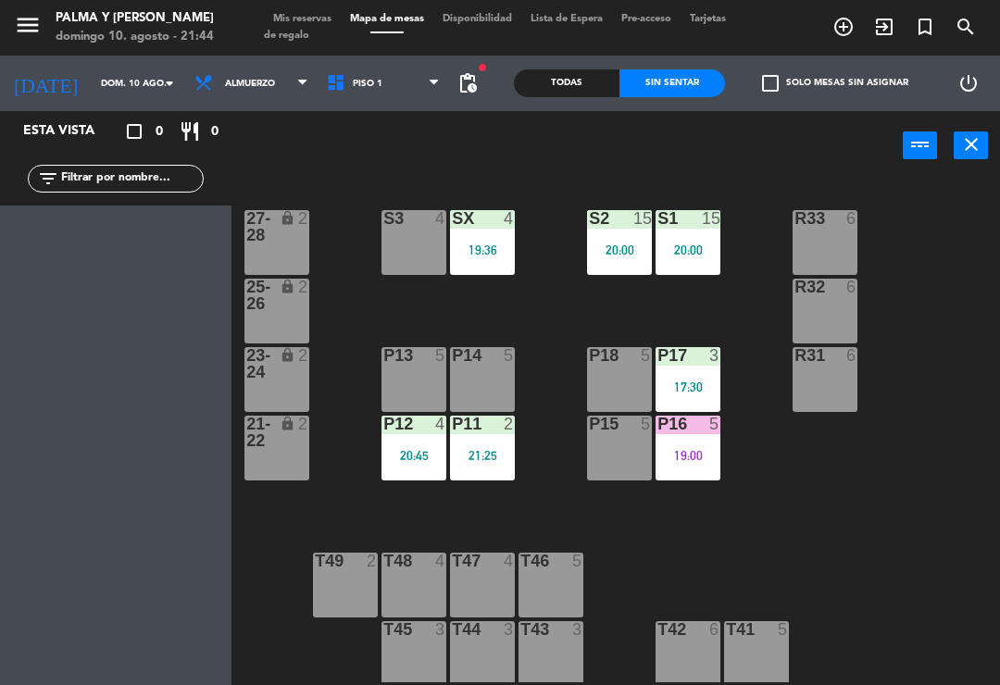
click at [408, 124] on div "power_input close" at bounding box center [566, 146] width 671 height 70
click at [545, 92] on div "Todas" at bounding box center [567, 83] width 106 height 28
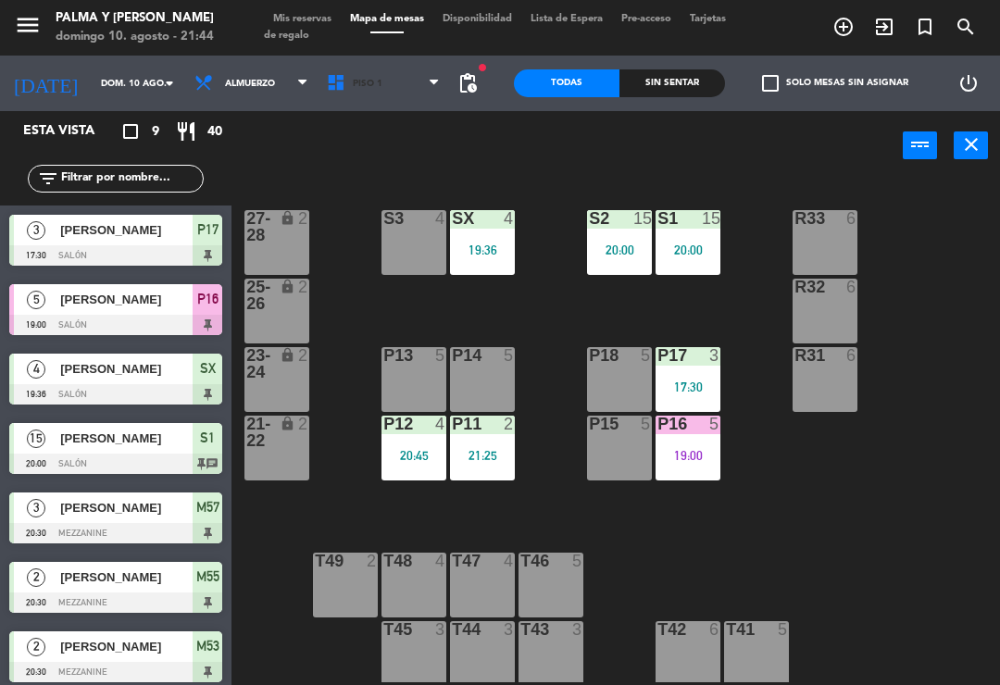
click at [391, 86] on span "Piso 1" at bounding box center [384, 83] width 132 height 41
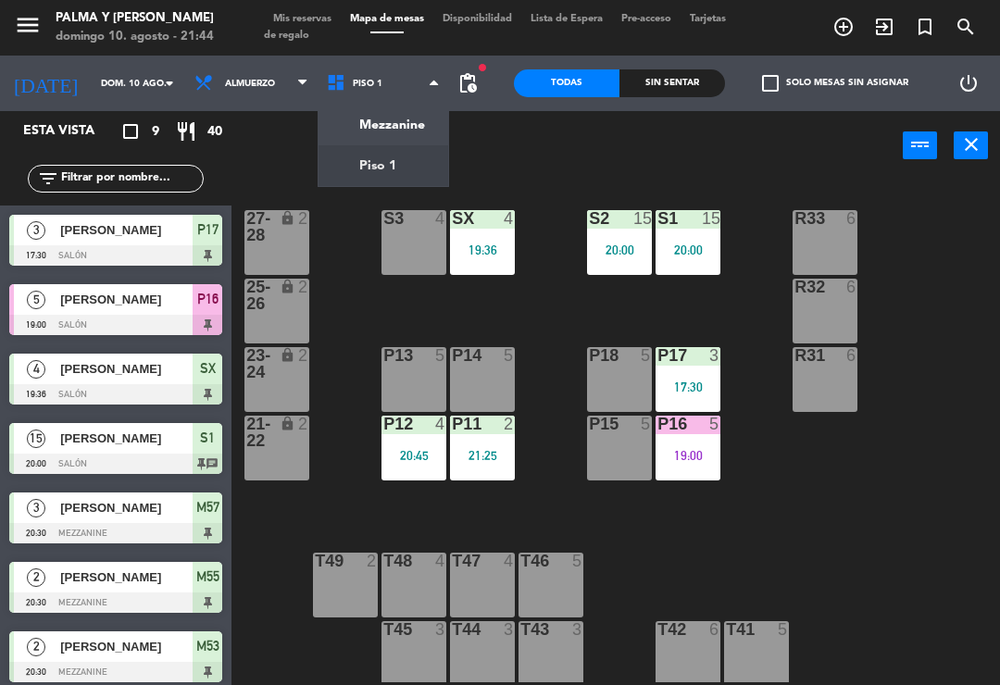
click at [416, 132] on ng-component "menu Palma y [PERSON_NAME][DATE] 10. agosto - 21:44 Mis reservas Mapa de mesas …" at bounding box center [500, 342] width 1000 height 685
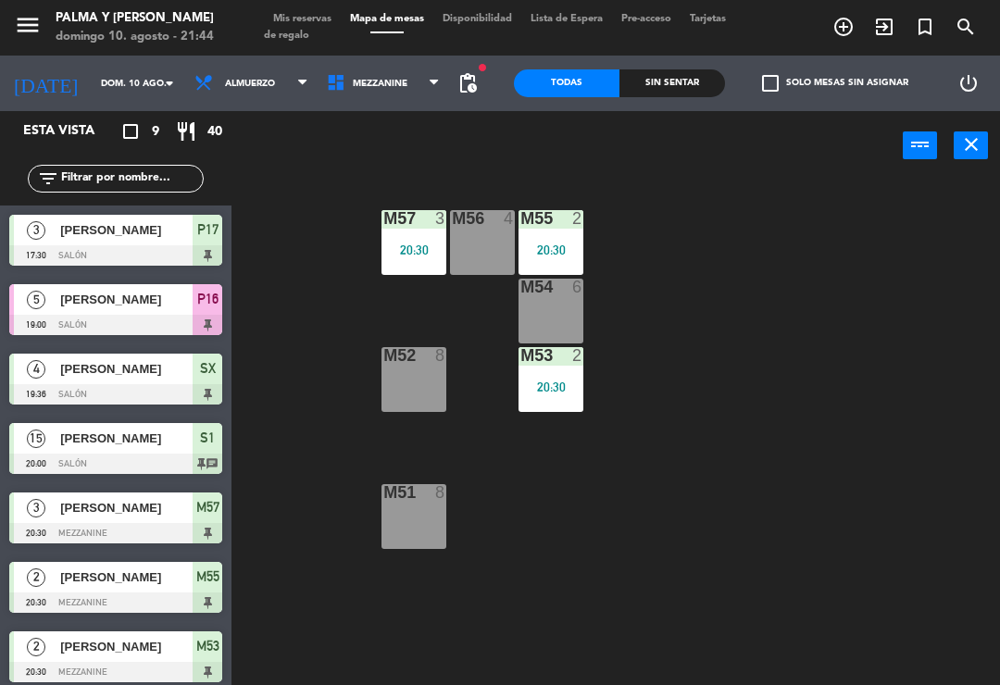
click at [385, 74] on span "Mezzanine" at bounding box center [384, 83] width 132 height 41
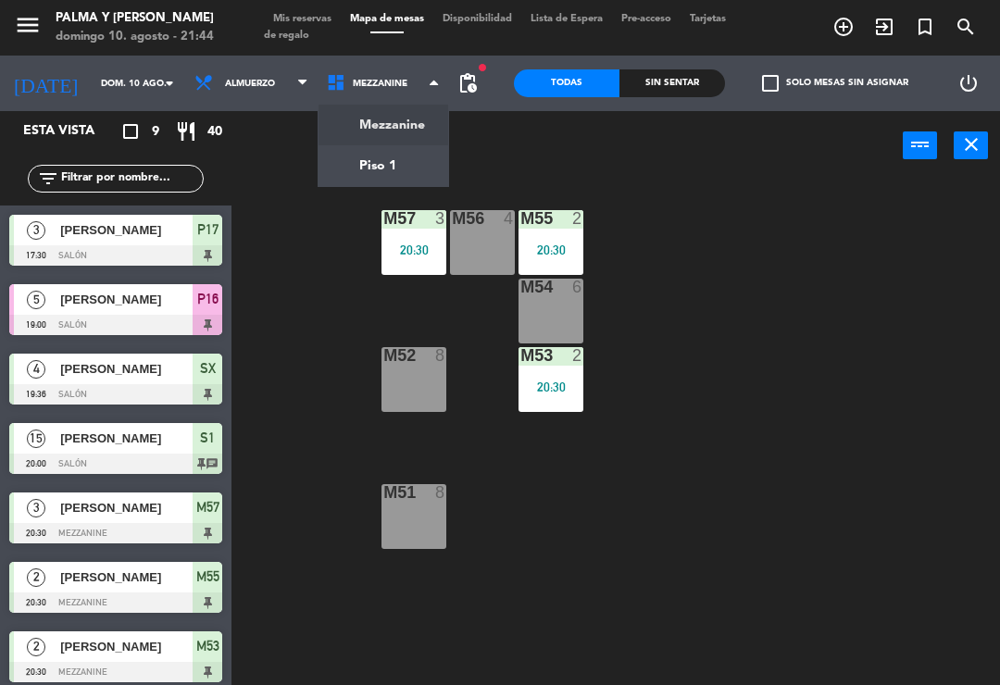
click at [413, 160] on ng-component "menu Palma y [PERSON_NAME][DATE] 10. agosto - 21:44 Mis reservas Mapa de mesas …" at bounding box center [500, 342] width 1000 height 685
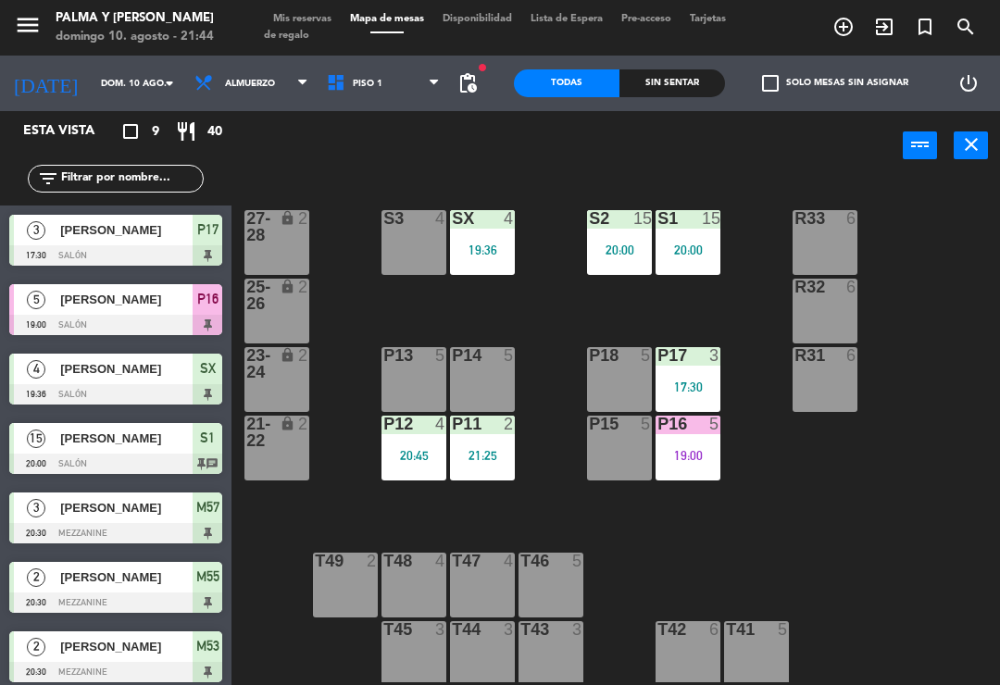
click at [365, 88] on span "Piso 1" at bounding box center [368, 84] width 30 height 10
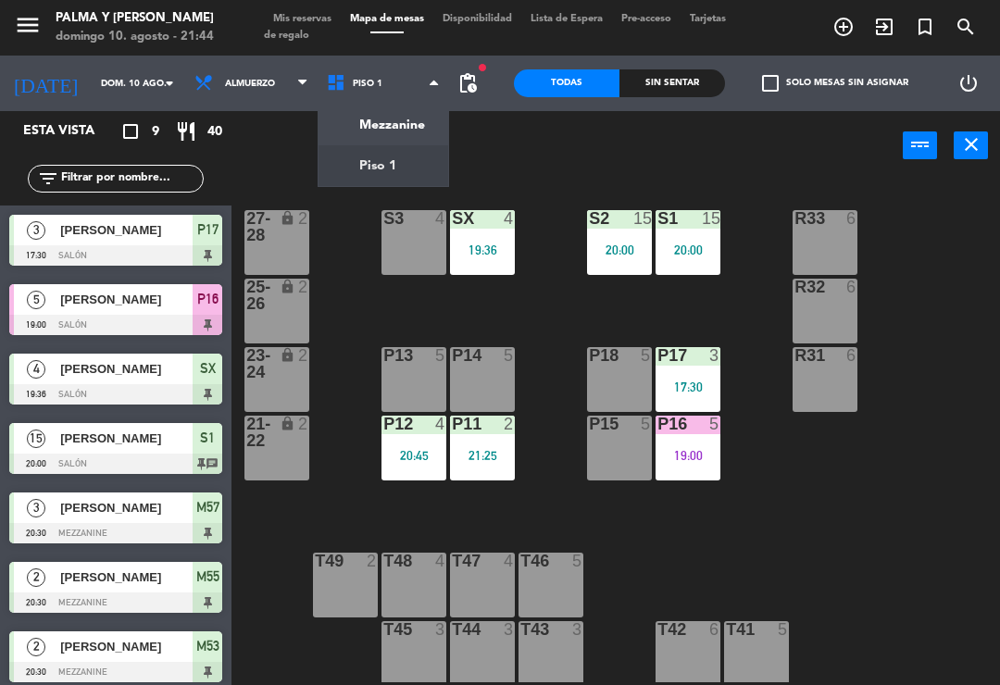
click at [417, 137] on ng-component "menu Palma y [PERSON_NAME][DATE] 10. agosto - 21:44 Mis reservas Mapa de mesas …" at bounding box center [500, 342] width 1000 height 685
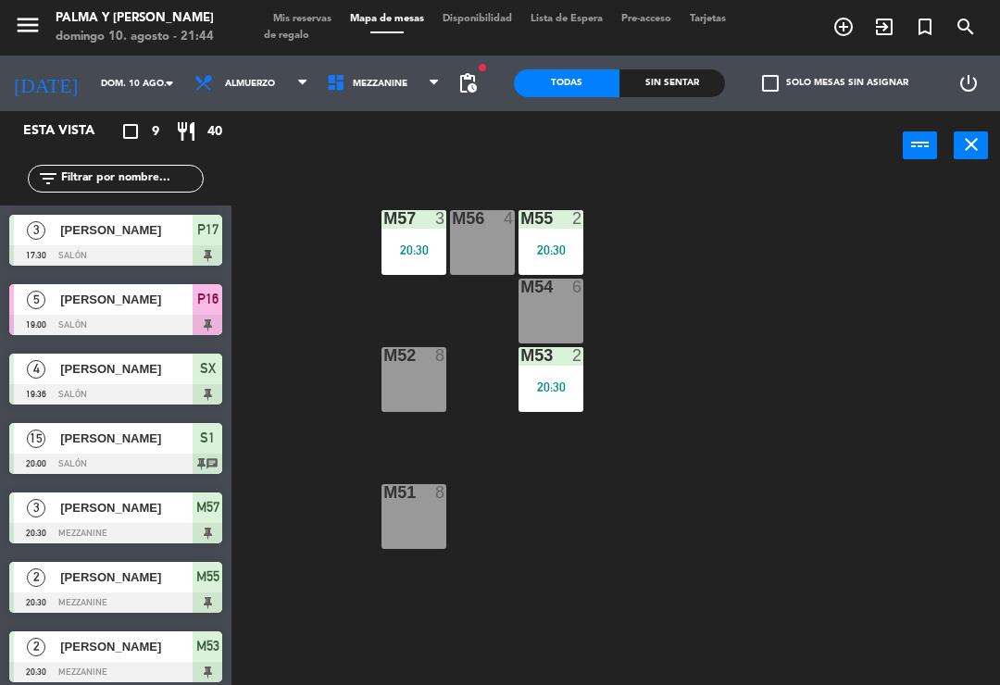
click at [410, 75] on span "Mezzanine" at bounding box center [384, 83] width 132 height 41
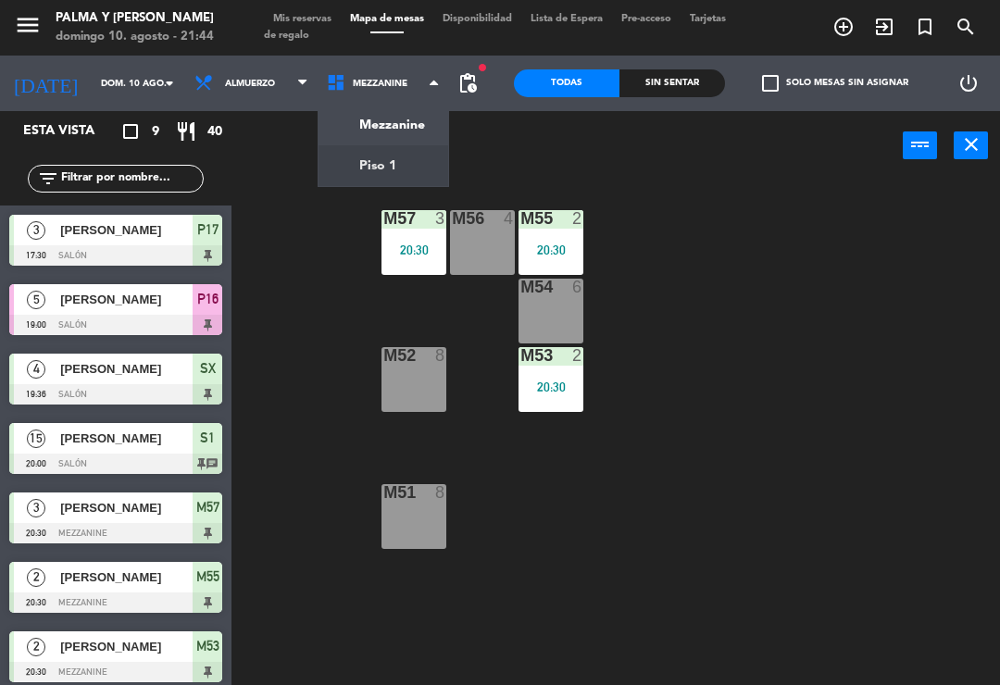
click at [406, 169] on ng-component "menu Palma y [PERSON_NAME][DATE] 10. agosto - 21:44 Mis reservas Mapa de mesas …" at bounding box center [500, 342] width 1000 height 685
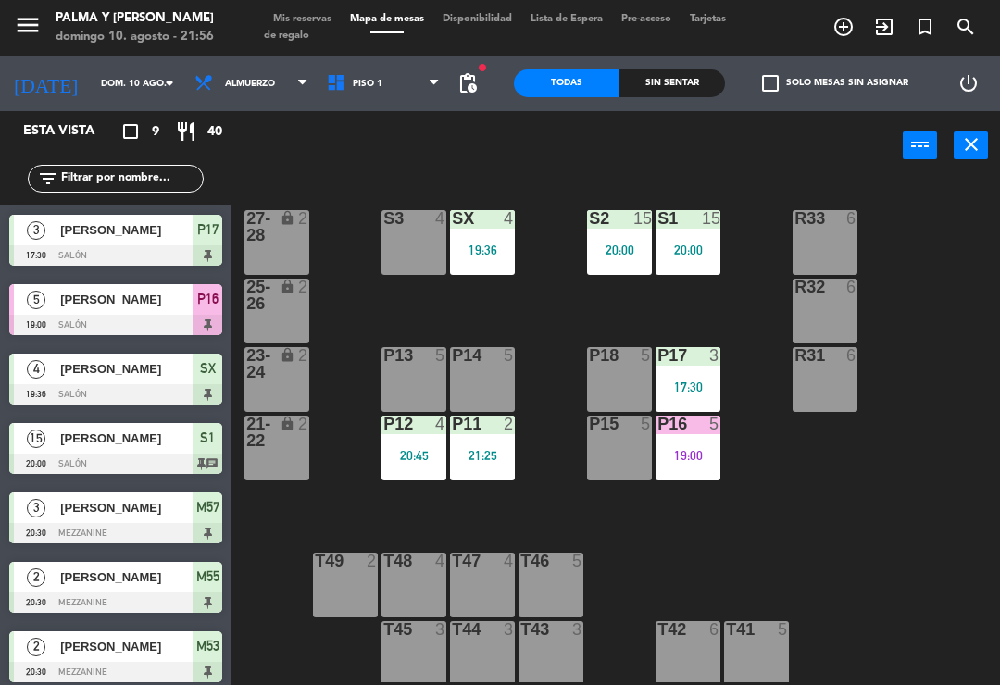
click at [709, 364] on div "3" at bounding box center [714, 355] width 11 height 17
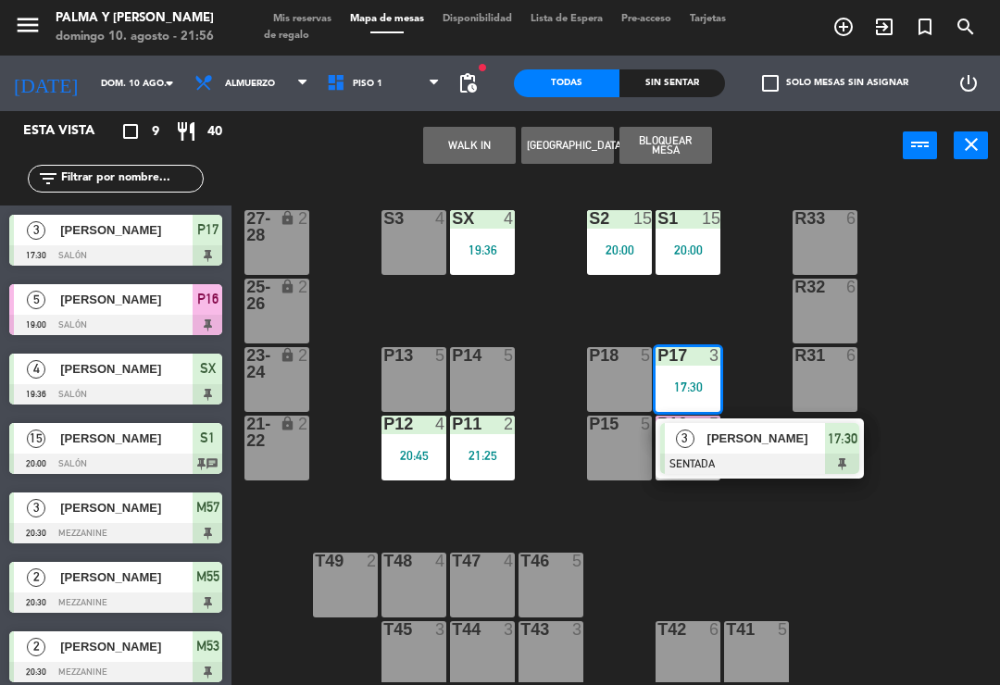
click at [779, 441] on span "[PERSON_NAME]" at bounding box center [766, 438] width 119 height 19
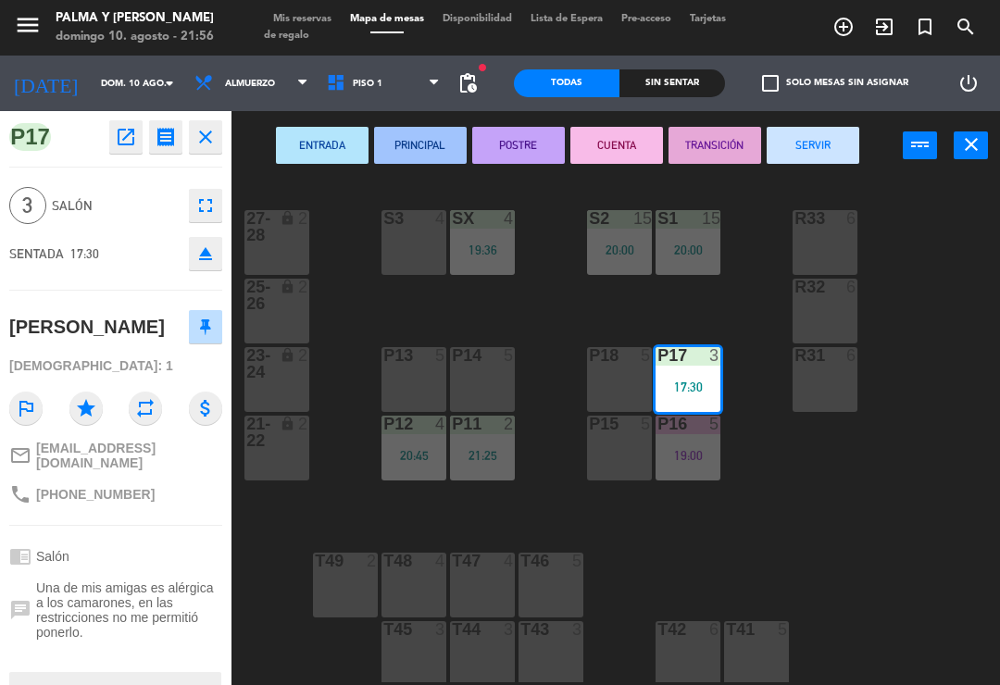
click at [602, 136] on button "CUENTA" at bounding box center [616, 145] width 93 height 37
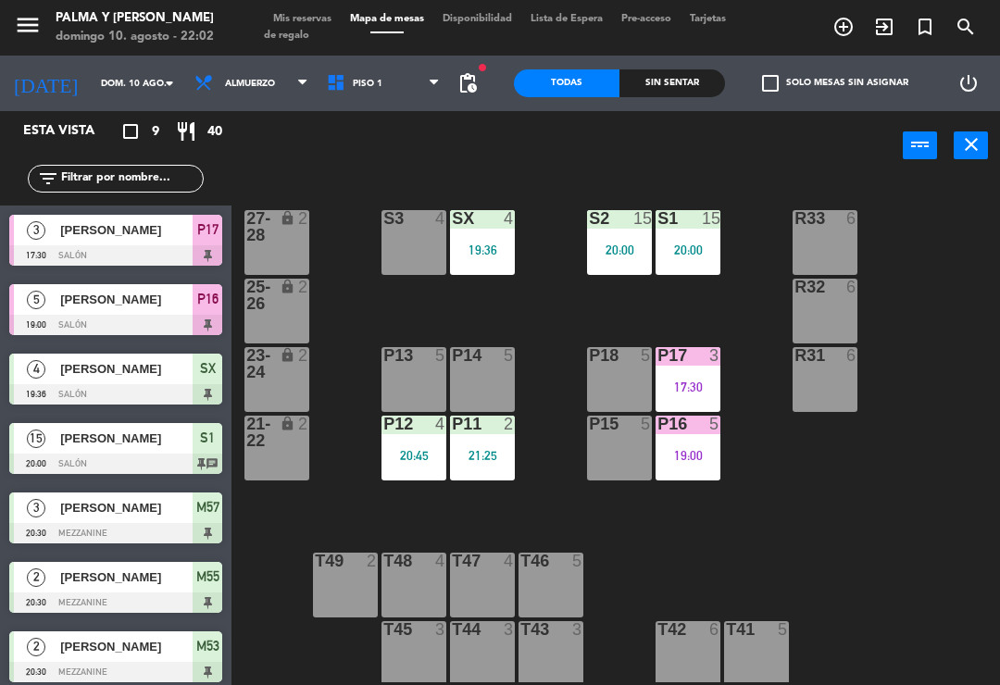
scroll to position [5, 0]
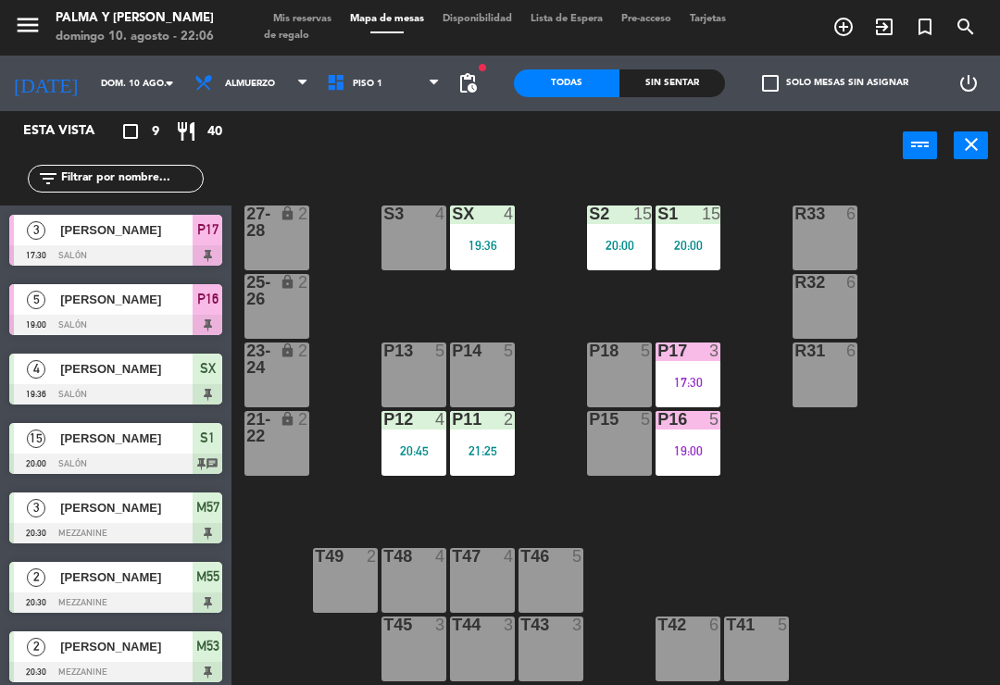
click at [639, 239] on div "20:00" at bounding box center [619, 245] width 65 height 13
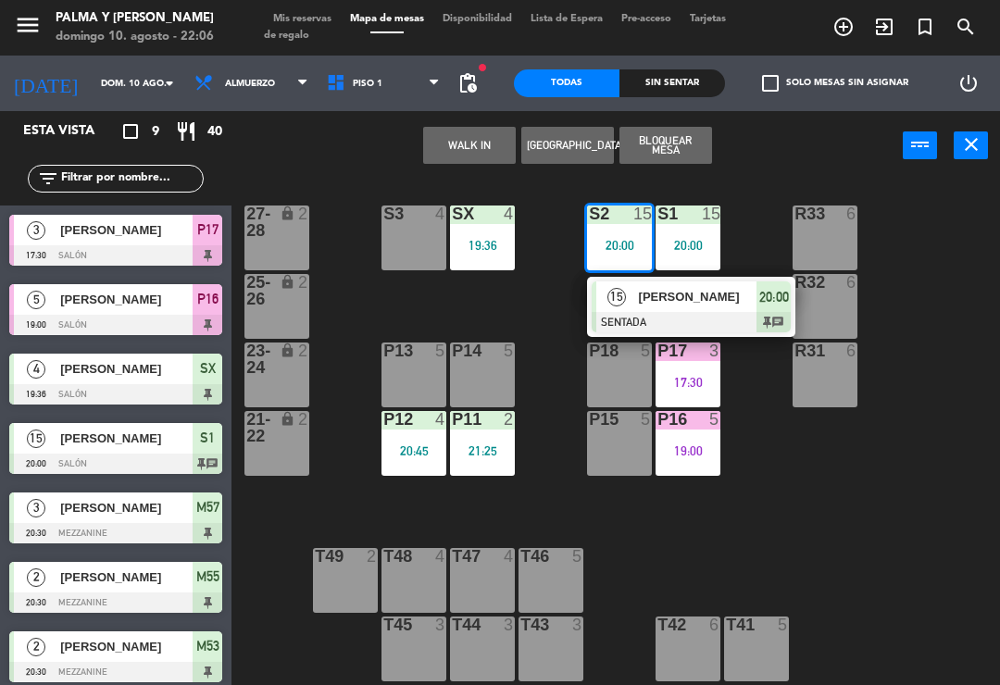
click at [689, 318] on div at bounding box center [691, 322] width 199 height 20
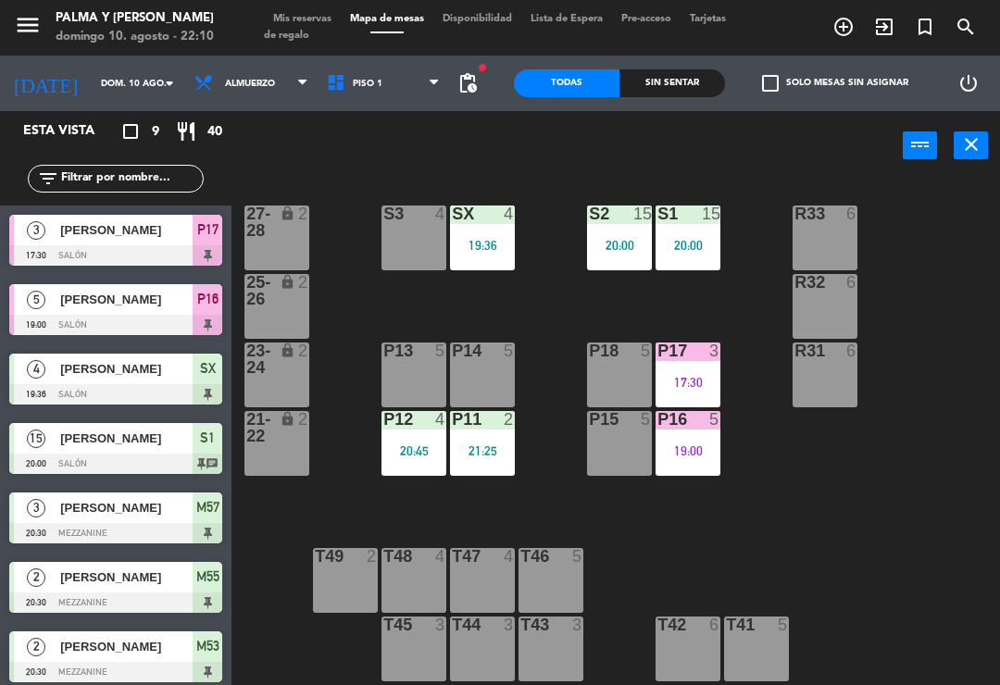
click at [414, 457] on div "20:45" at bounding box center [413, 450] width 65 height 13
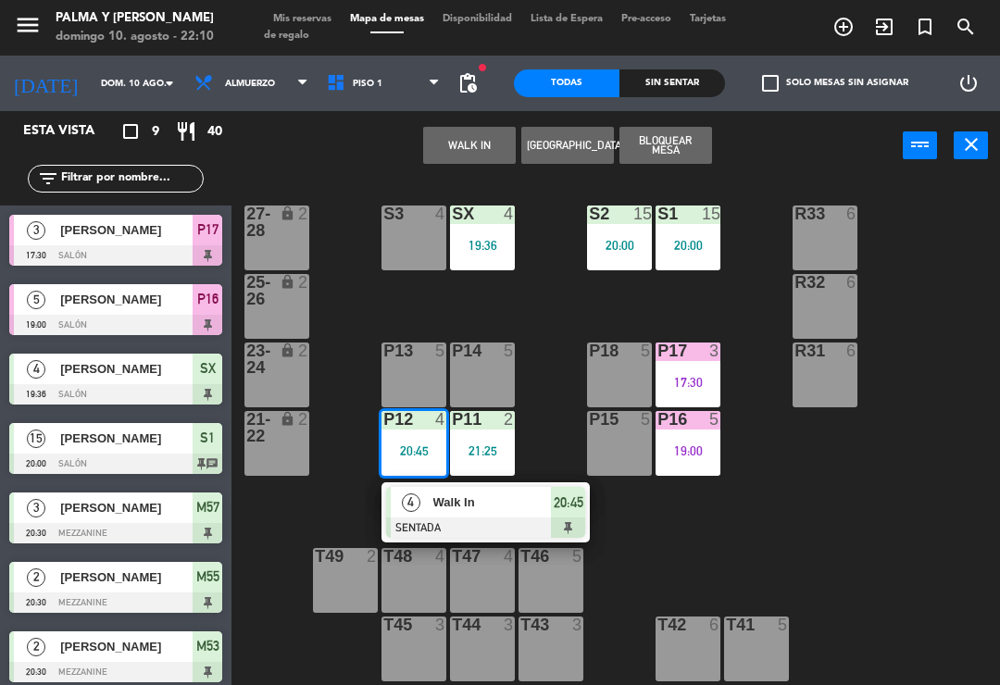
click at [519, 499] on span "Walk In" at bounding box center [492, 502] width 119 height 19
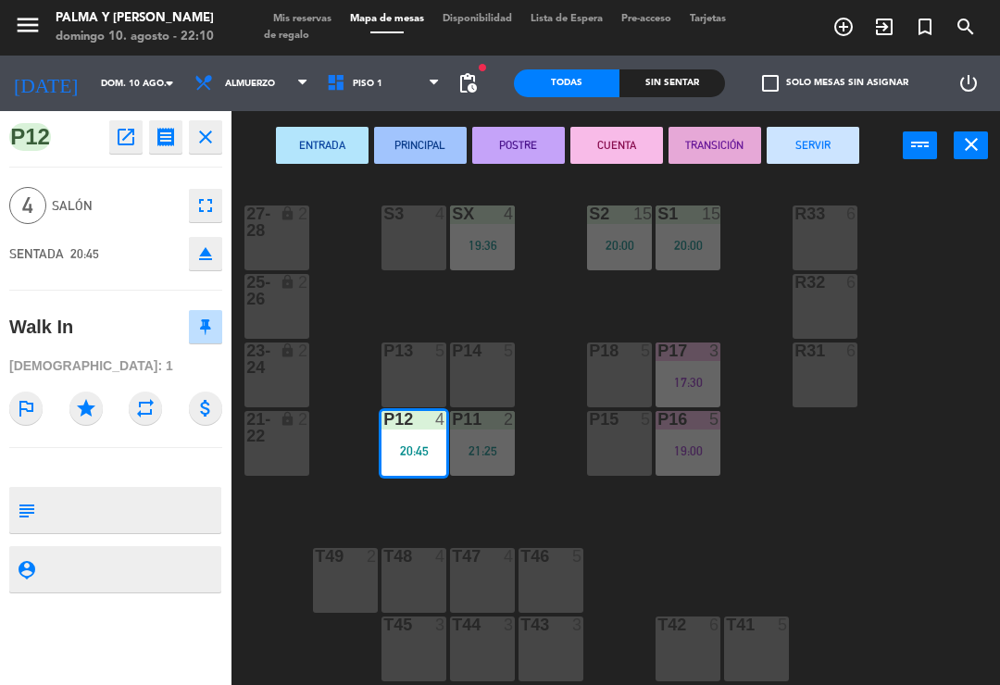
click at [514, 146] on button "POSTRE" at bounding box center [518, 145] width 93 height 37
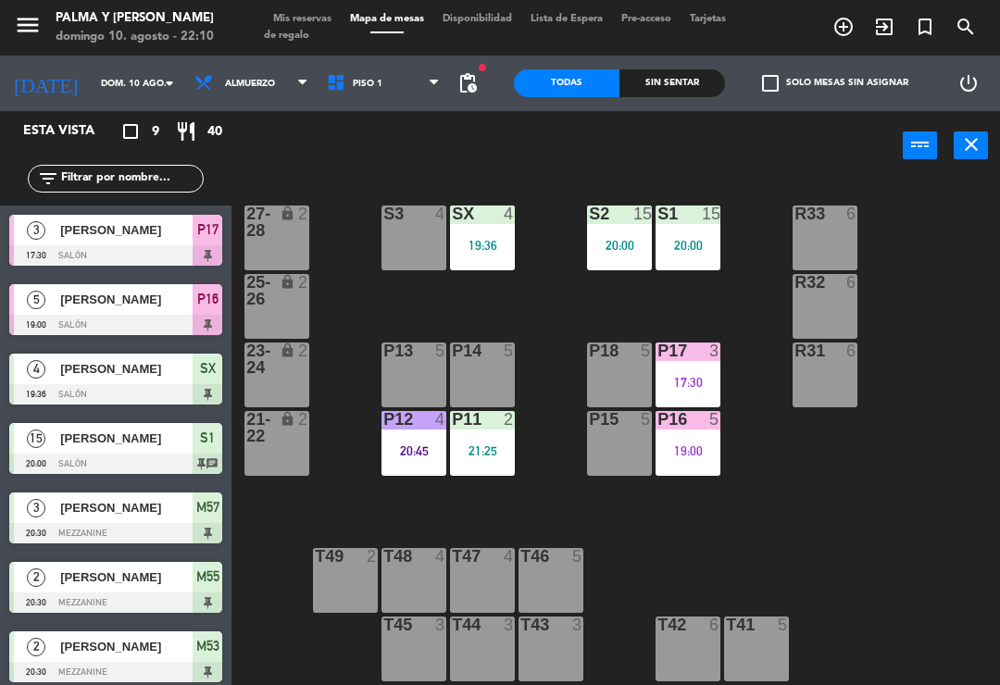
scroll to position [88, 0]
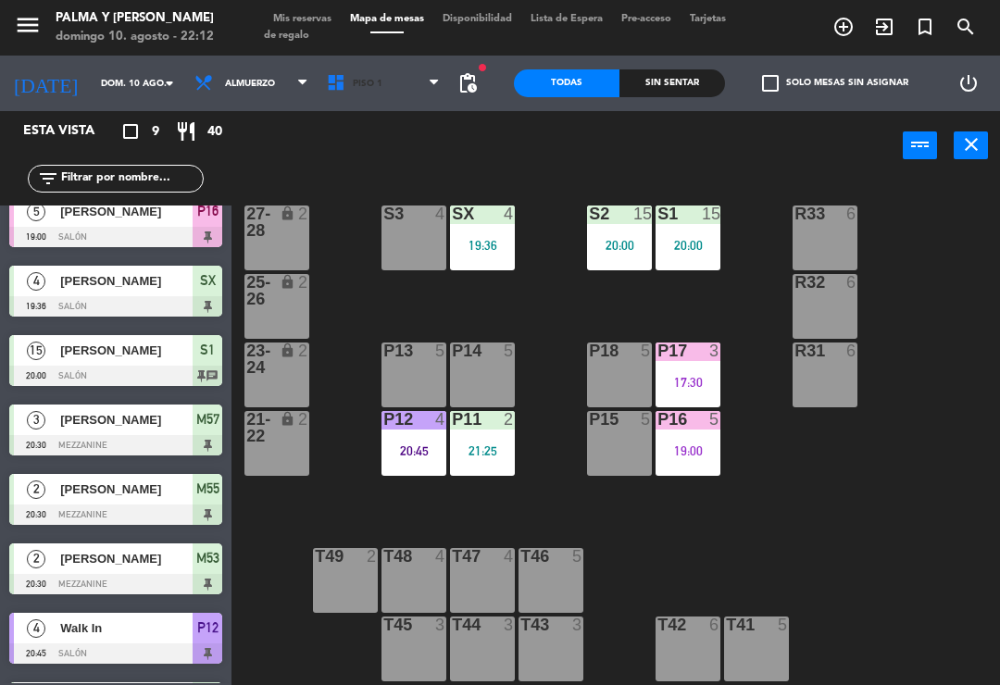
click at [360, 85] on span "Piso 1" at bounding box center [368, 84] width 30 height 10
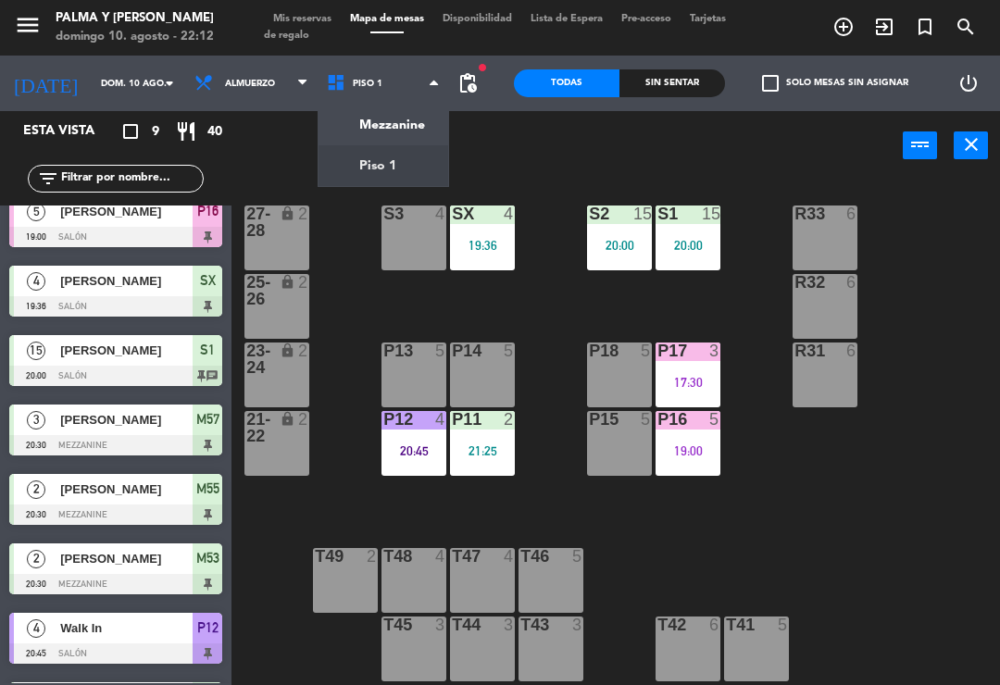
click at [368, 111] on ng-component "menu Palma y [PERSON_NAME][DATE] 10. agosto - 22:12 Mis reservas Mapa de mesas …" at bounding box center [500, 342] width 1000 height 685
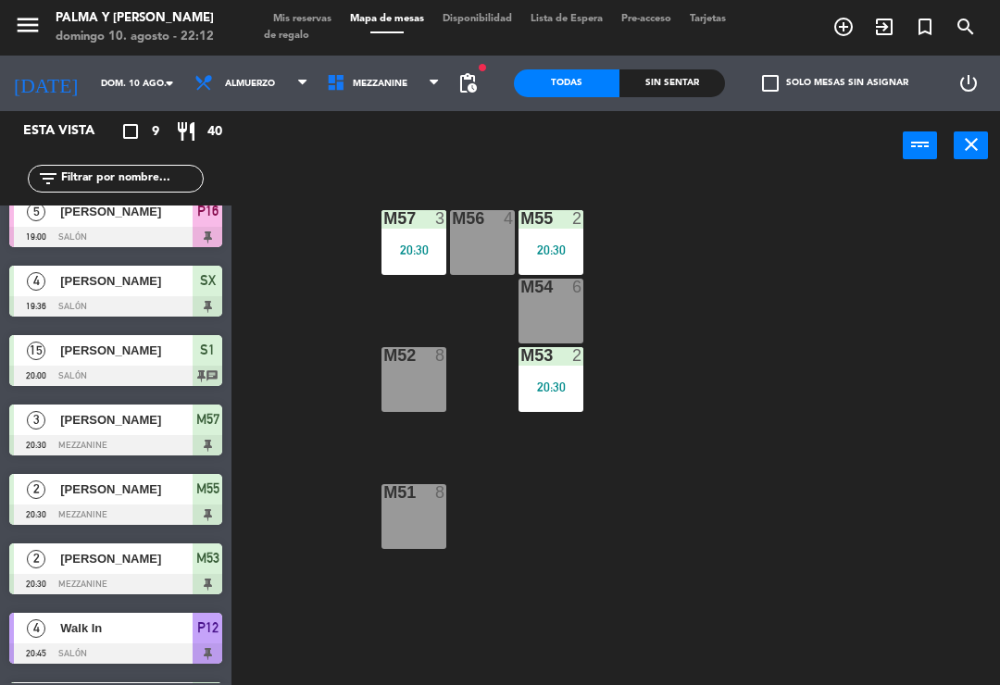
click at [578, 319] on div "M54 6" at bounding box center [550, 311] width 65 height 65
click at [705, 332] on div "M57 3 20:30 M56 4 M55 2 20:30 M54 6 M52 8 M53 2 20:30 M51 8" at bounding box center [621, 430] width 758 height 505
click at [564, 399] on div "M53 2 20:30" at bounding box center [550, 379] width 65 height 65
click at [892, 421] on div "M57 3 20:30 M56 4 M55 2 20:30 M54 6 M52 8 M53 2 20:30 M51 8" at bounding box center [621, 430] width 758 height 505
click at [568, 244] on div "20:30" at bounding box center [550, 250] width 65 height 13
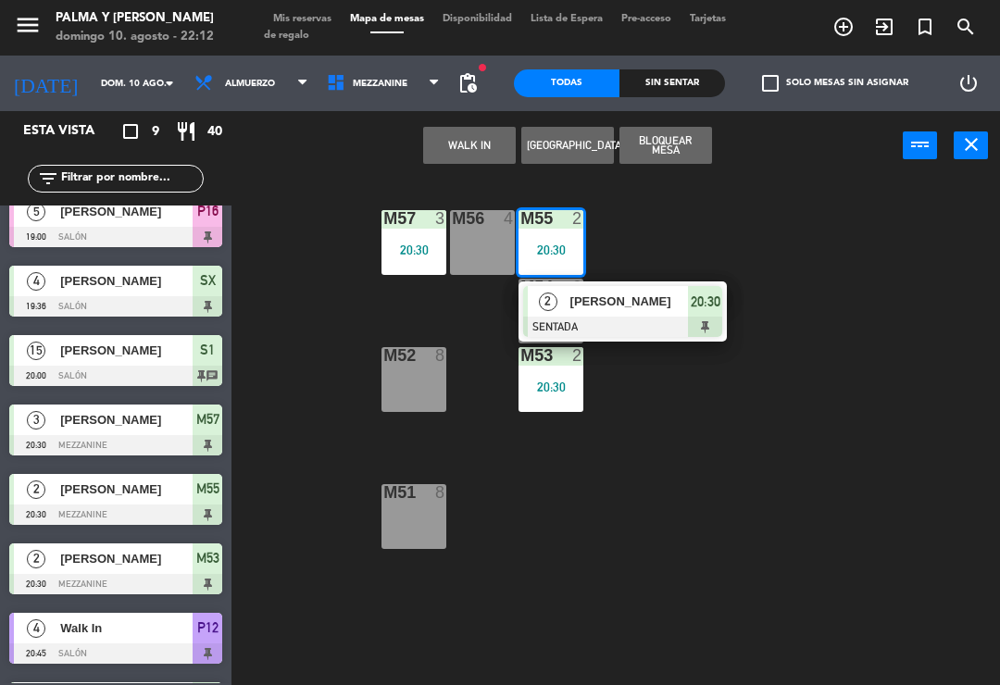
click at [679, 330] on div at bounding box center [622, 327] width 199 height 20
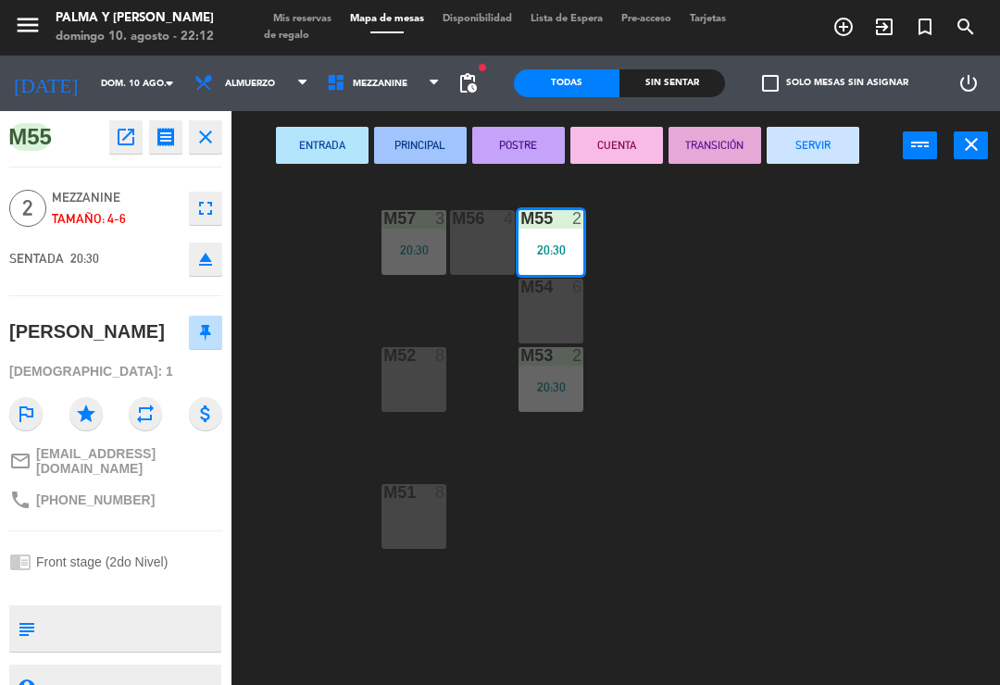
click at [503, 144] on button "POSTRE" at bounding box center [518, 145] width 93 height 37
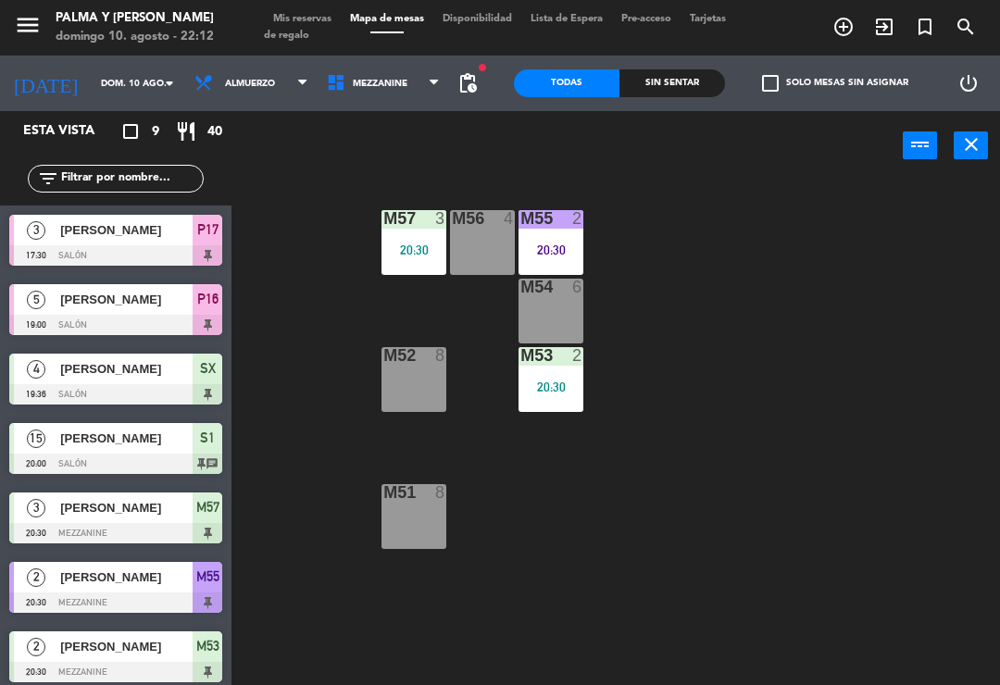
click at [718, 335] on div "M57 3 20:30 M56 4 M55 2 20:30 M54 6 M52 8 M53 2 20:30 M51 8" at bounding box center [621, 430] width 758 height 505
click at [580, 381] on div "20:30" at bounding box center [550, 387] width 65 height 13
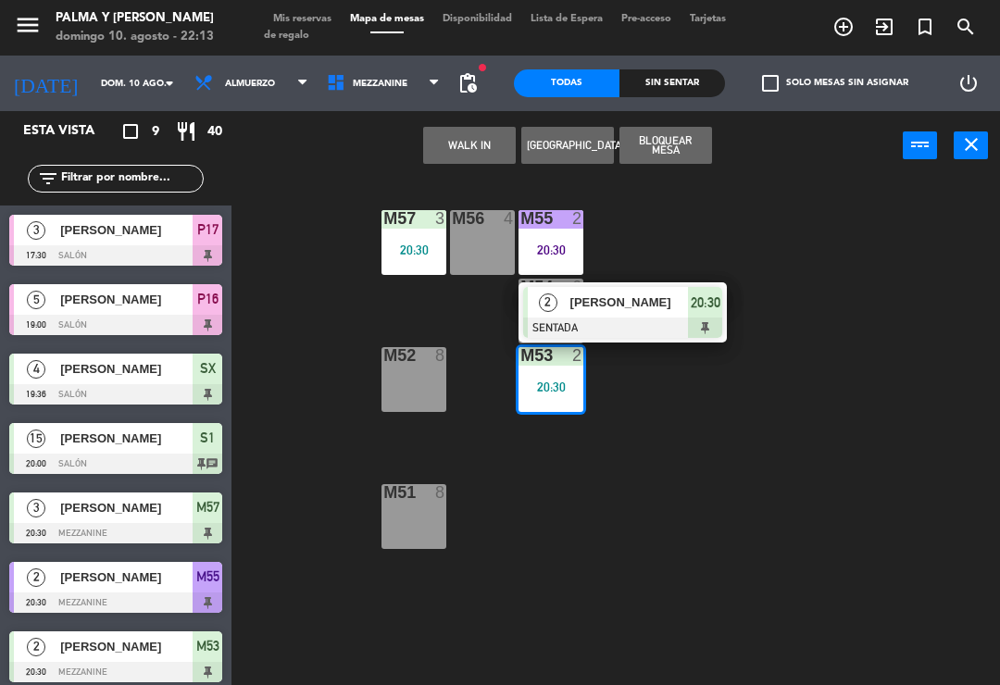
click at [682, 311] on span "[PERSON_NAME]" at bounding box center [629, 302] width 119 height 19
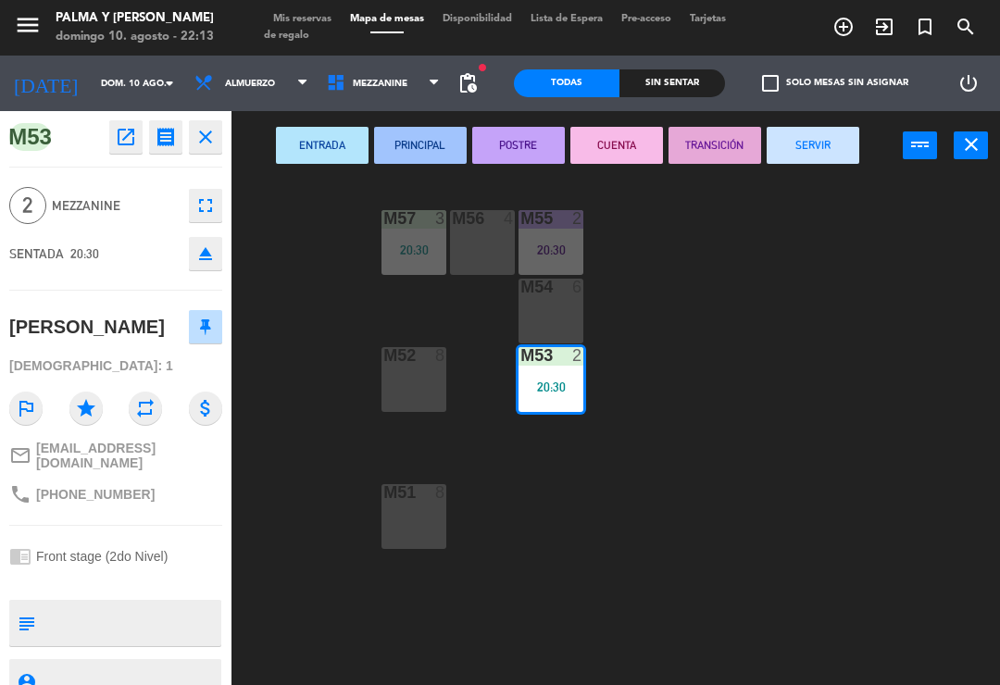
click at [636, 141] on button "CUENTA" at bounding box center [616, 145] width 93 height 37
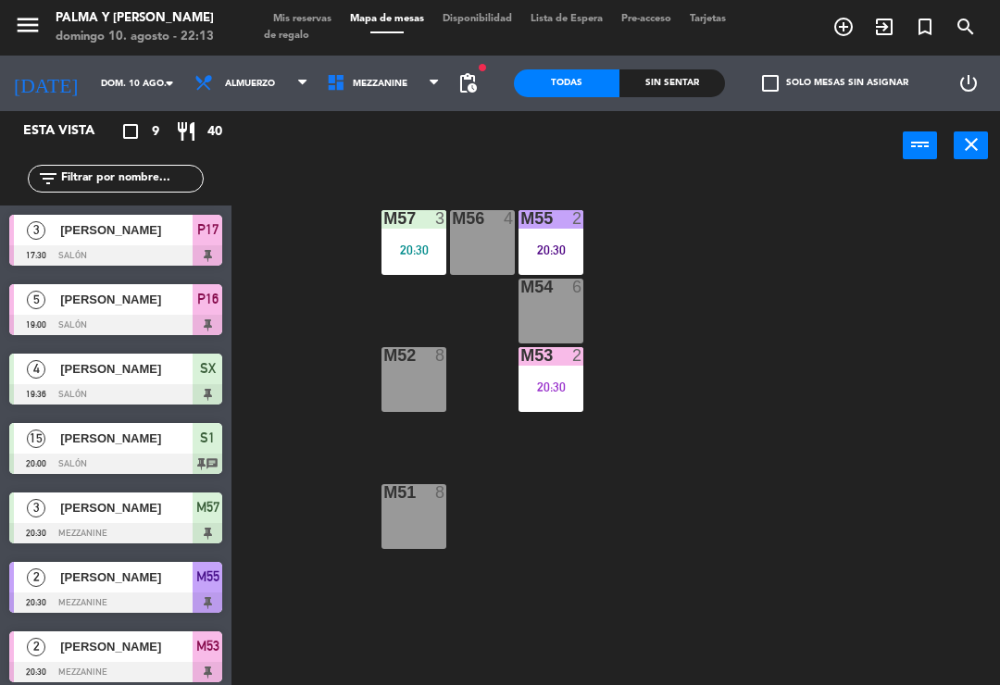
scroll to position [19, 0]
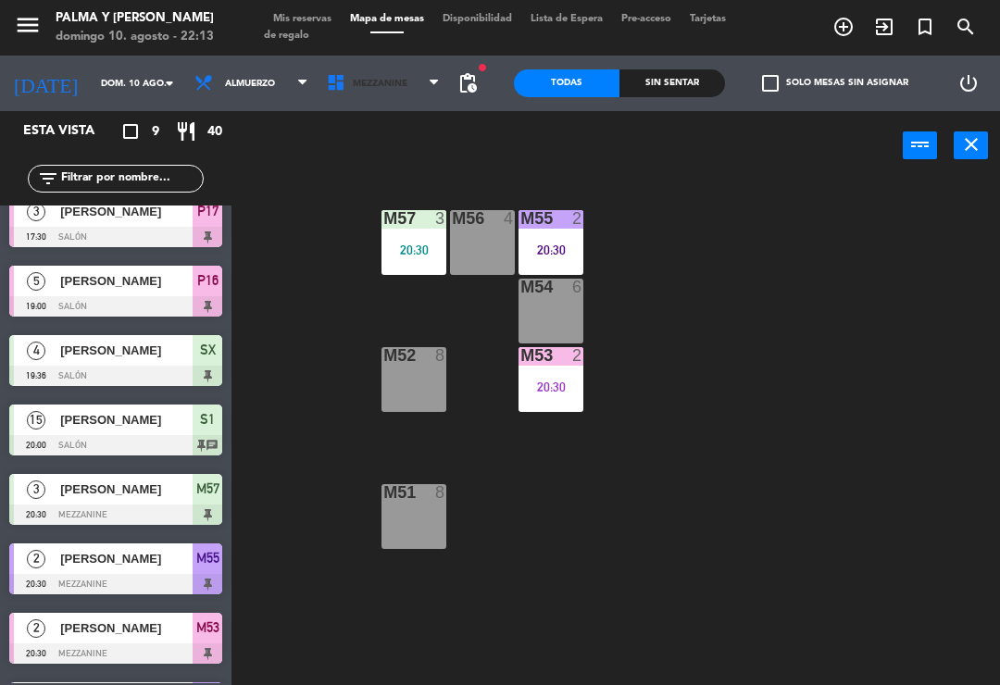
click at [396, 84] on span "Mezzanine" at bounding box center [384, 83] width 132 height 41
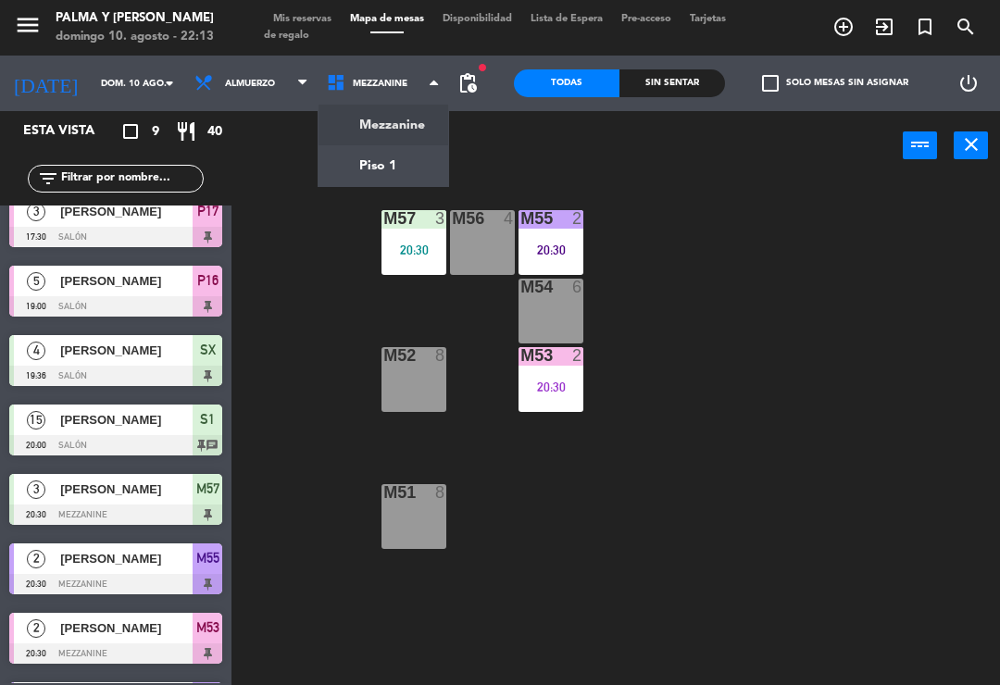
click at [415, 156] on ng-component "menu Palma y [PERSON_NAME][DATE] 10. agosto - 22:13 Mis reservas Mapa de mesas …" at bounding box center [500, 342] width 1000 height 685
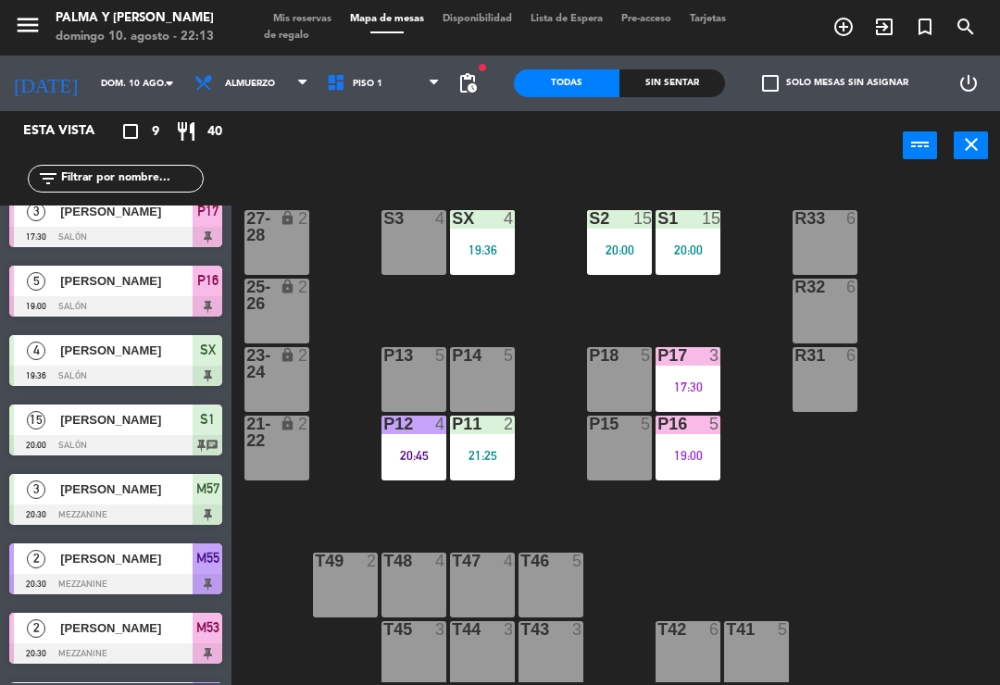
click at [623, 240] on div "S2 15 20:00" at bounding box center [619, 242] width 65 height 65
click at [938, 575] on div "R33 6 S1 15 20:00 S2 15 20:00 S3 4 SX 4 19:36 27-28 lock 2 R32 6 25-26 lock 2 P…" at bounding box center [621, 430] width 758 height 505
click at [831, 574] on div "R33 6 S1 15 20:00 S2 15 20:00 S3 4 SX 4 19:36 27-28 lock 2 R32 6 25-26 lock 2 P…" at bounding box center [621, 430] width 758 height 505
click at [456, 244] on div "19:36" at bounding box center [482, 250] width 65 height 13
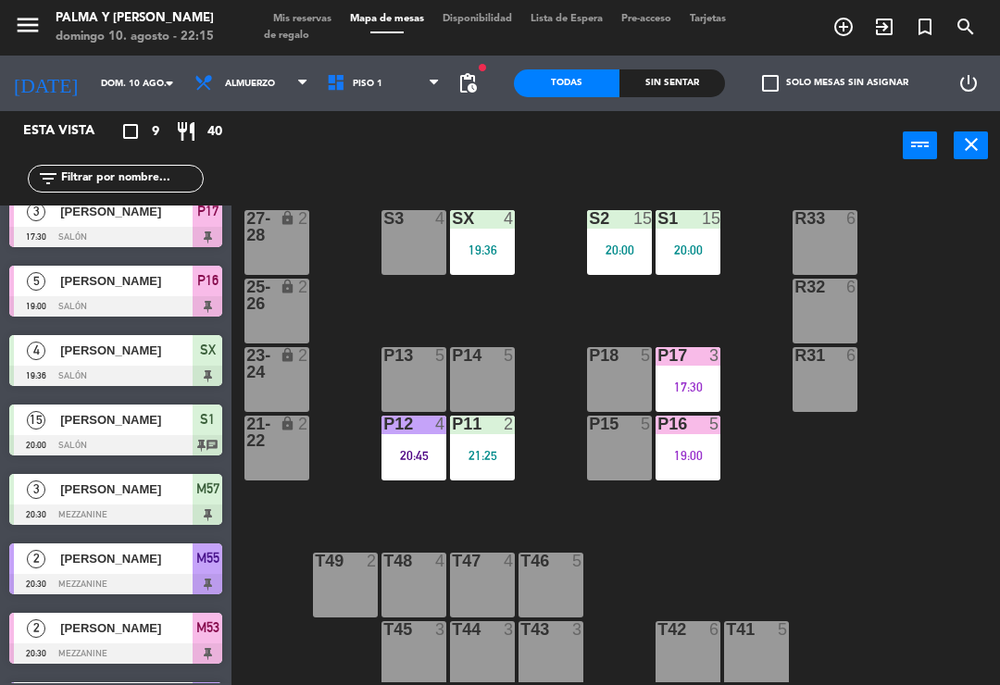
click at [956, 397] on div "R33 6 S1 15 20:00 S2 15 20:00 S3 4 SX 4 19:36 27-28 lock 2 R32 6 25-26 lock 2 P…" at bounding box center [621, 430] width 758 height 505
click at [942, 399] on div "R33 6 S1 15 20:00 S2 15 20:00 S3 4 SX 4 19:36 27-28 lock 2 R32 6 25-26 lock 2 P…" at bounding box center [621, 430] width 758 height 505
click at [714, 260] on div "S1 15 20:00" at bounding box center [688, 242] width 65 height 65
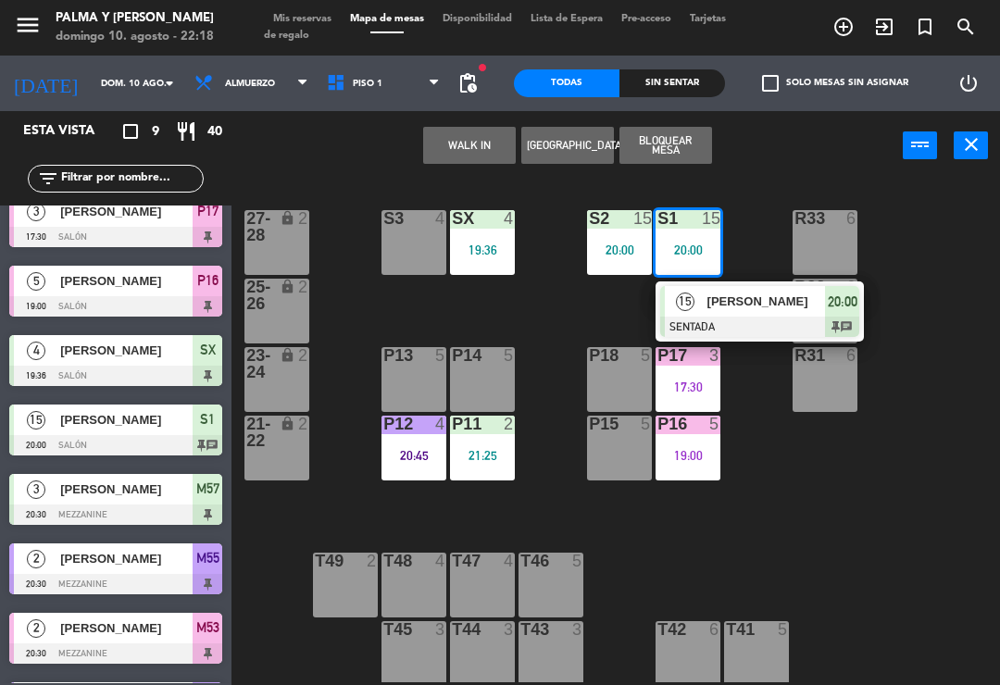
click at [856, 499] on div "R33 6 S1 15 20:00 15 [PERSON_NAME] SENTADA 20:00 chat S2 15 20:00 S3 4 SX 4 19:…" at bounding box center [621, 430] width 758 height 505
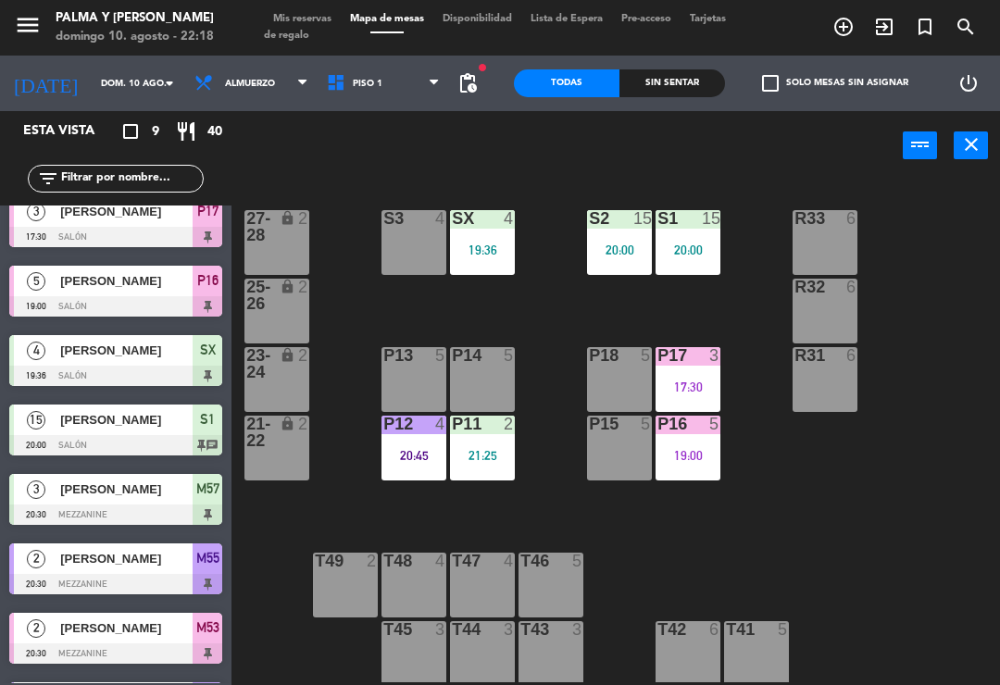
click at [714, 453] on div "19:00" at bounding box center [688, 455] width 65 height 13
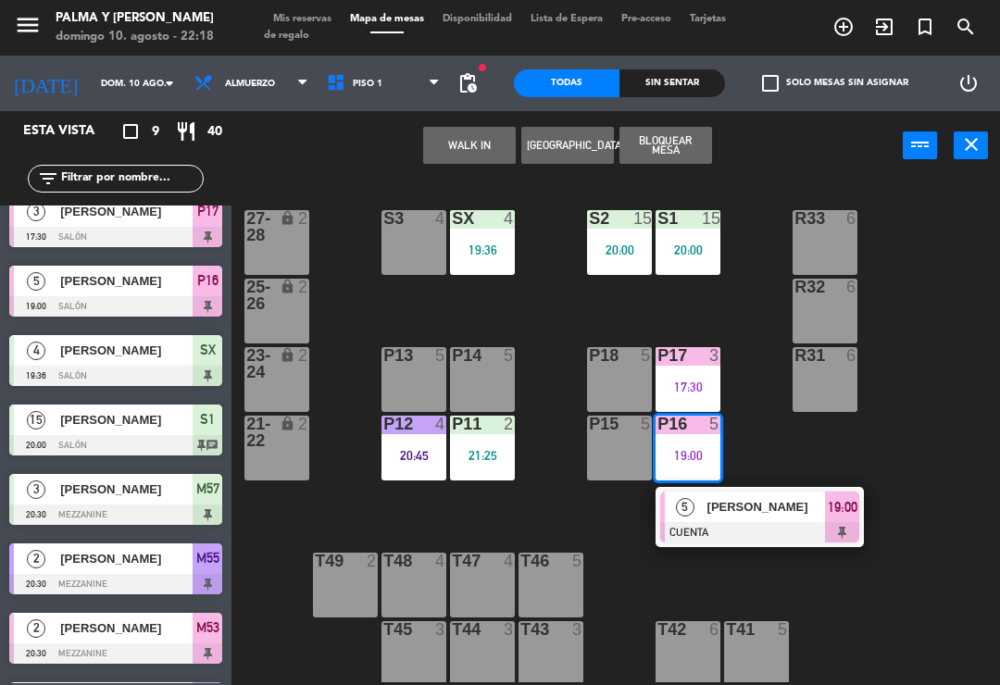
click at [774, 514] on span "[PERSON_NAME]" at bounding box center [766, 506] width 119 height 19
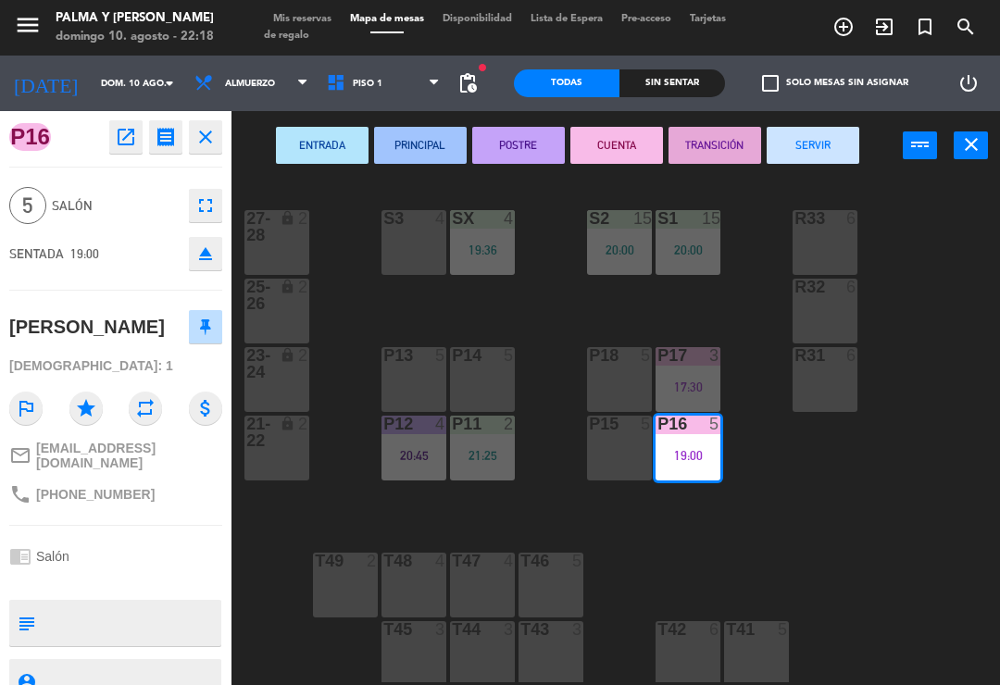
click at [807, 140] on button "SERVIR" at bounding box center [813, 145] width 93 height 37
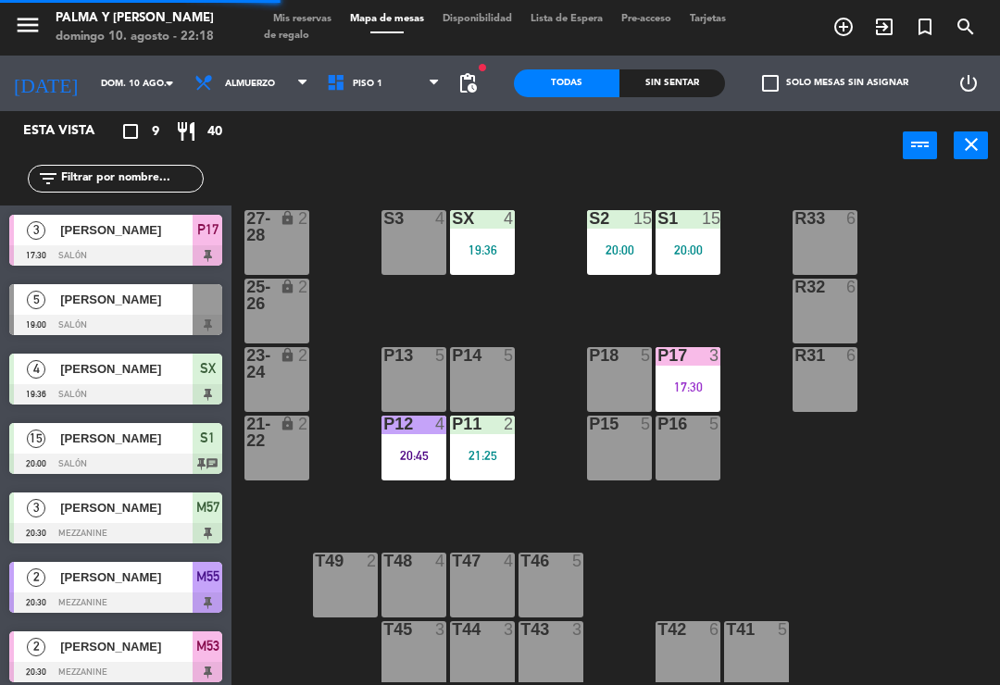
click at [929, 480] on div "R33 6 S1 15 20:00 S2 15 20:00 S3 4 SX 4 19:36 27-28 lock 2 R32 6 25-26 lock 2 P…" at bounding box center [621, 430] width 758 height 505
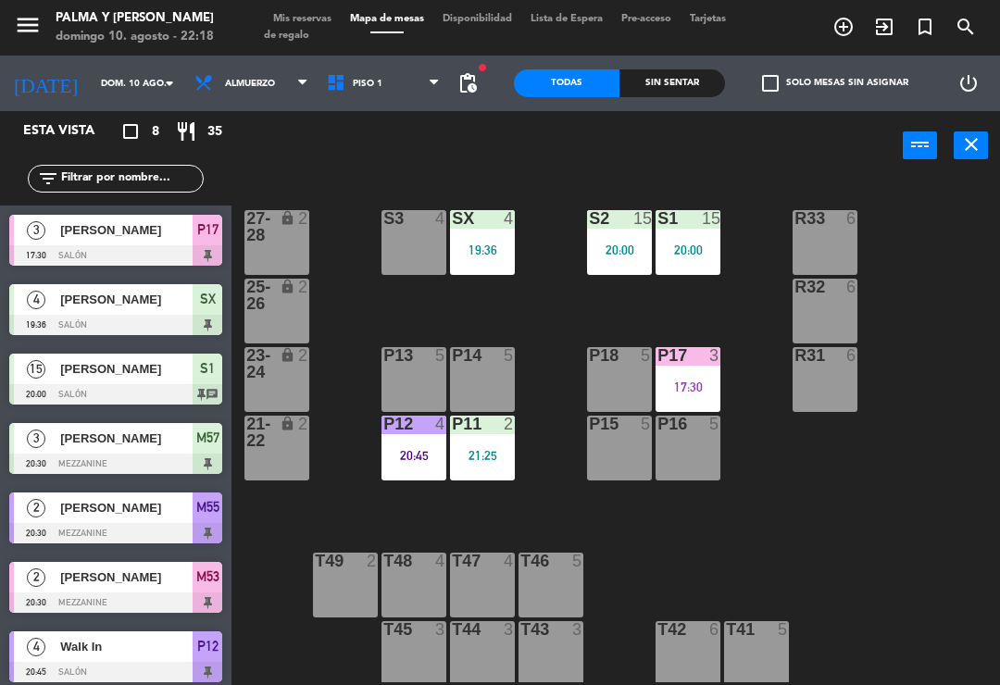
click at [710, 372] on div "P17 3 17:30" at bounding box center [688, 379] width 65 height 65
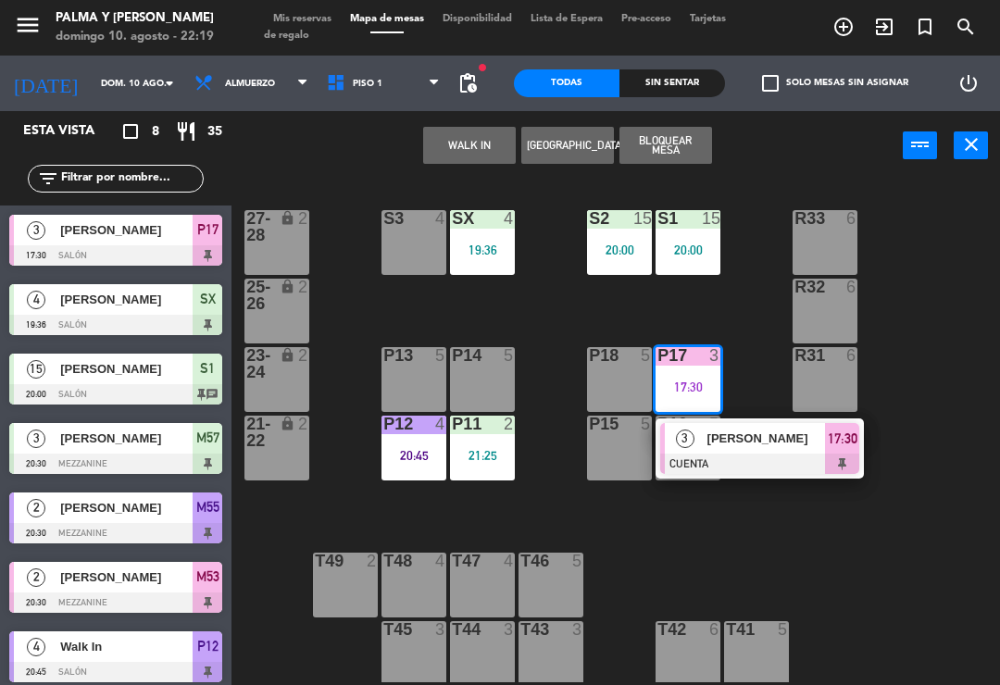
click at [952, 398] on div "R33 6 S1 15 20:00 S2 15 20:00 S3 4 SX 4 19:36 27-28 lock 2 R32 6 25-26 lock 2 P…" at bounding box center [621, 430] width 758 height 505
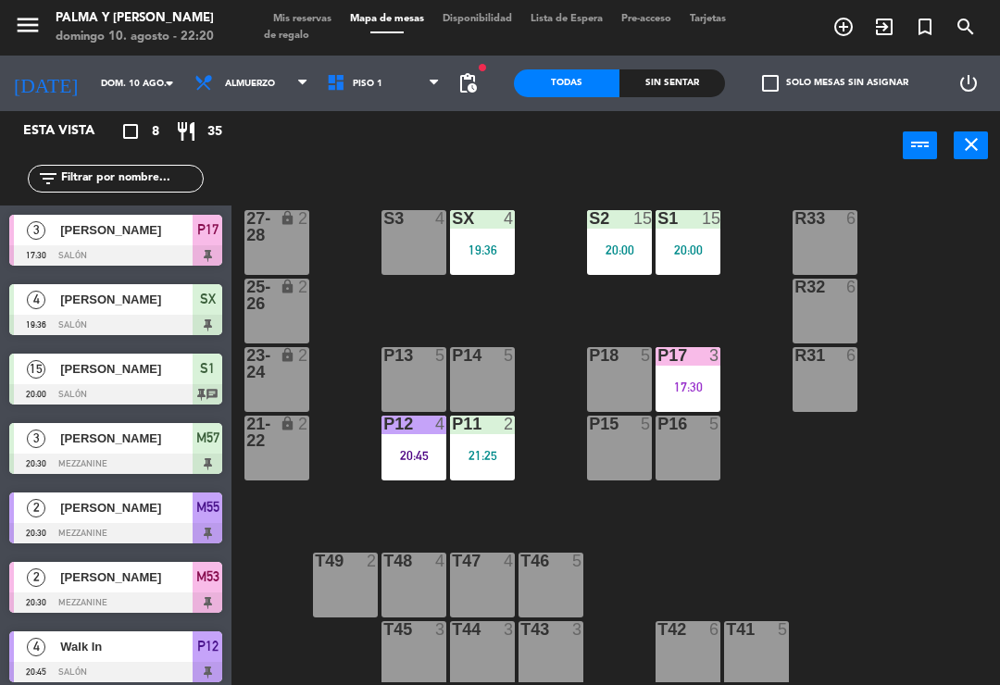
click at [850, 523] on div "R33 6 S1 15 20:00 S2 15 20:00 S3 4 SX 4 19:36 27-28 lock 2 R32 6 25-26 lock 2 P…" at bounding box center [621, 430] width 758 height 505
click at [377, 82] on span "Piso 1" at bounding box center [384, 83] width 132 height 41
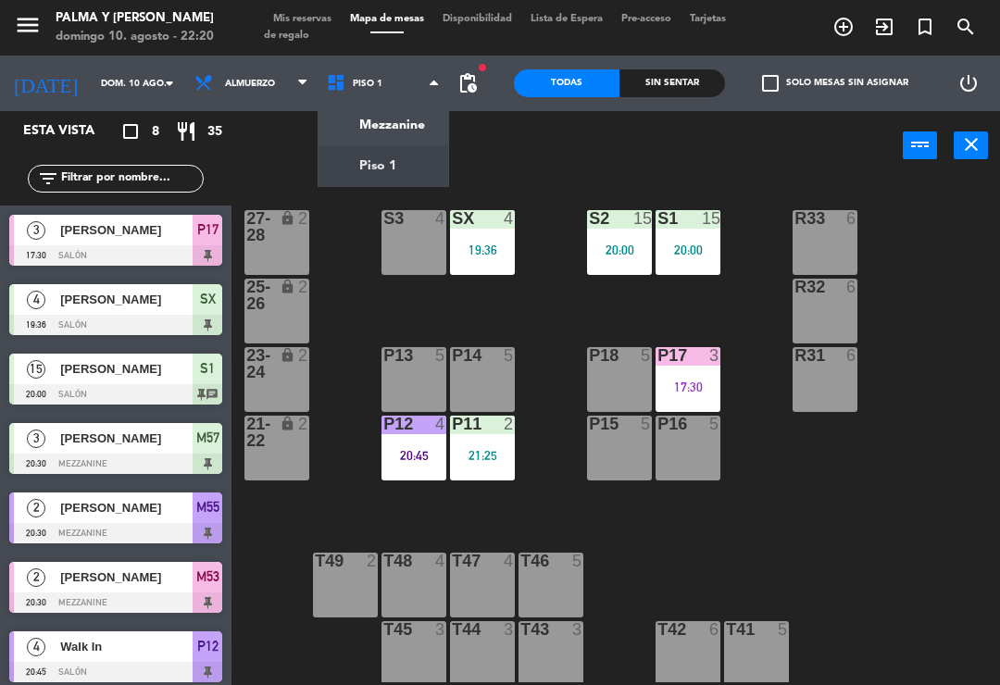
click at [398, 156] on ng-component "menu Palma y [PERSON_NAME][DATE] 10. agosto - 22:20 Mis reservas Mapa de mesas …" at bounding box center [500, 342] width 1000 height 685
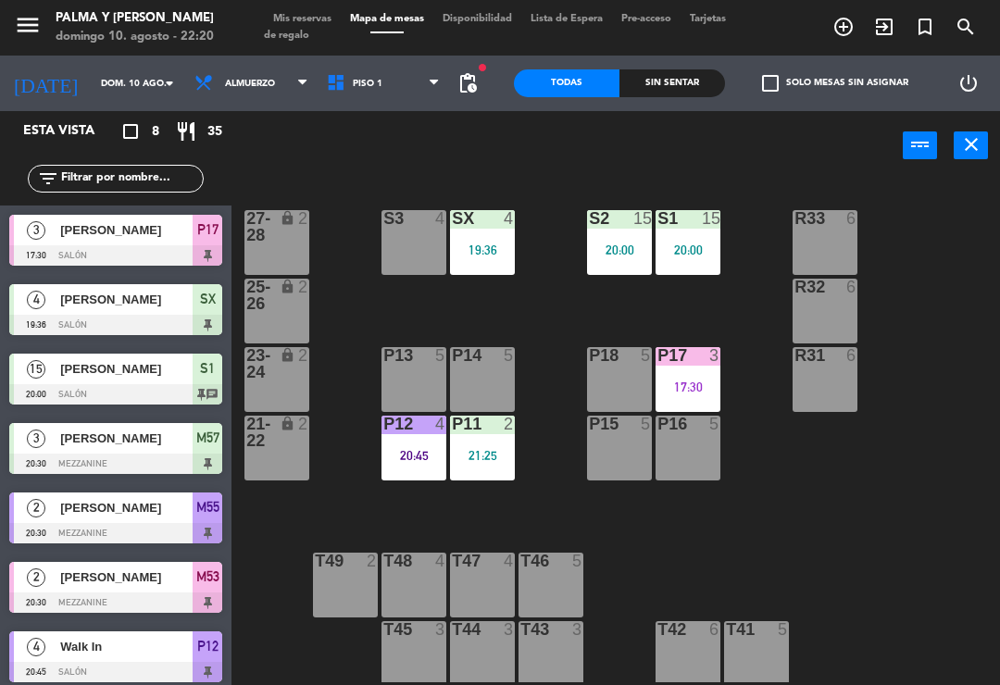
click at [381, 86] on span "Piso 1" at bounding box center [384, 83] width 132 height 41
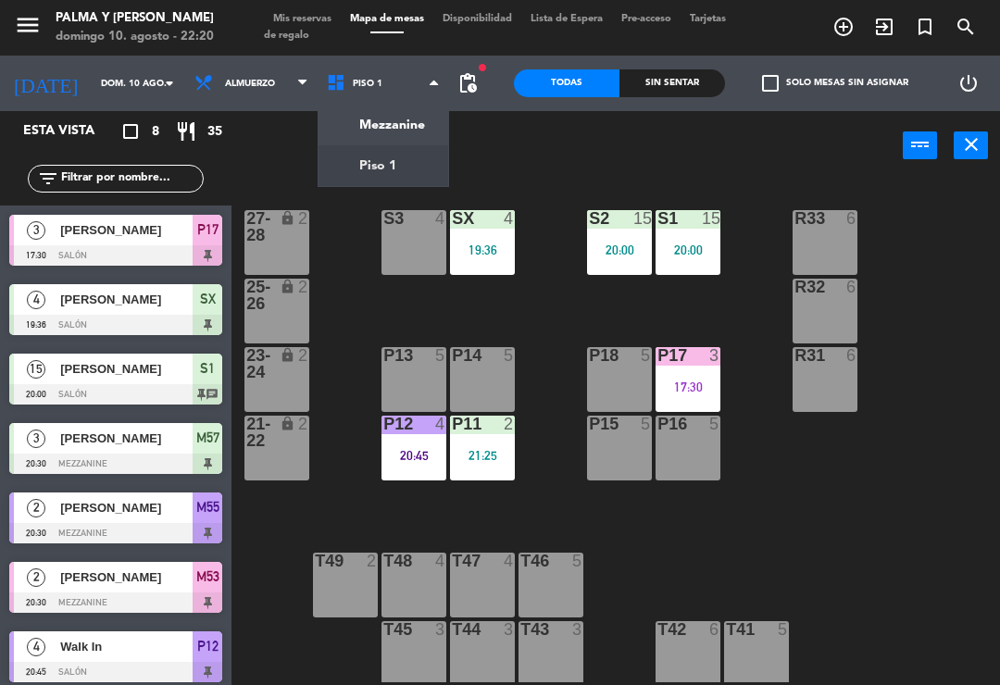
click at [369, 98] on span "Piso 1" at bounding box center [384, 83] width 132 height 41
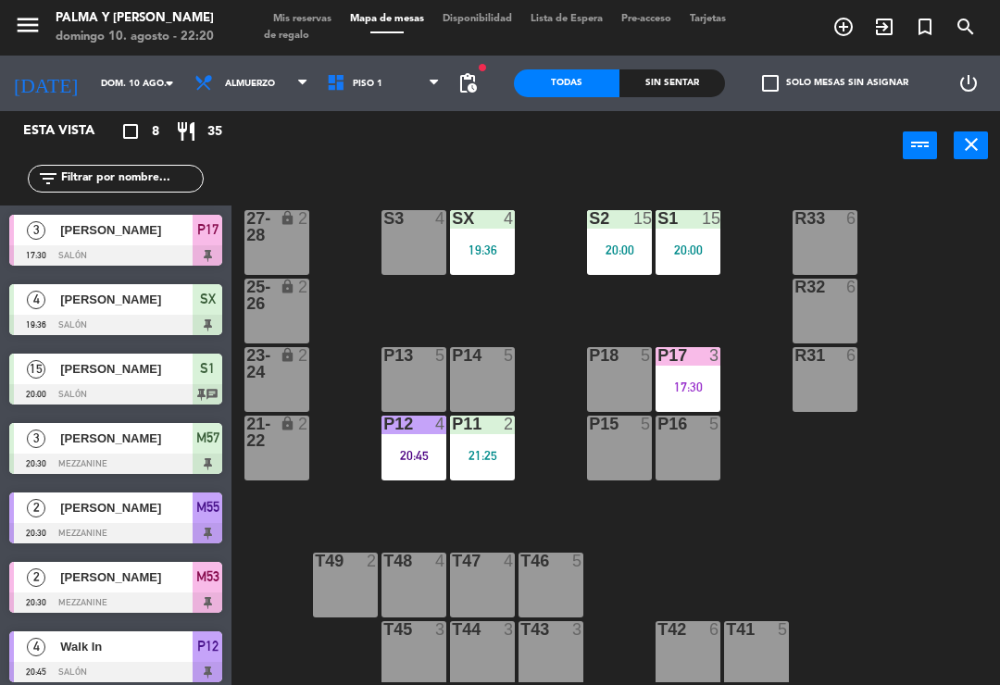
click at [383, 90] on span "Piso 1" at bounding box center [384, 83] width 132 height 41
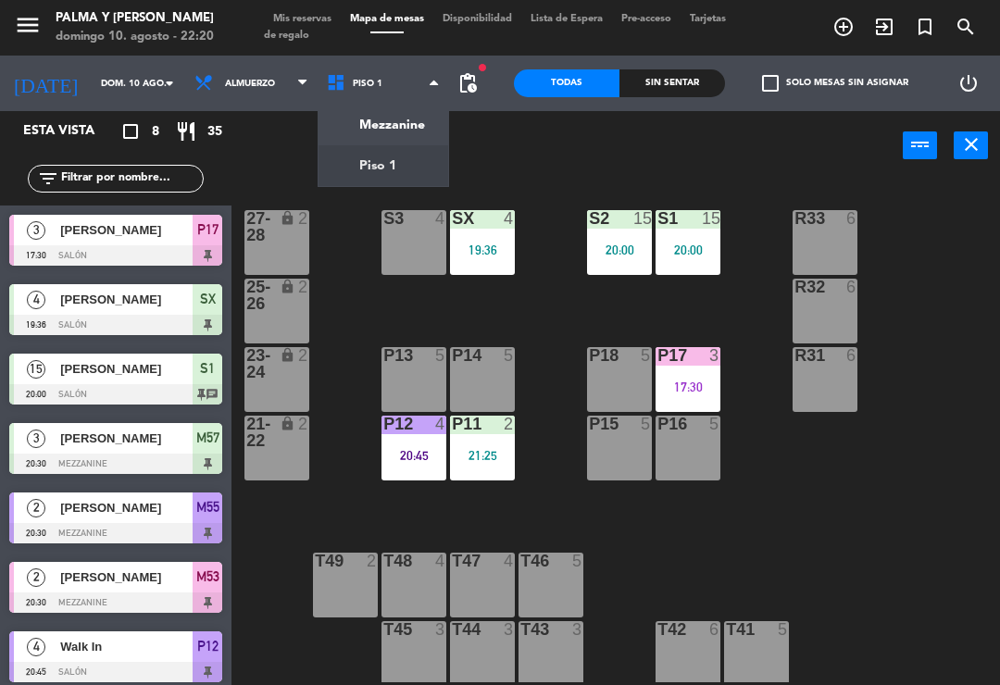
click at [398, 132] on ng-component "menu Palma y [PERSON_NAME][DATE] 10. agosto - 22:20 Mis reservas Mapa de mesas …" at bounding box center [500, 342] width 1000 height 685
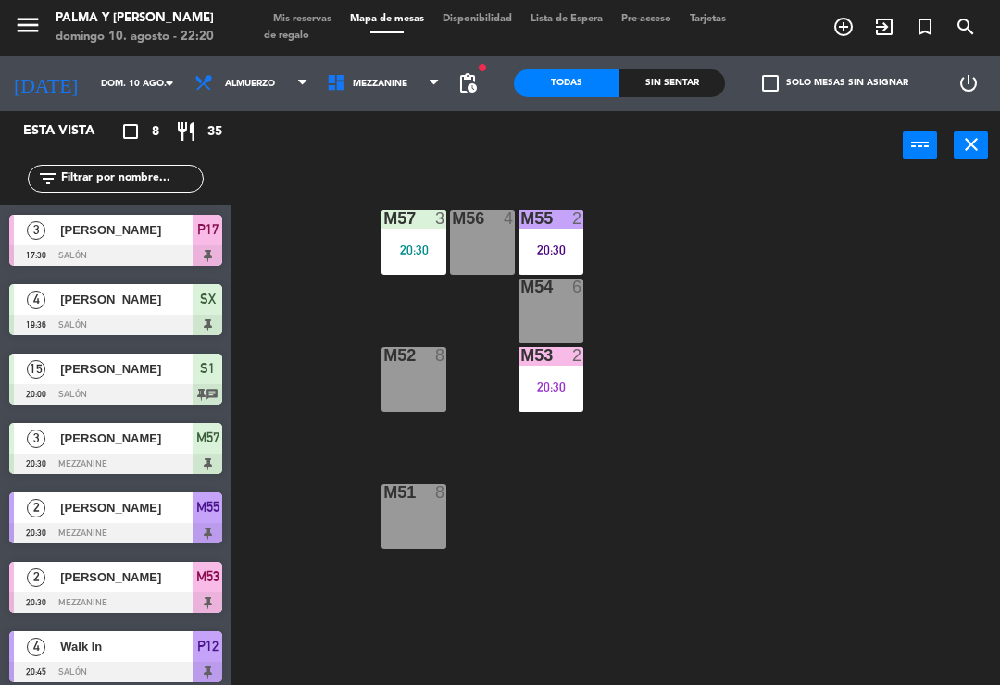
click at [569, 374] on div "M53 2 20:30" at bounding box center [550, 379] width 65 height 65
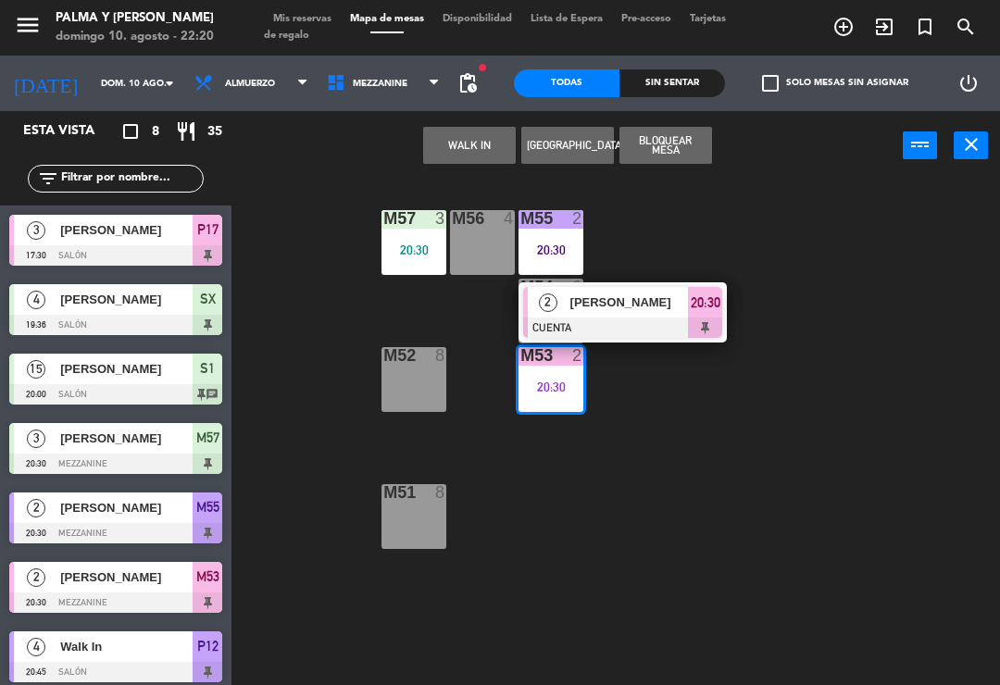
click at [687, 317] on div "[PERSON_NAME]" at bounding box center [628, 302] width 120 height 31
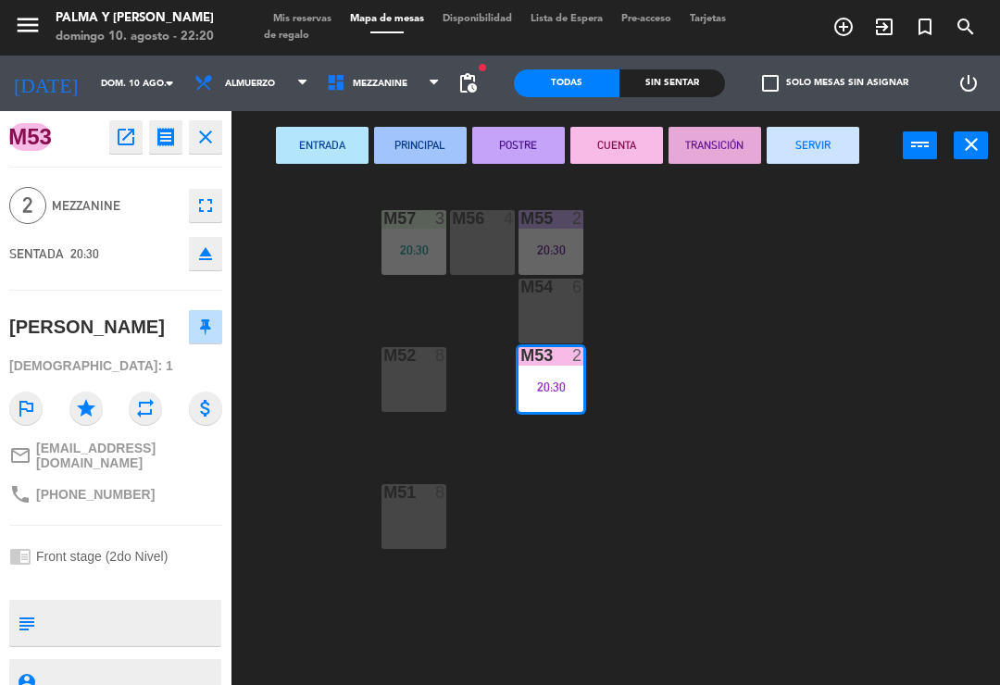
click at [806, 142] on button "SERVIR" at bounding box center [813, 145] width 93 height 37
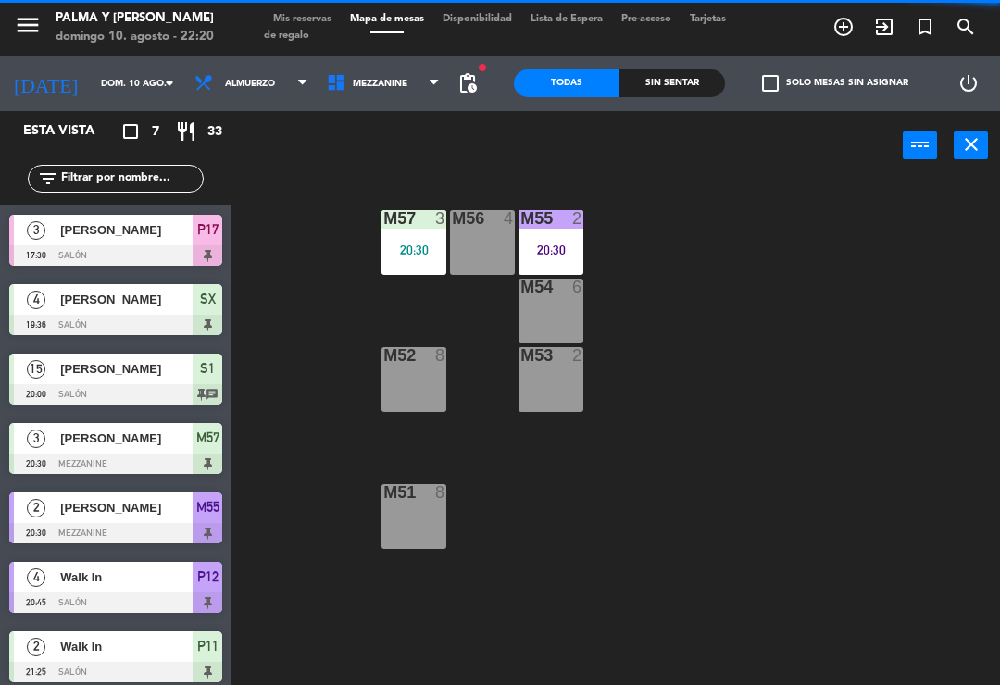
click at [801, 429] on div "M57 3 20:30 M56 4 M55 2 20:30 M54 6 M52 8 M53 2 M51 8" at bounding box center [621, 430] width 758 height 505
